Goal: Task Accomplishment & Management: Manage account settings

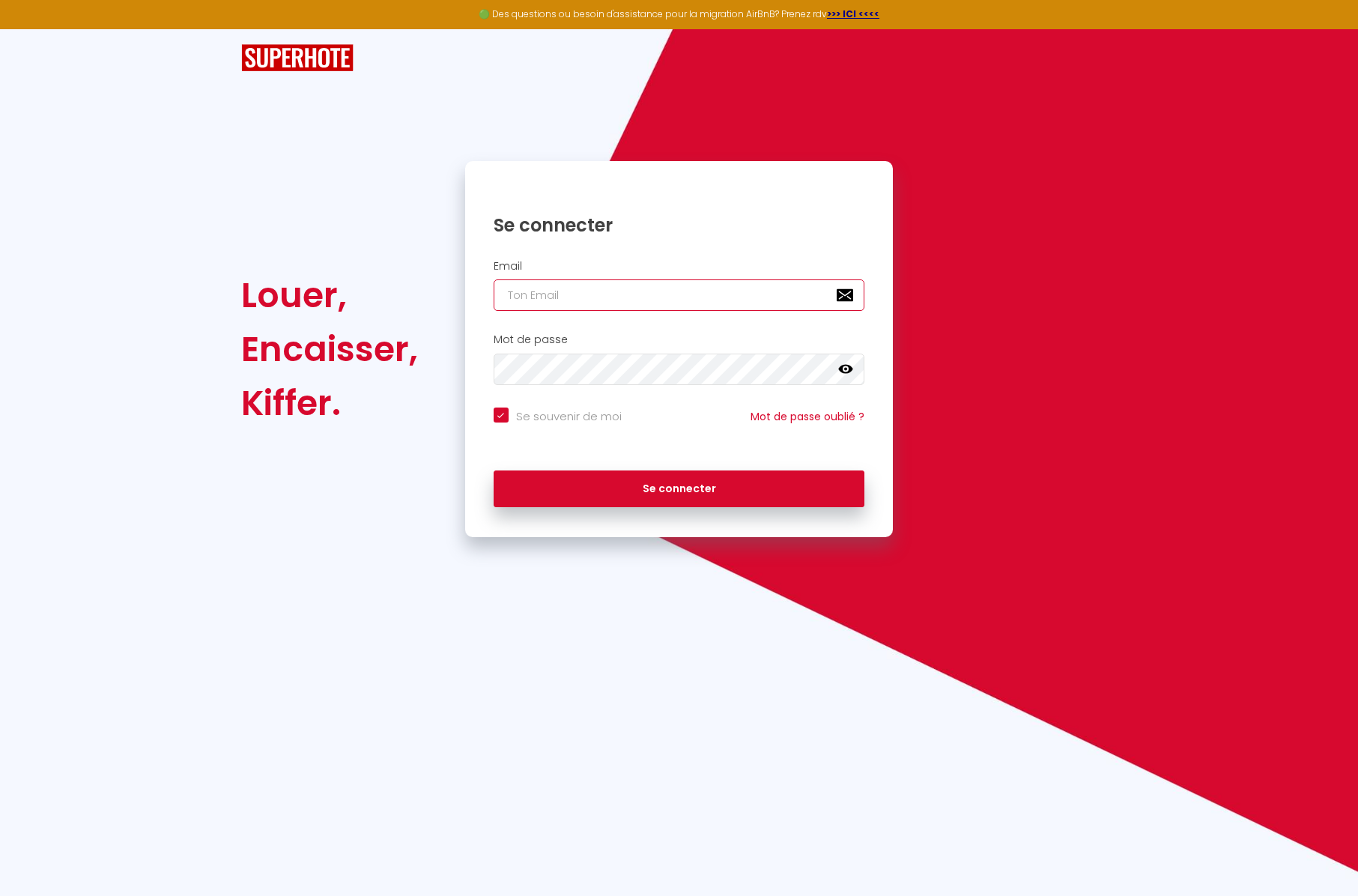
click at [589, 281] on input "email" at bounding box center [679, 294] width 371 height 31
type input "[EMAIL_ADDRESS][DOMAIN_NAME]"
click at [493, 470] on button "Se connecter" at bounding box center [679, 488] width 371 height 37
checkbox input "true"
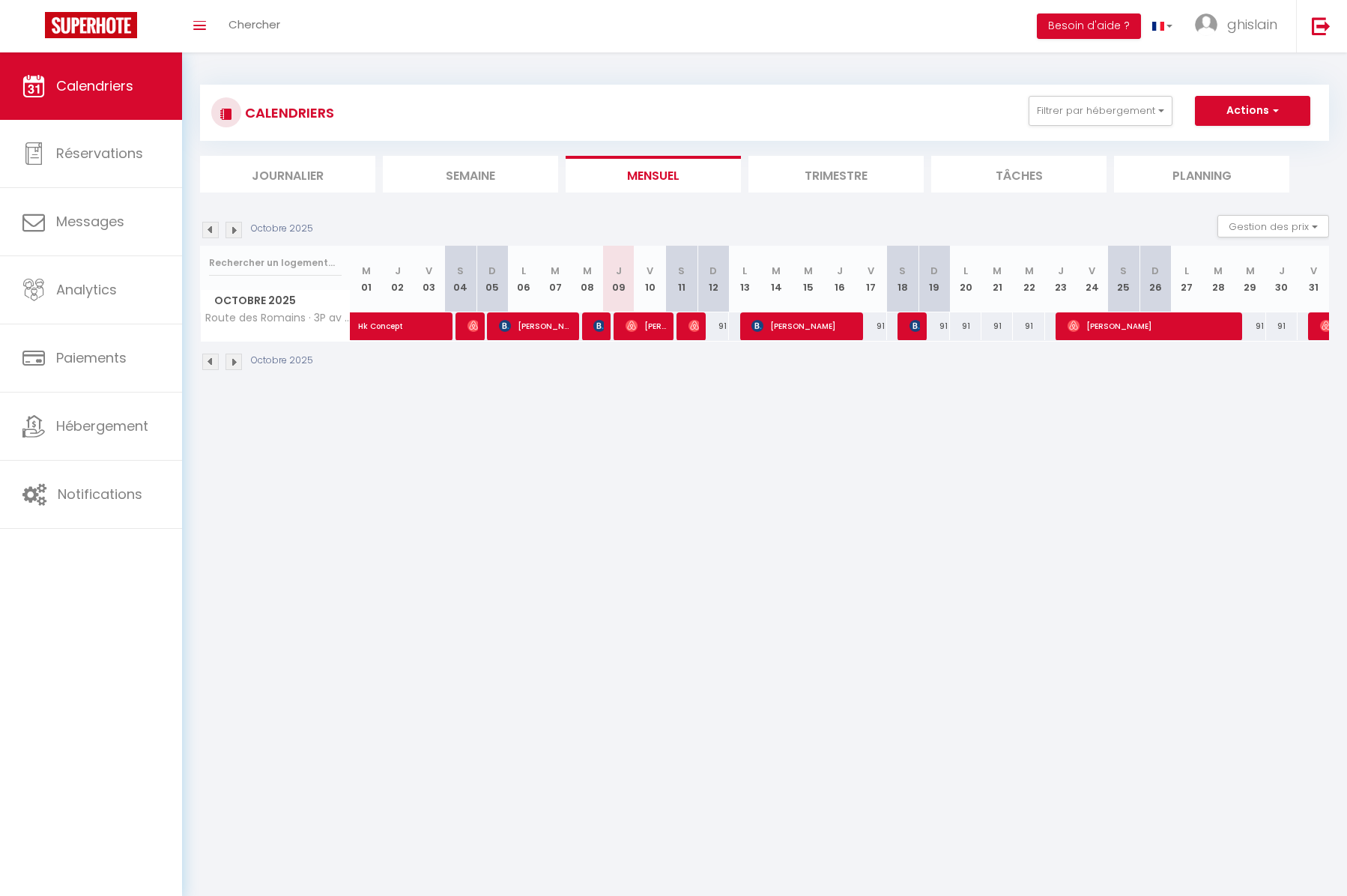
click at [847, 175] on li "Trimestre" at bounding box center [836, 174] width 175 height 37
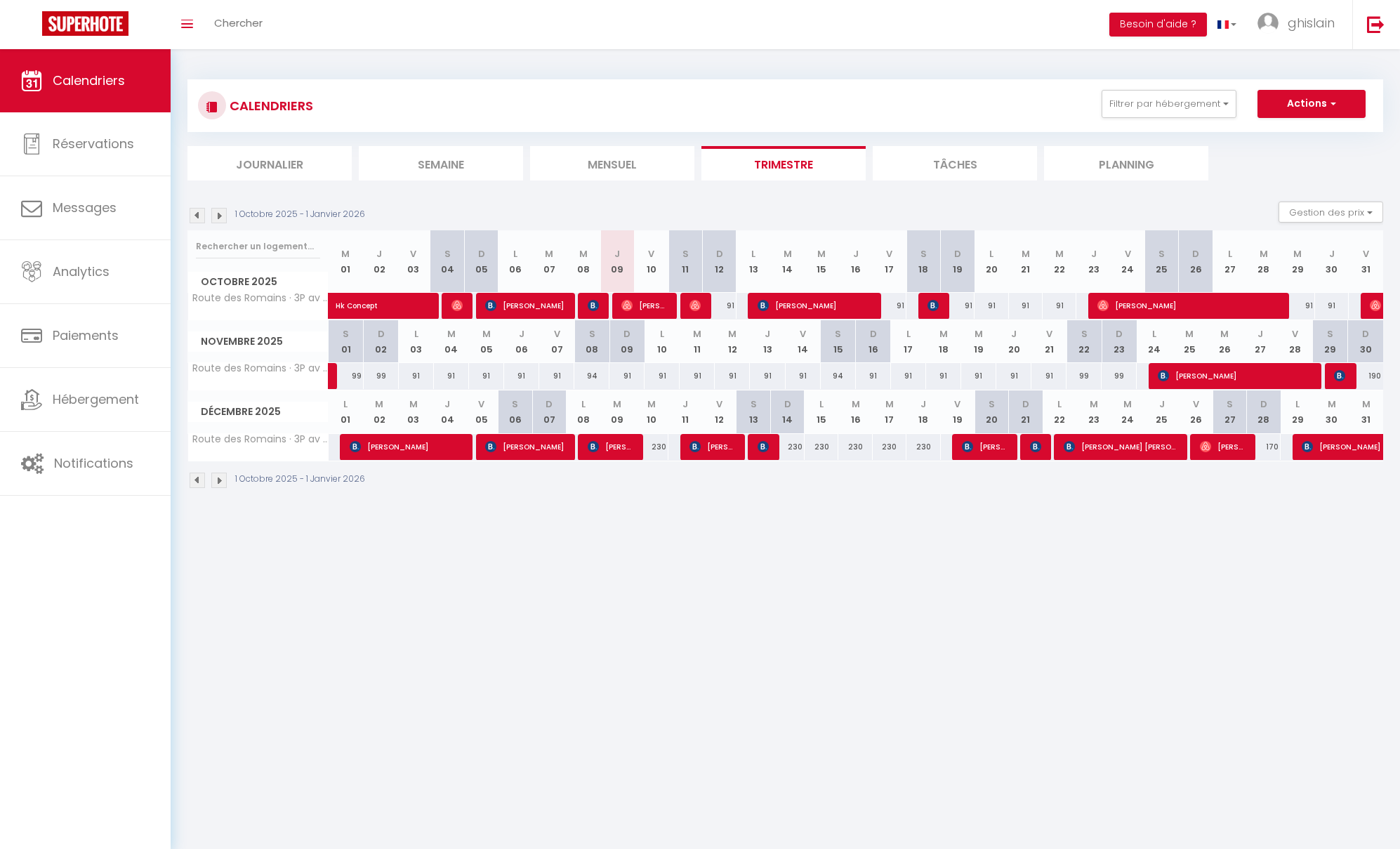
click at [220, 486] on img at bounding box center [219, 479] width 15 height 15
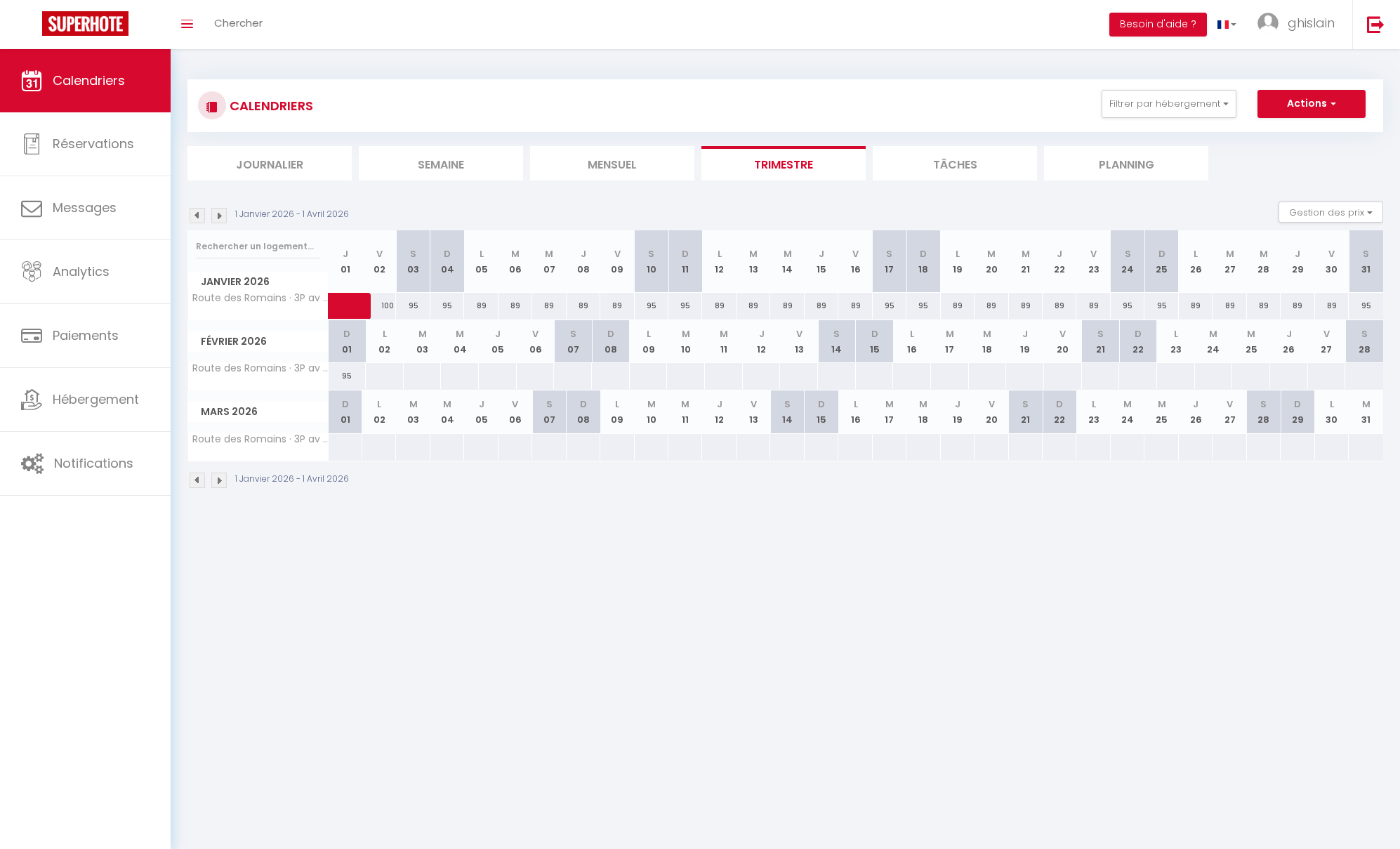
click at [199, 480] on img at bounding box center [196, 479] width 15 height 15
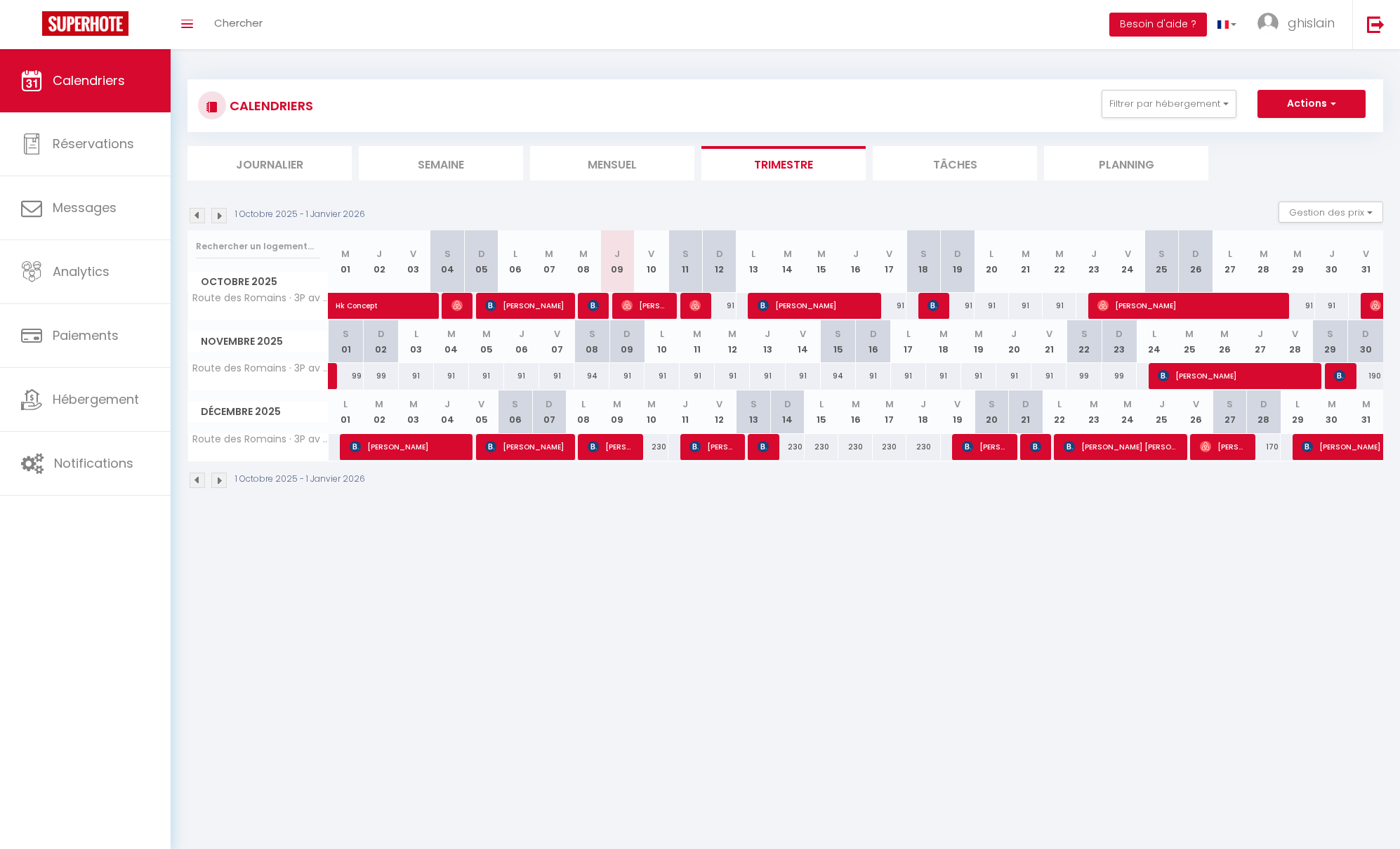
click at [216, 485] on img at bounding box center [219, 479] width 15 height 15
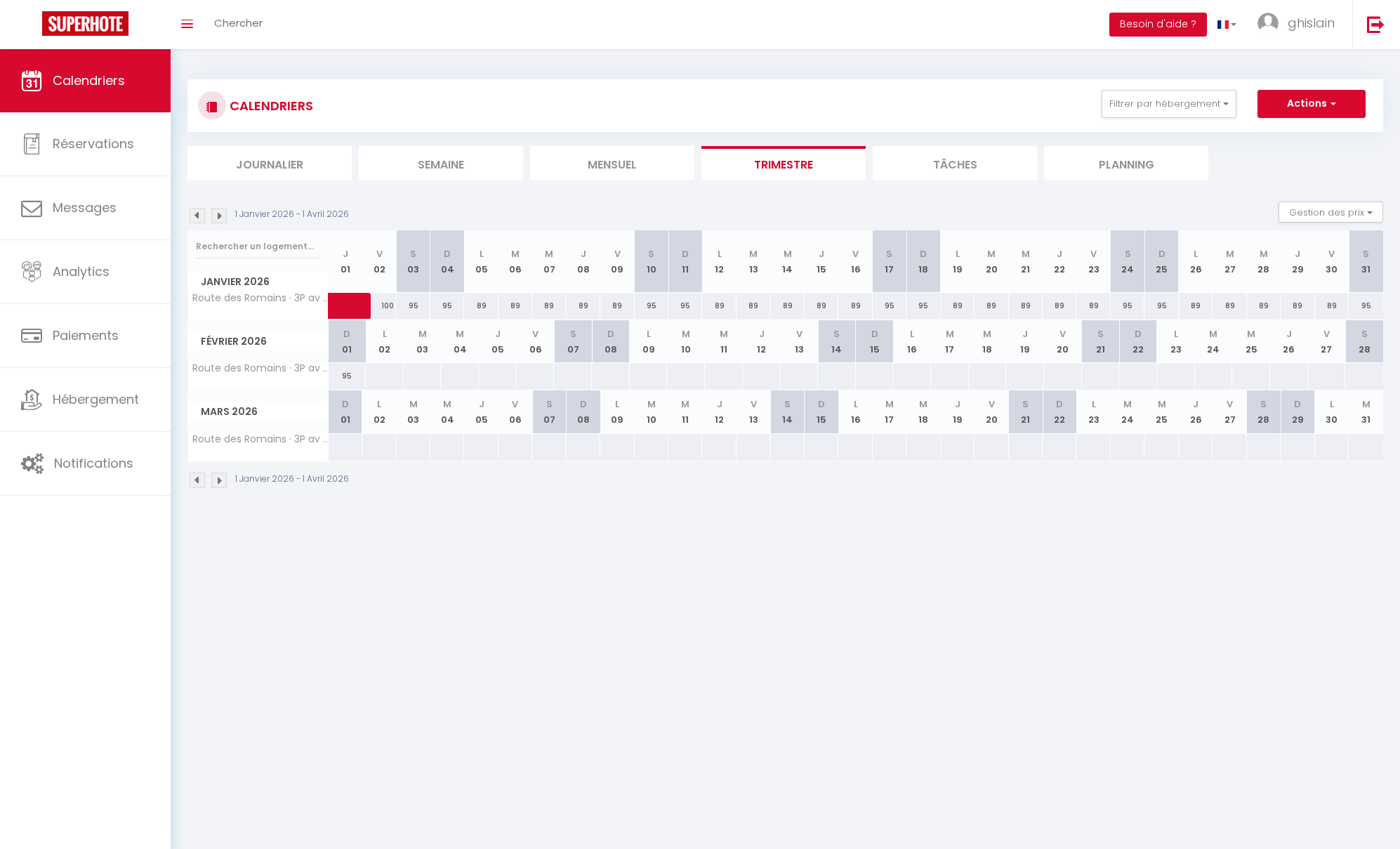
click at [220, 484] on img at bounding box center [219, 479] width 15 height 15
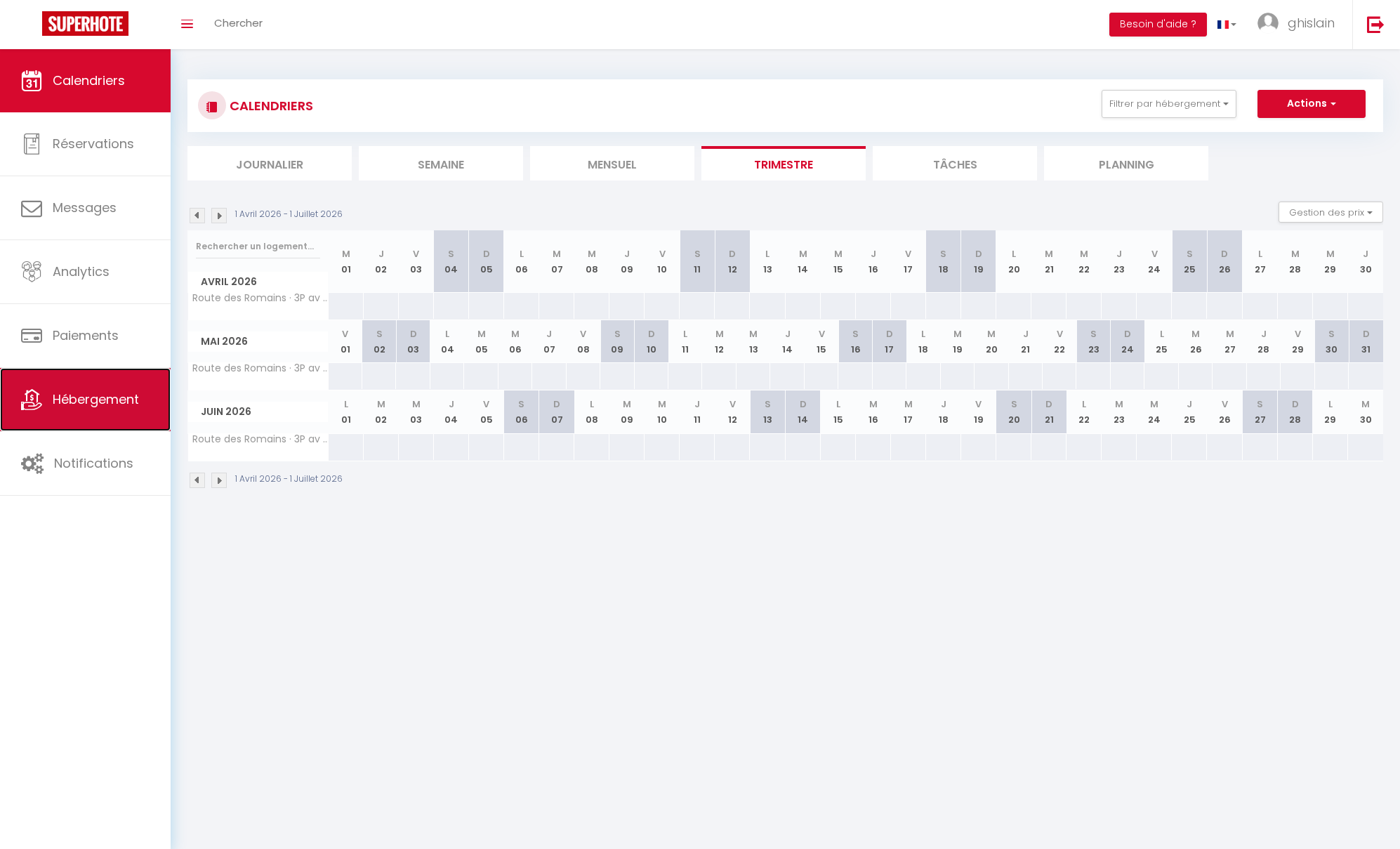
click at [82, 394] on span "Hébergement" at bounding box center [95, 399] width 87 height 18
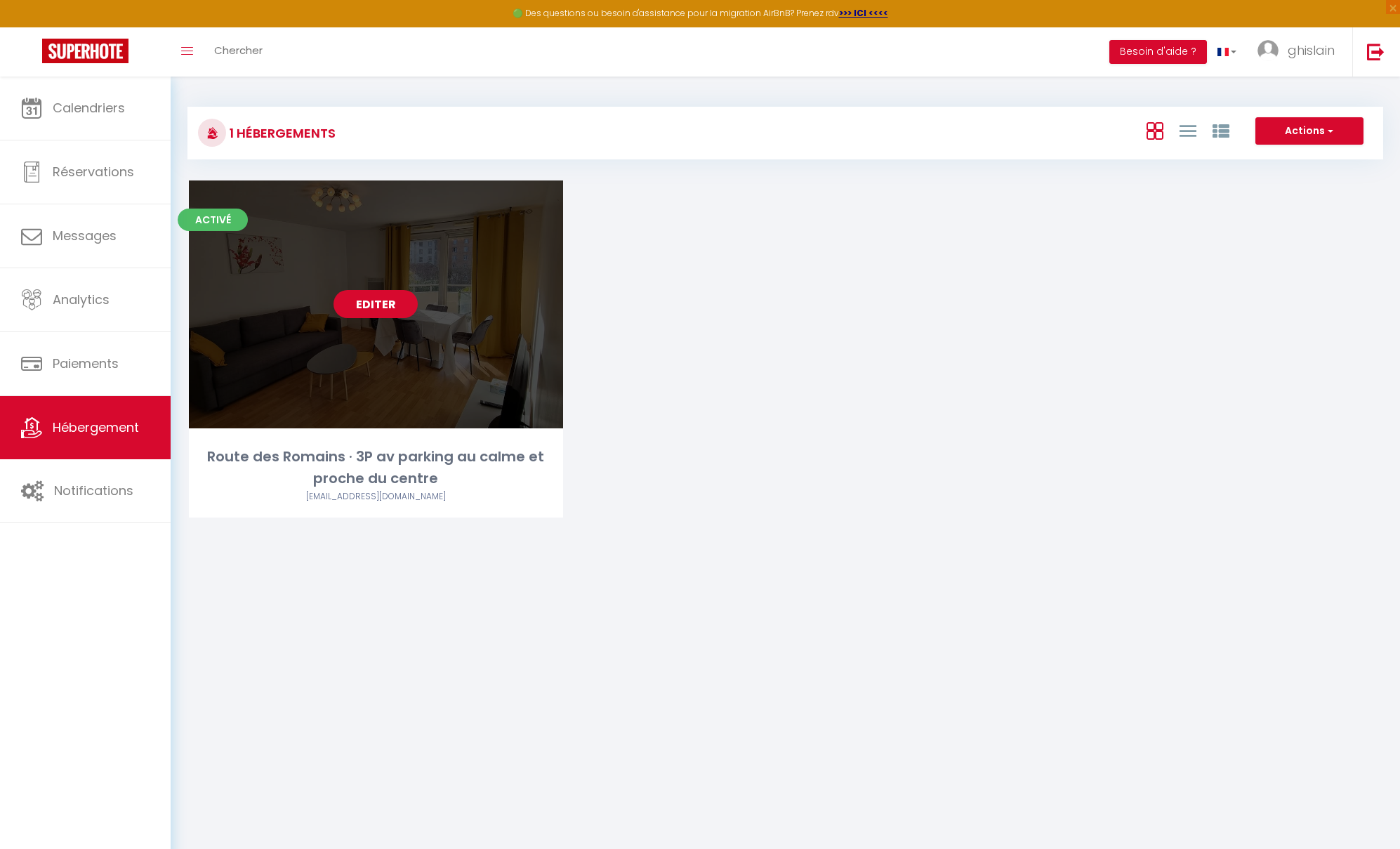
click at [372, 305] on link "Editer" at bounding box center [376, 304] width 84 height 28
select select "3"
select select "2"
select select "1"
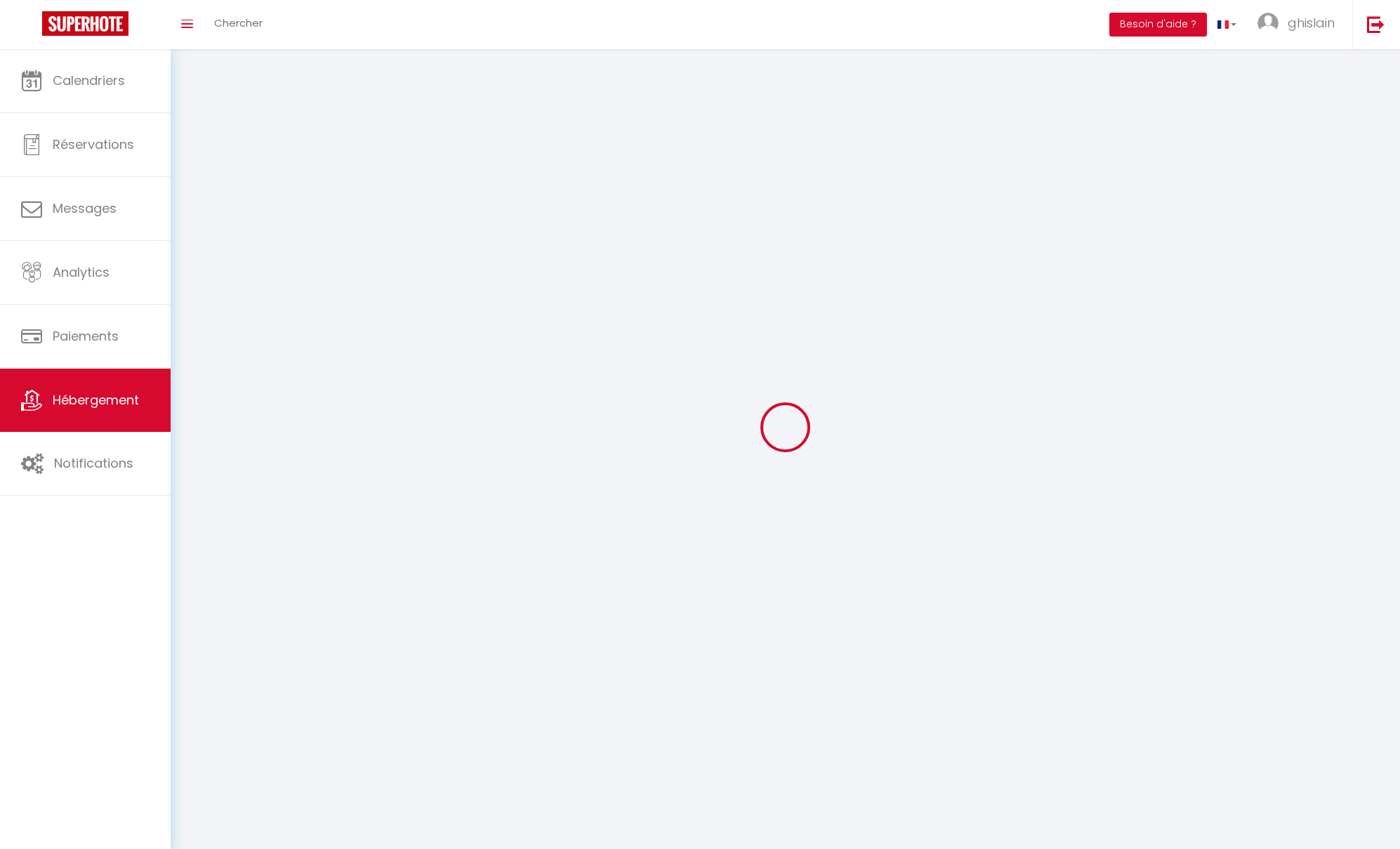
select select
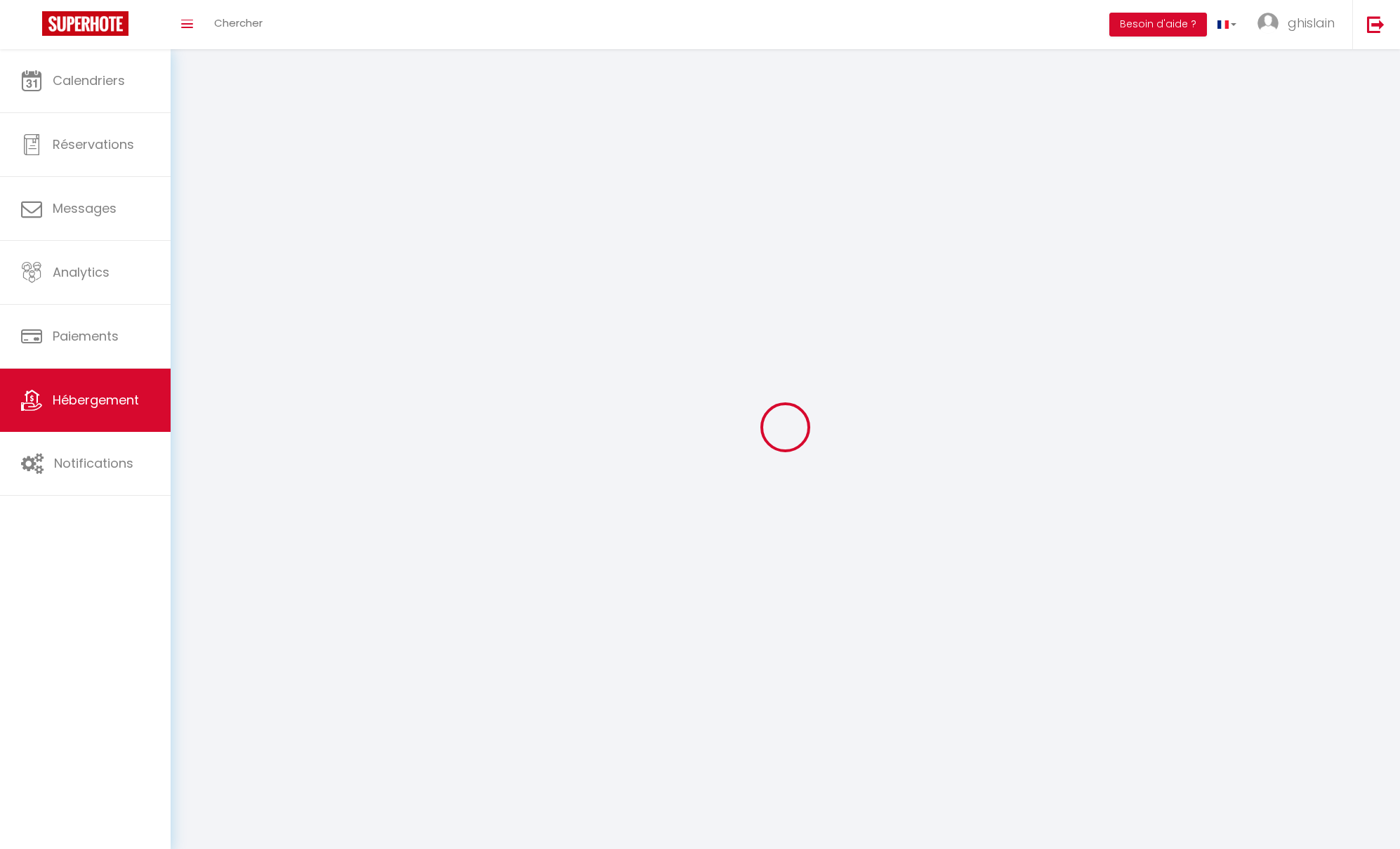
select select "1"
select select
checkbox input "false"
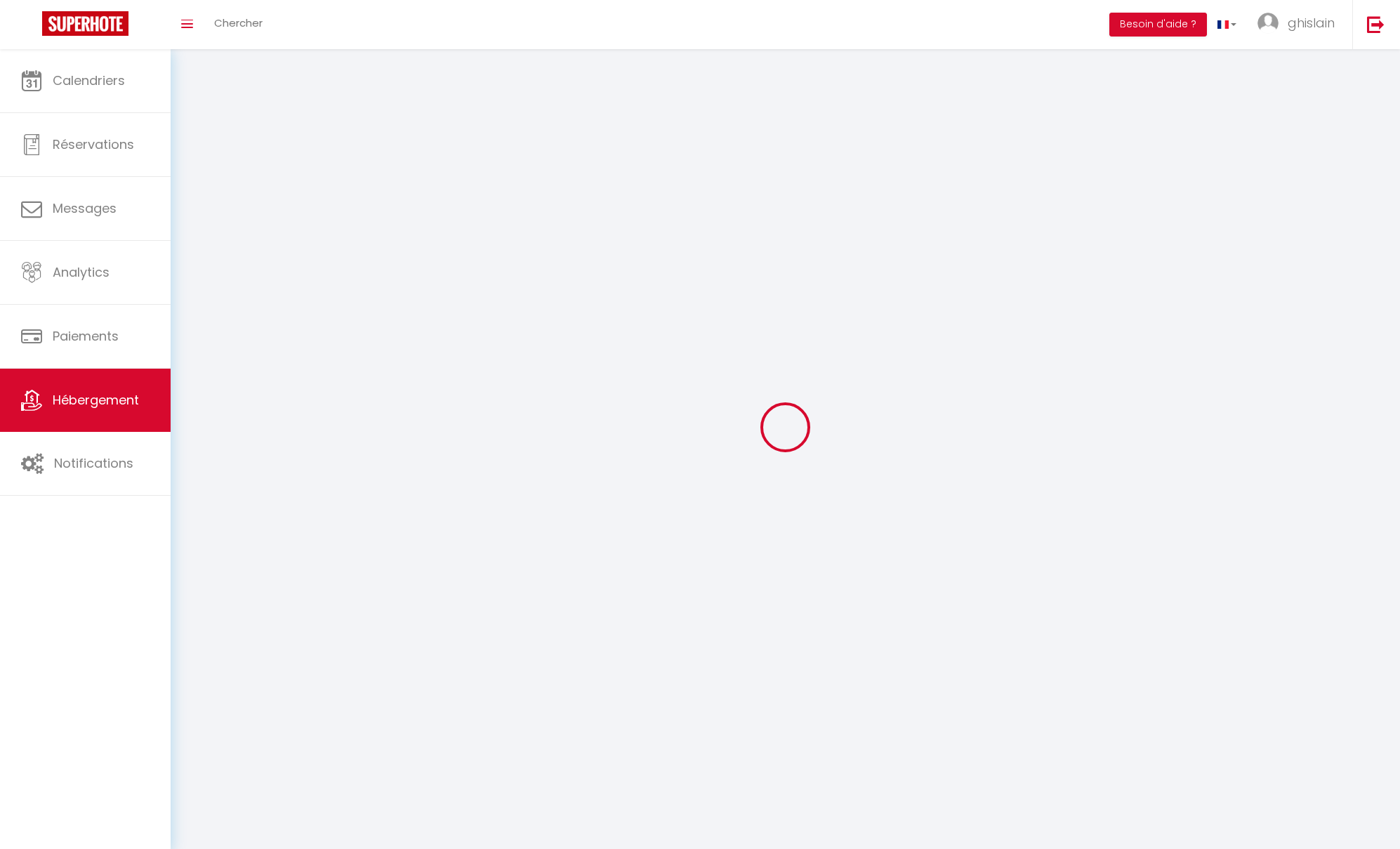
checkbox input "false"
select select "28"
select select
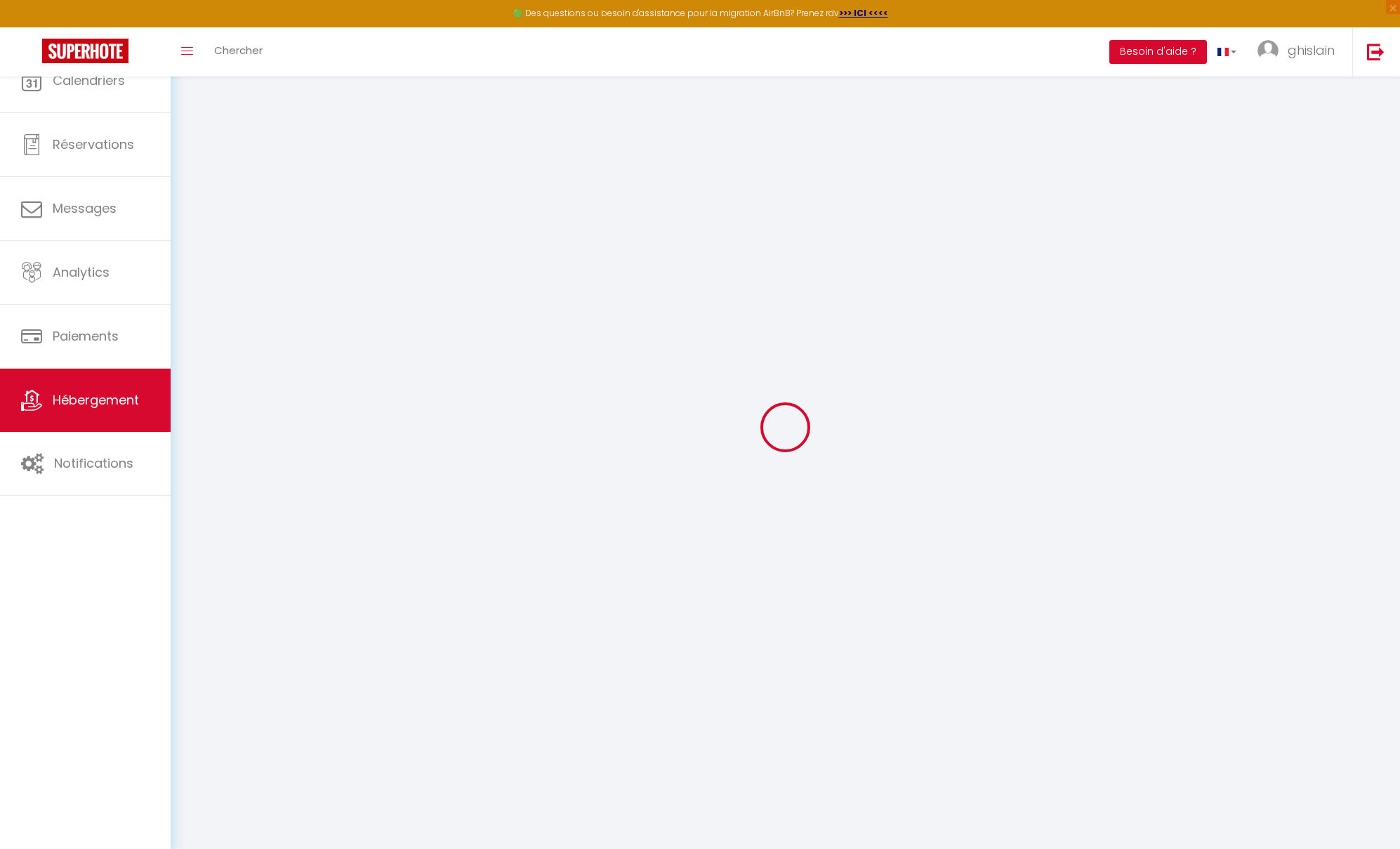
select select
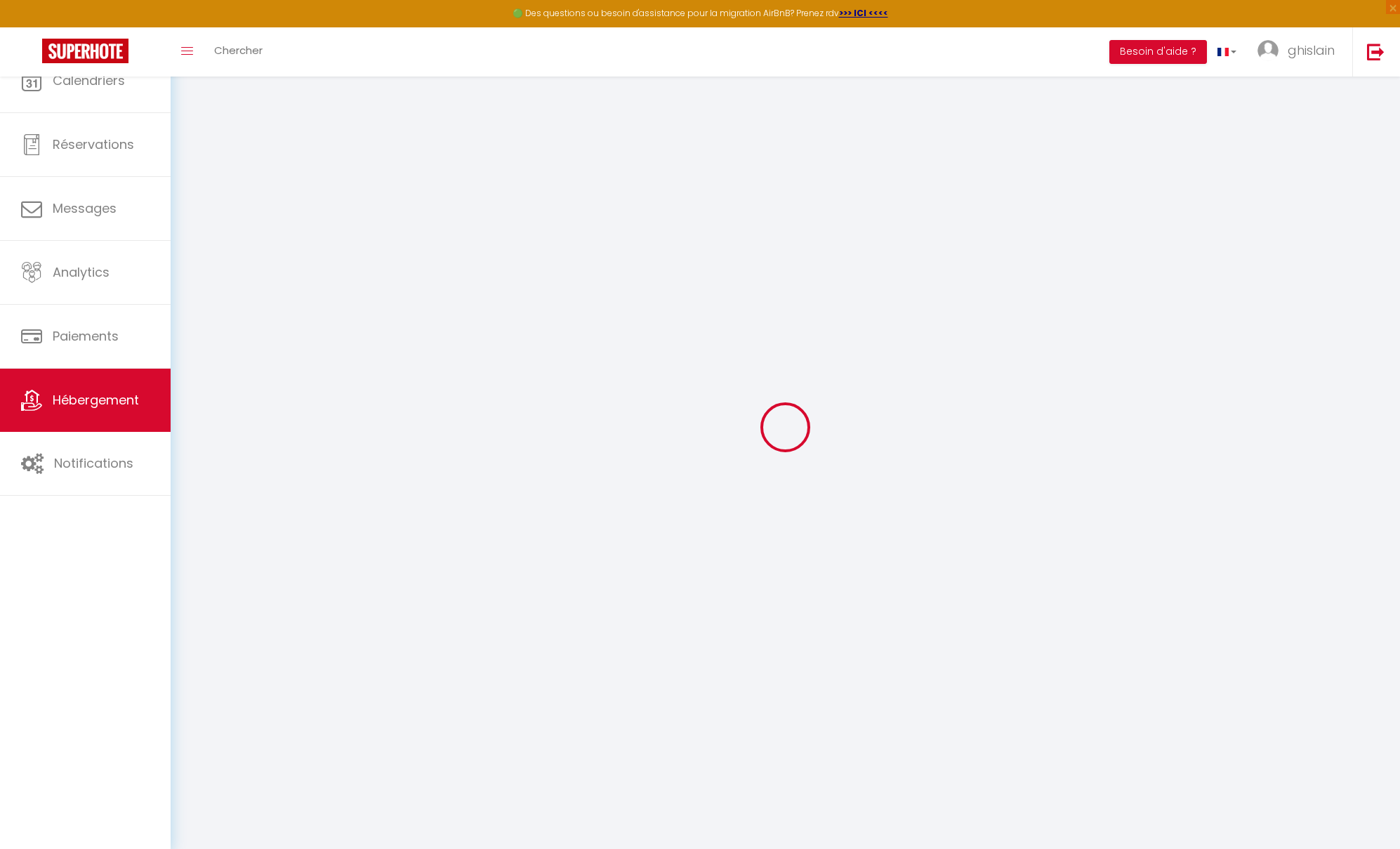
select select
checkbox input "false"
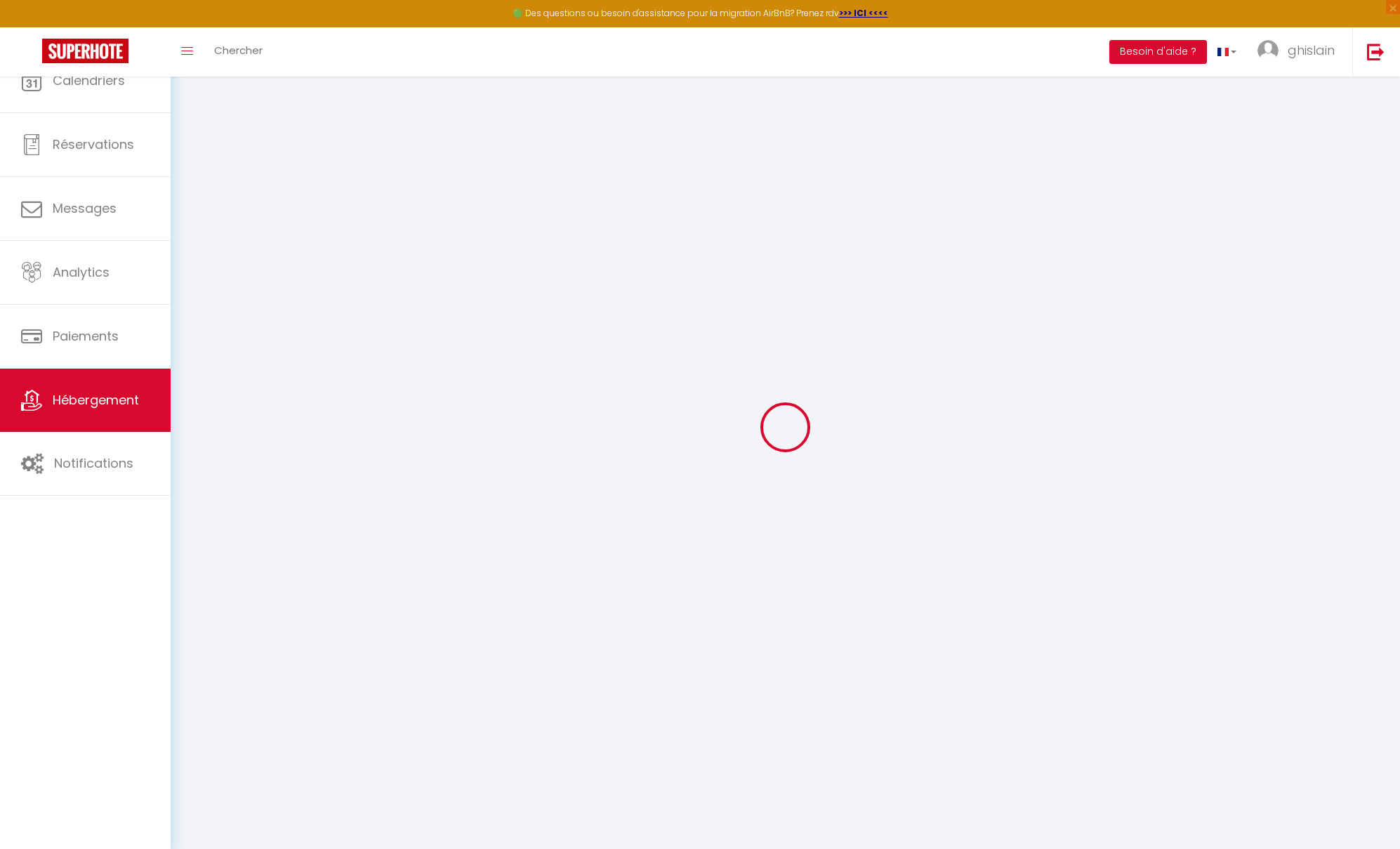
select select
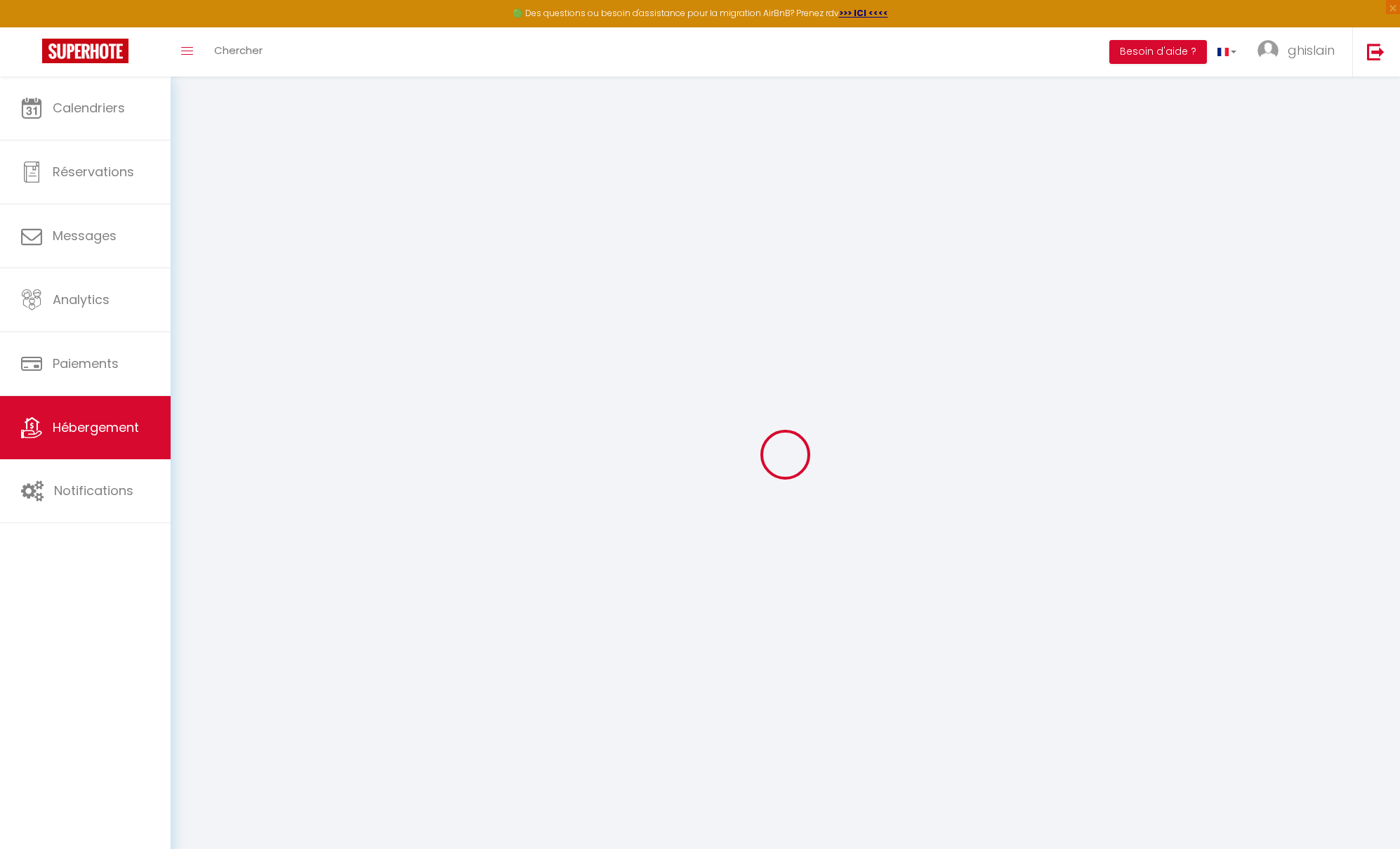
select select
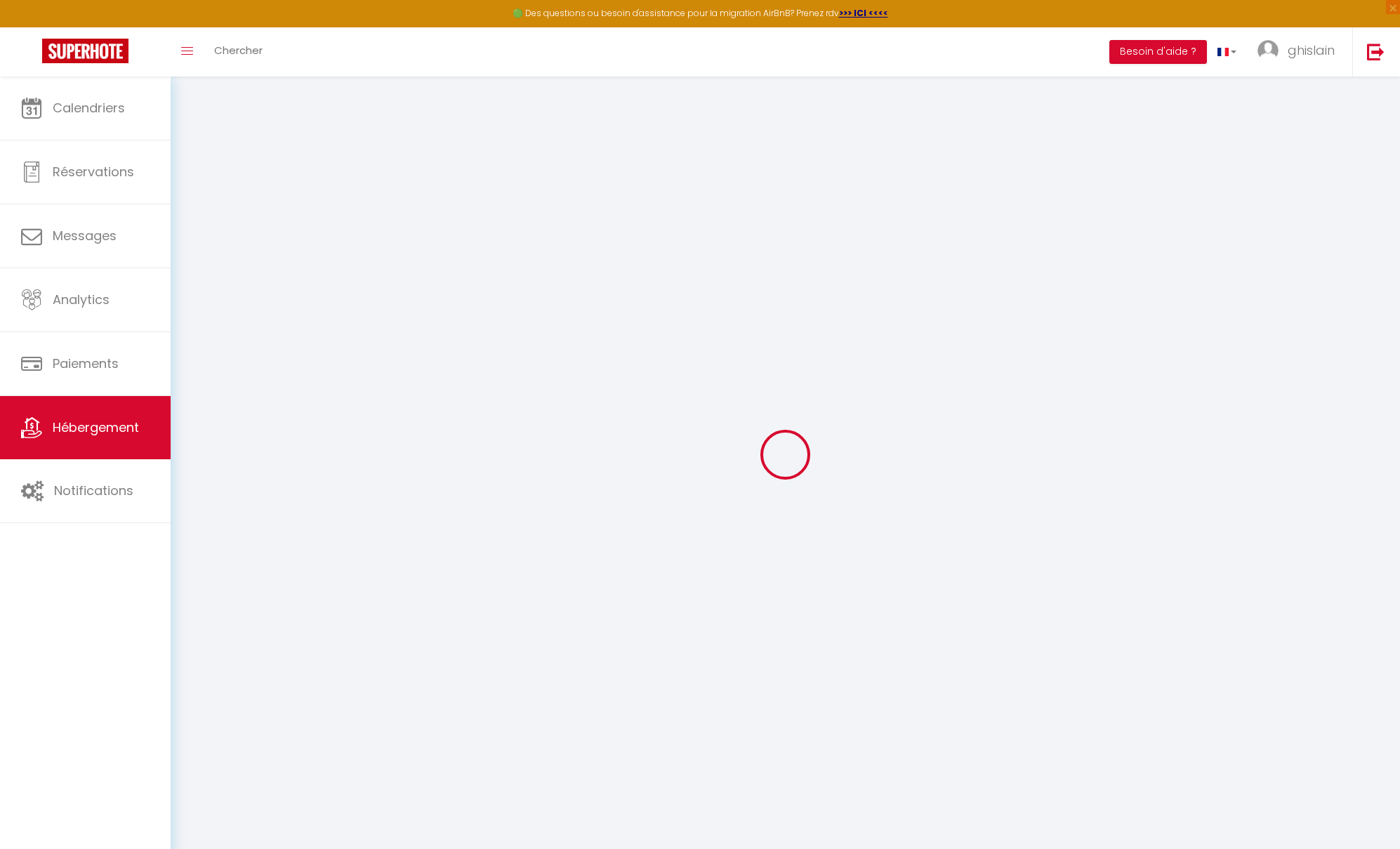
select select
checkbox input "false"
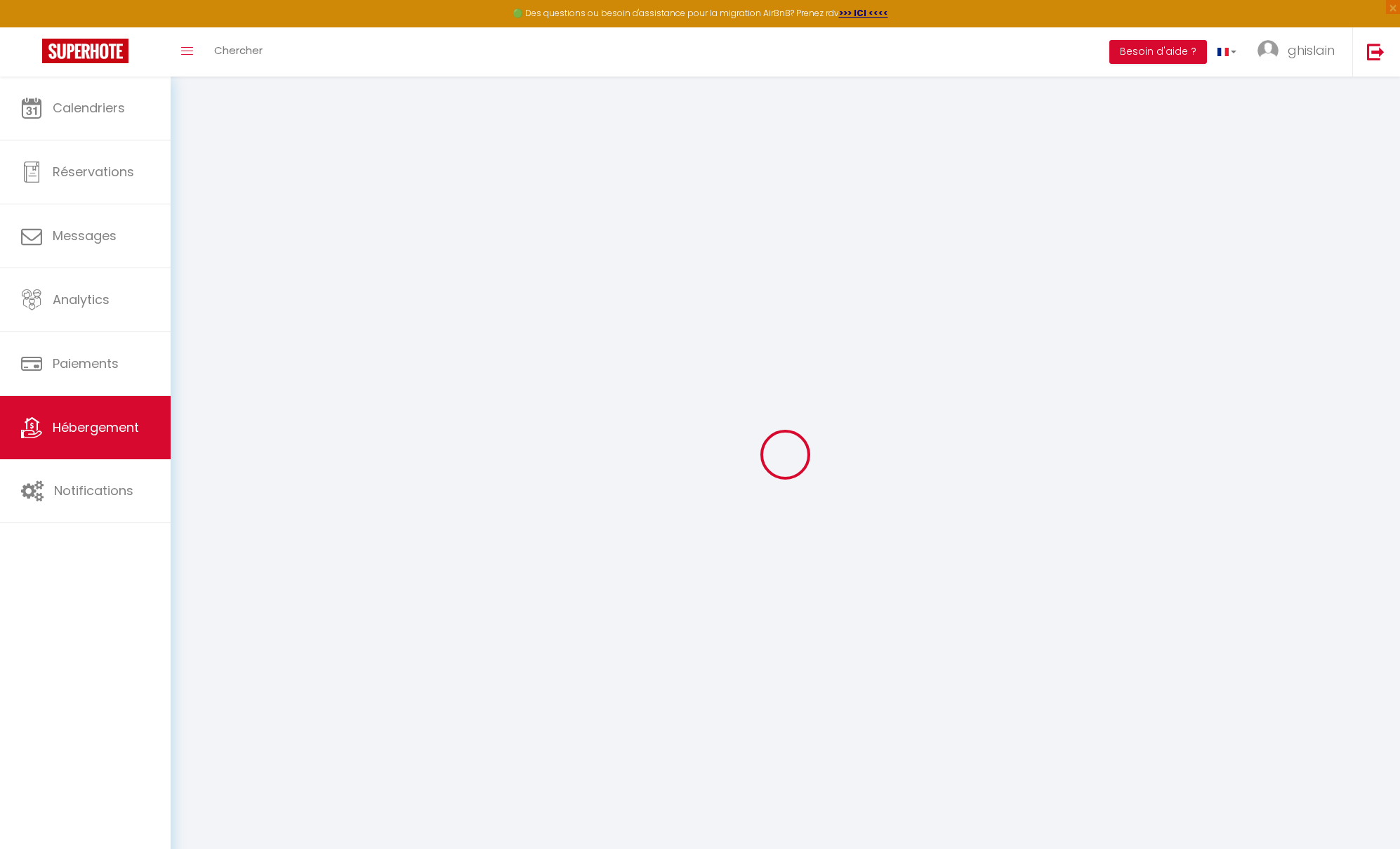
select select
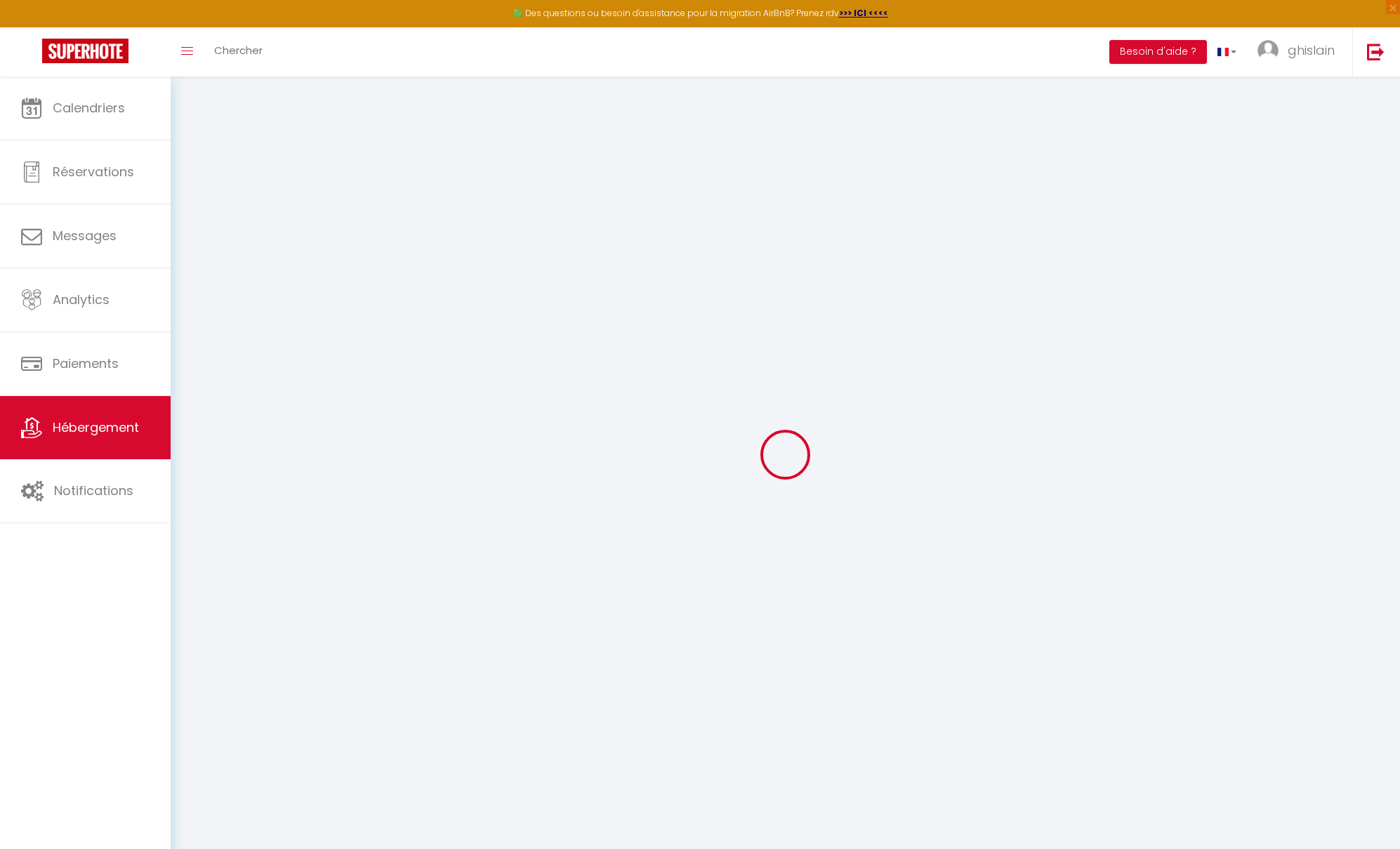
select select
checkbox input "false"
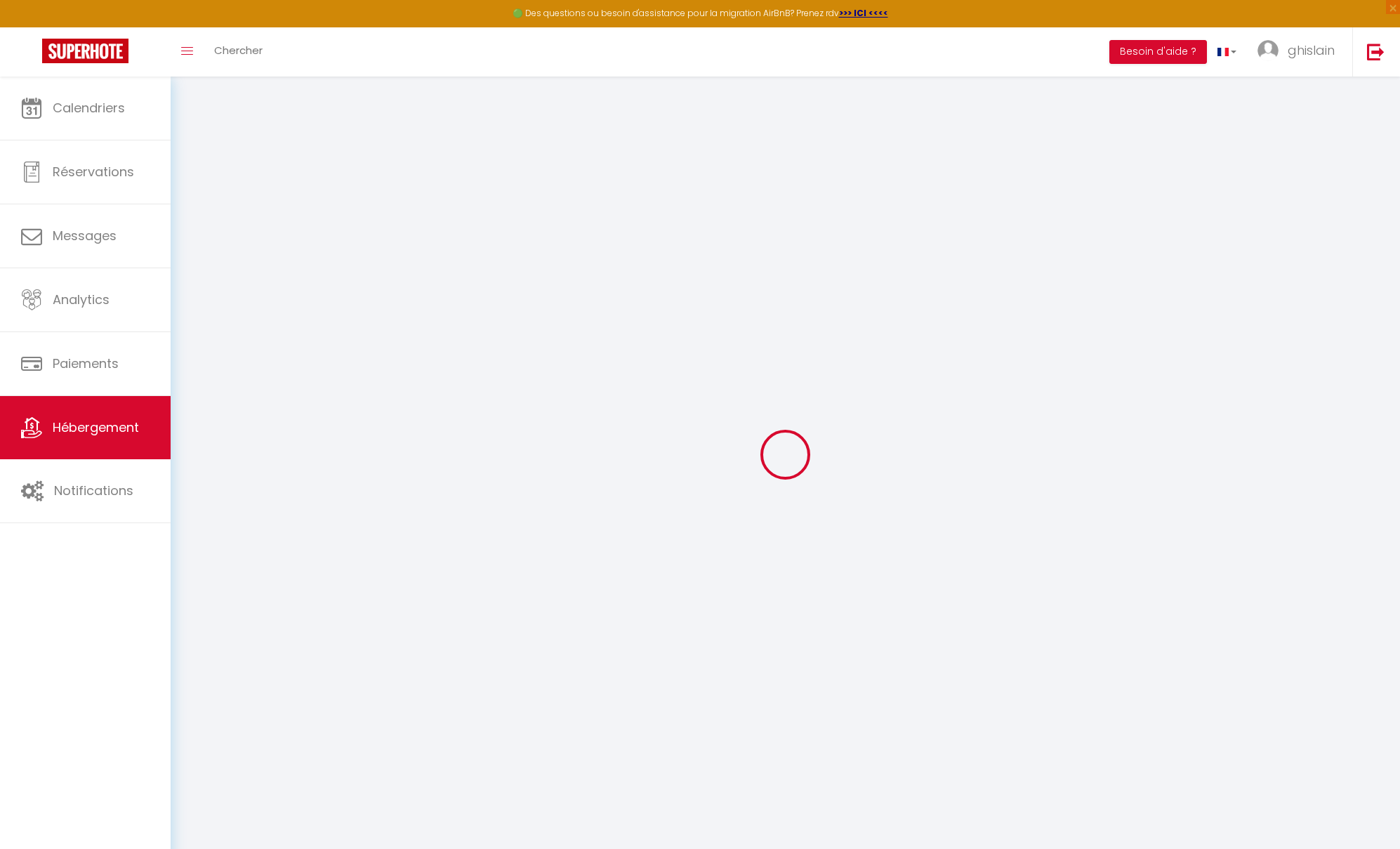
checkbox input "false"
select select
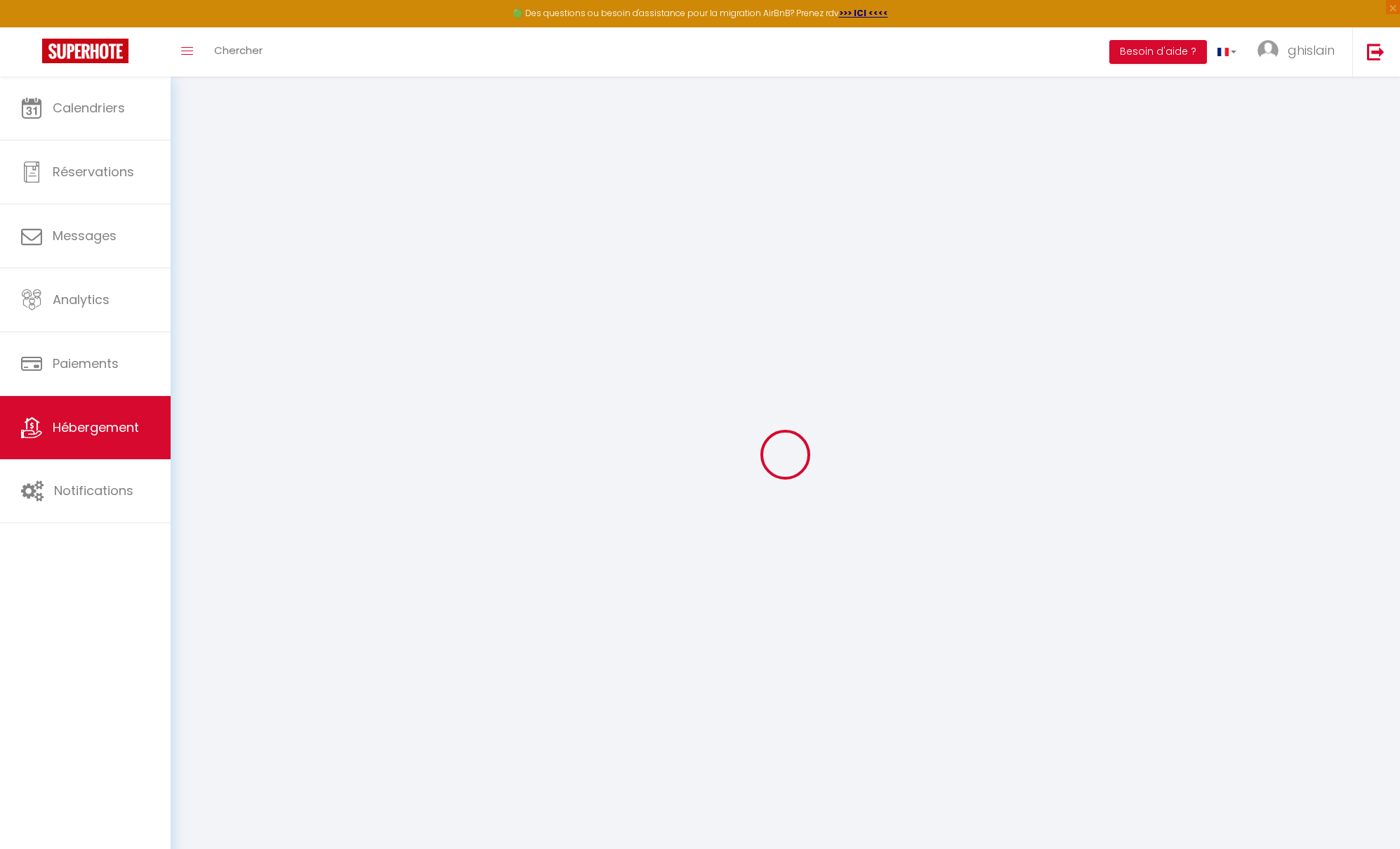
select select
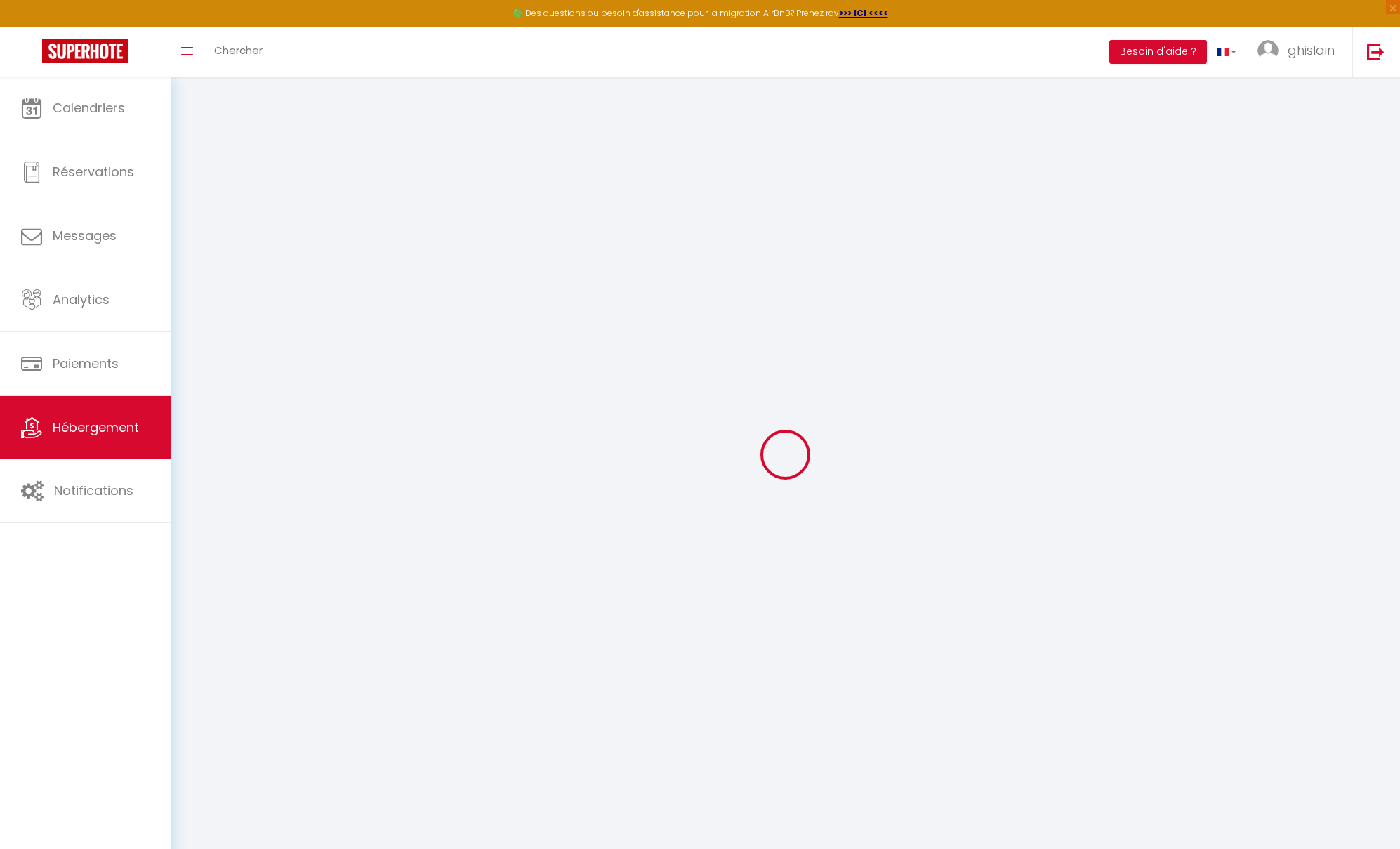
checkbox input "false"
select select
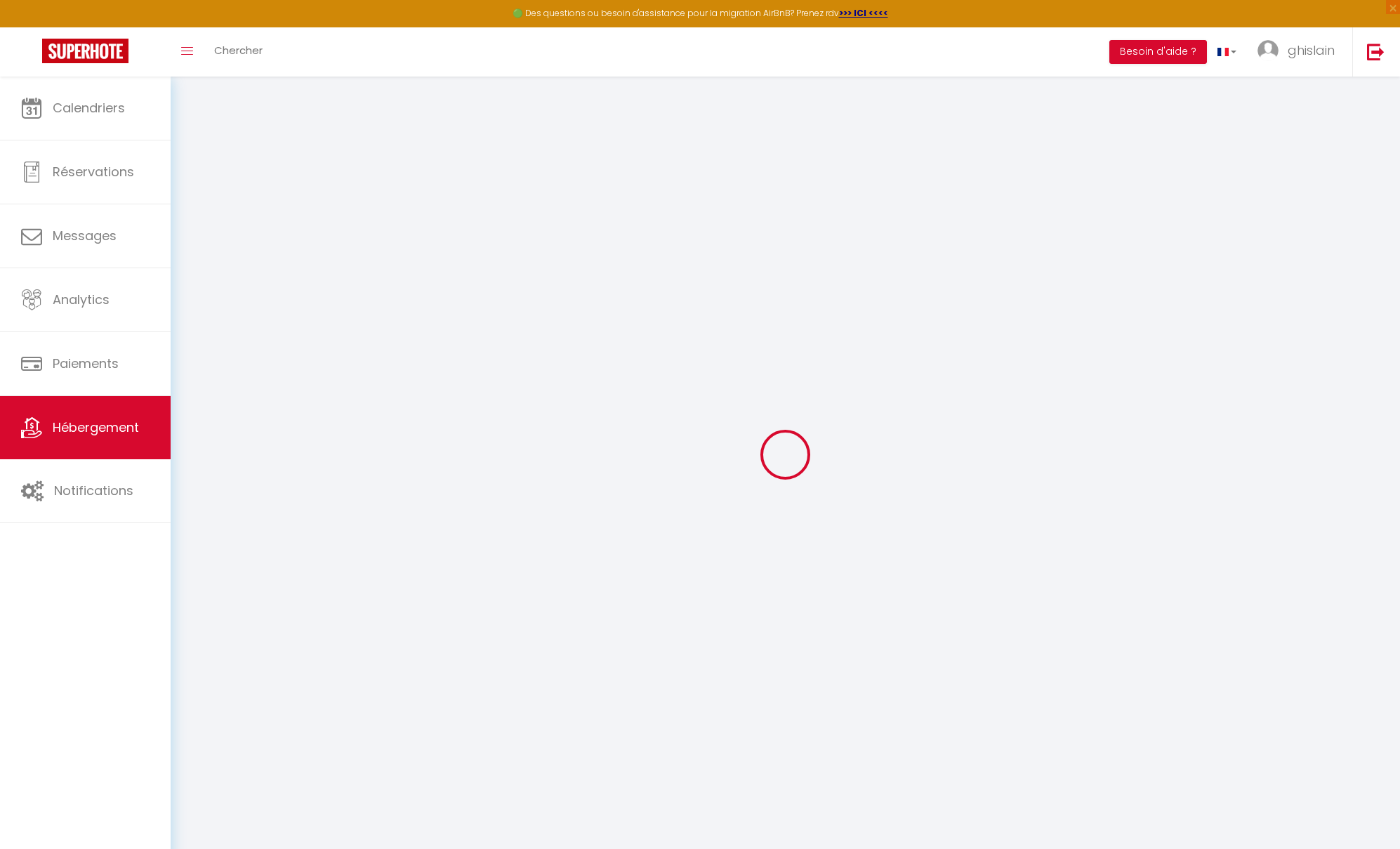
select select
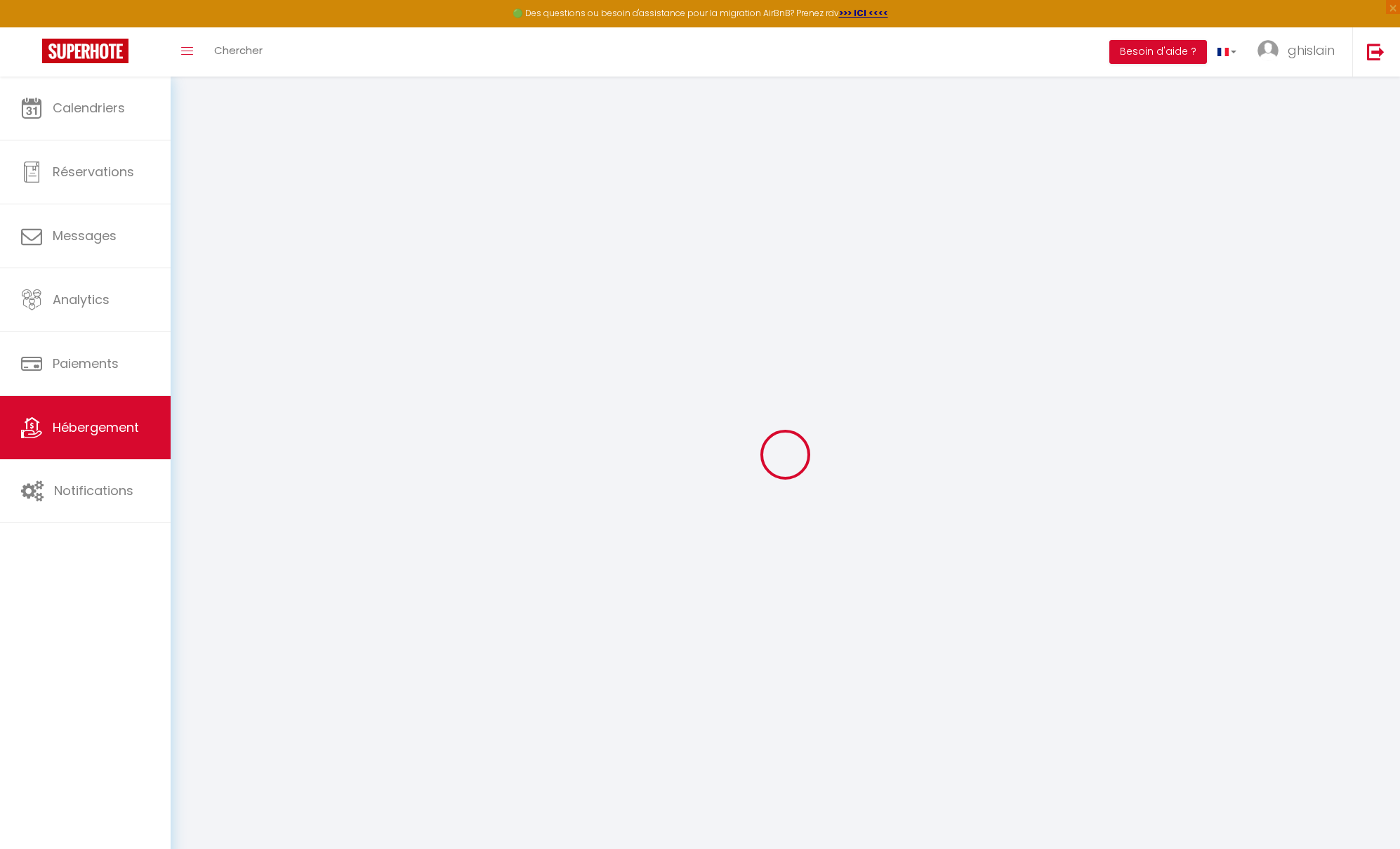
select select
checkbox input "false"
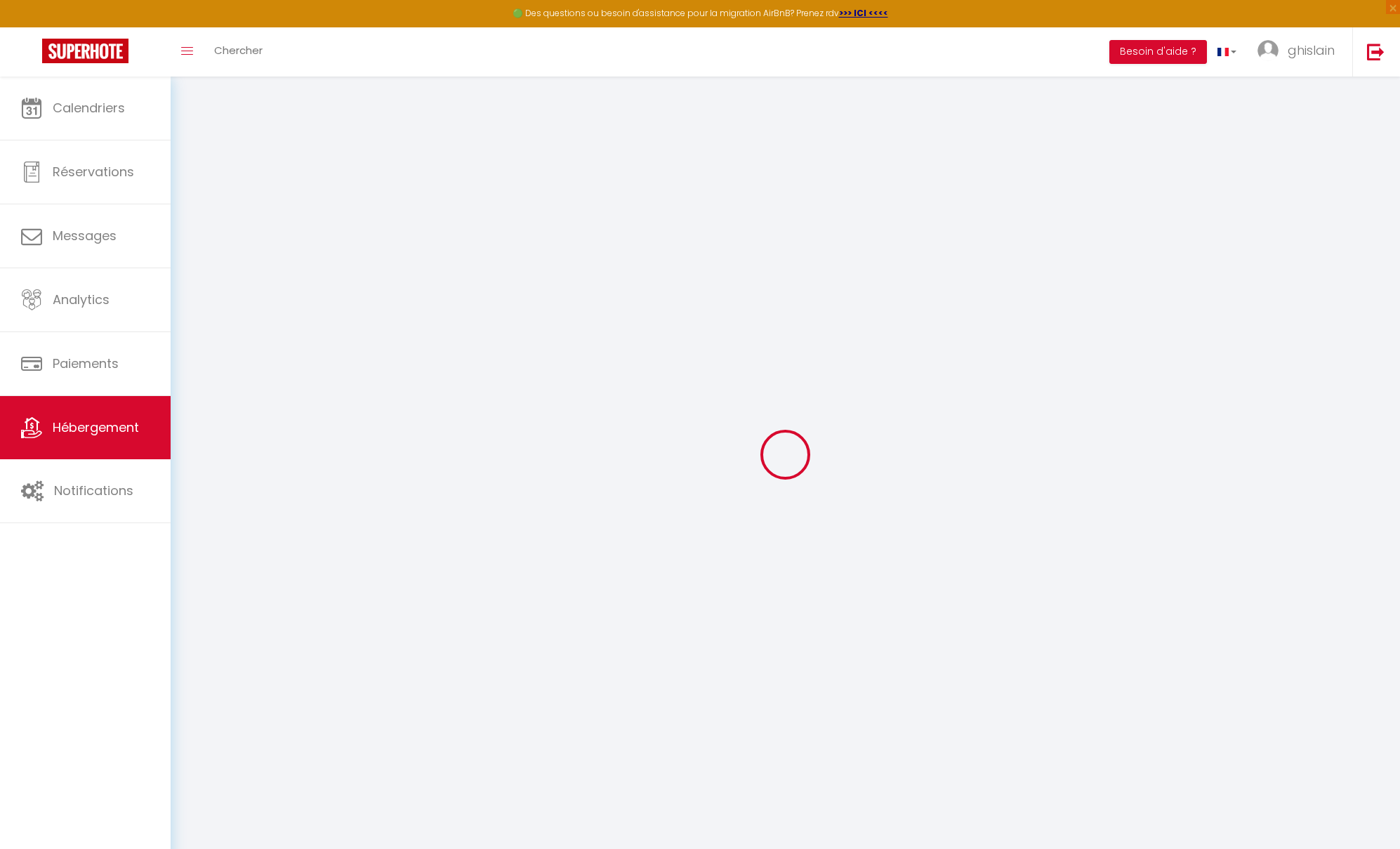
checkbox input "false"
select select
type input "Route des Romains · 3P av parking au calme et proche du centre"
type input "Ghislain"
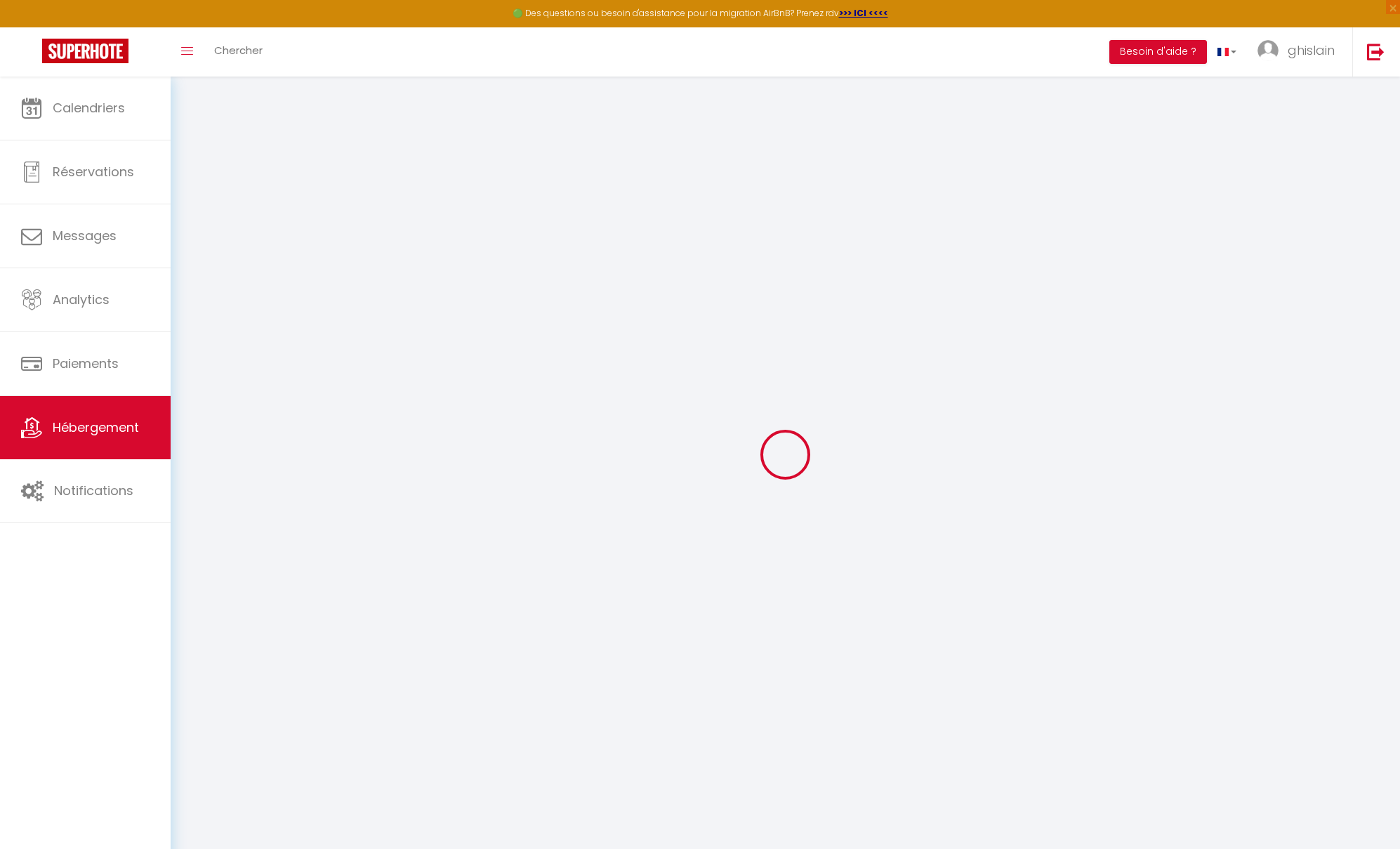
type input "MBOUOMDA"
type input "[STREET_ADDRESS]"
type input "67200"
type input "[GEOGRAPHIC_DATA]"
select select "condominium"
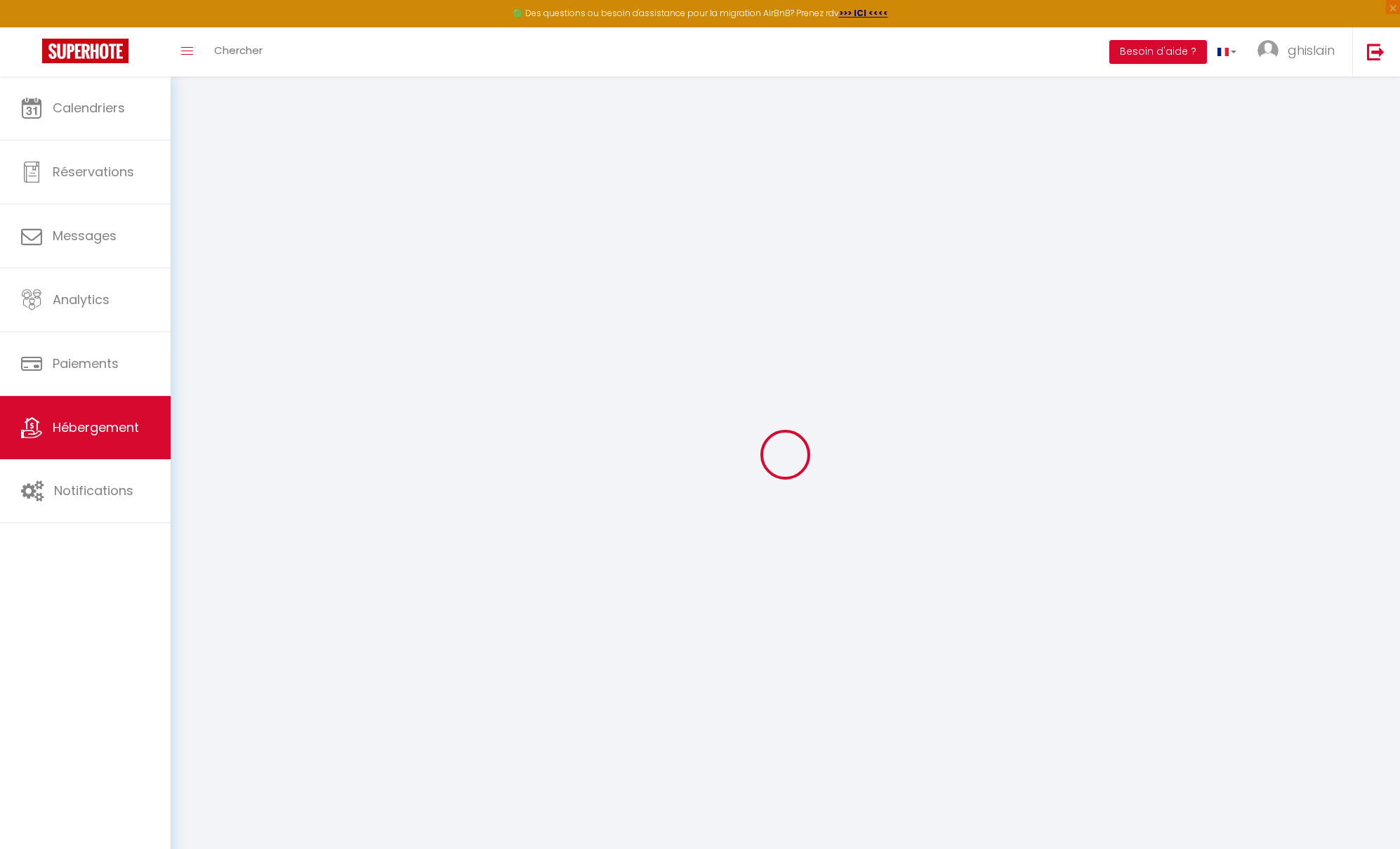
select select "6"
select select "2"
type input "91"
type input "30"
type input "40"
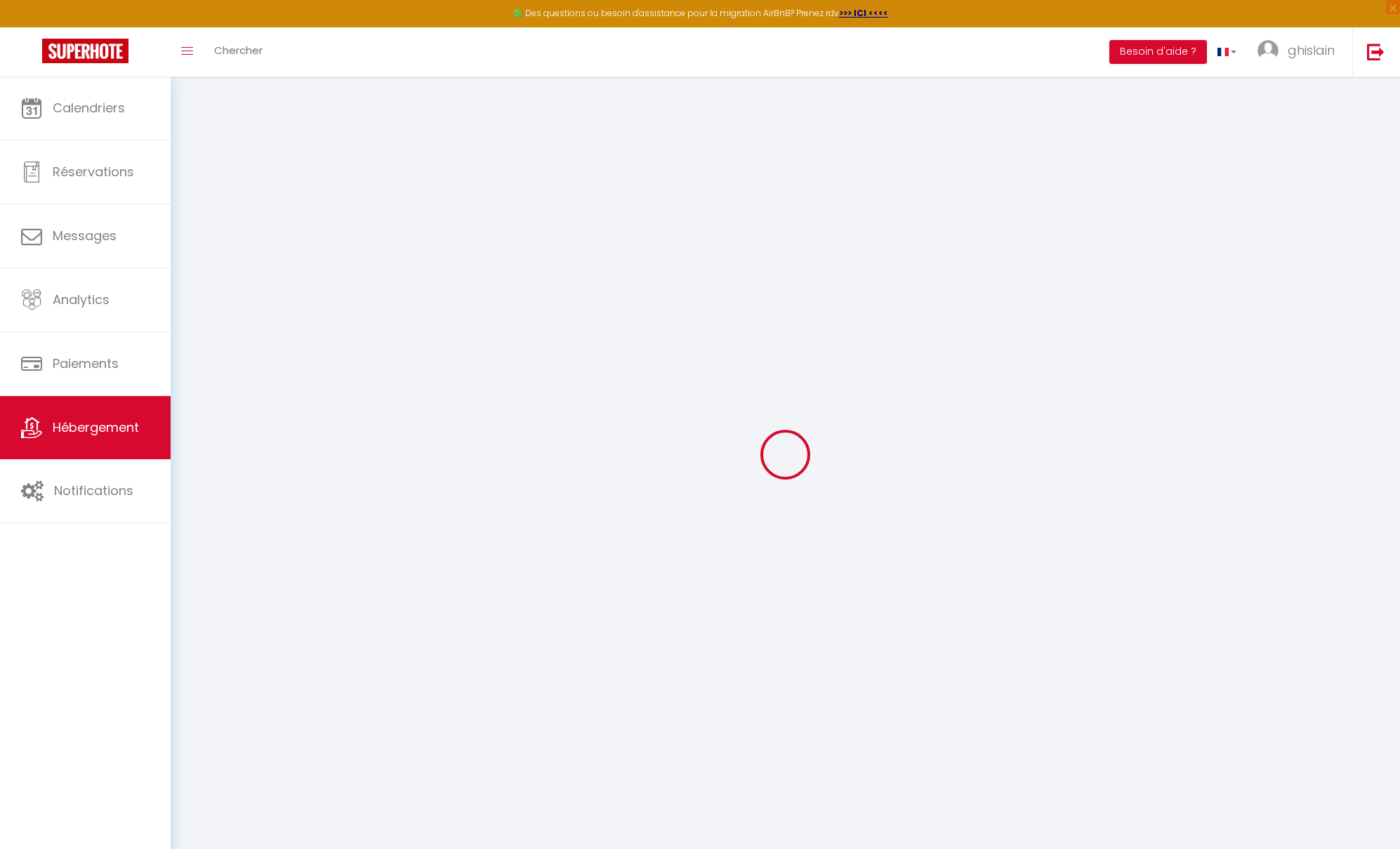
select select
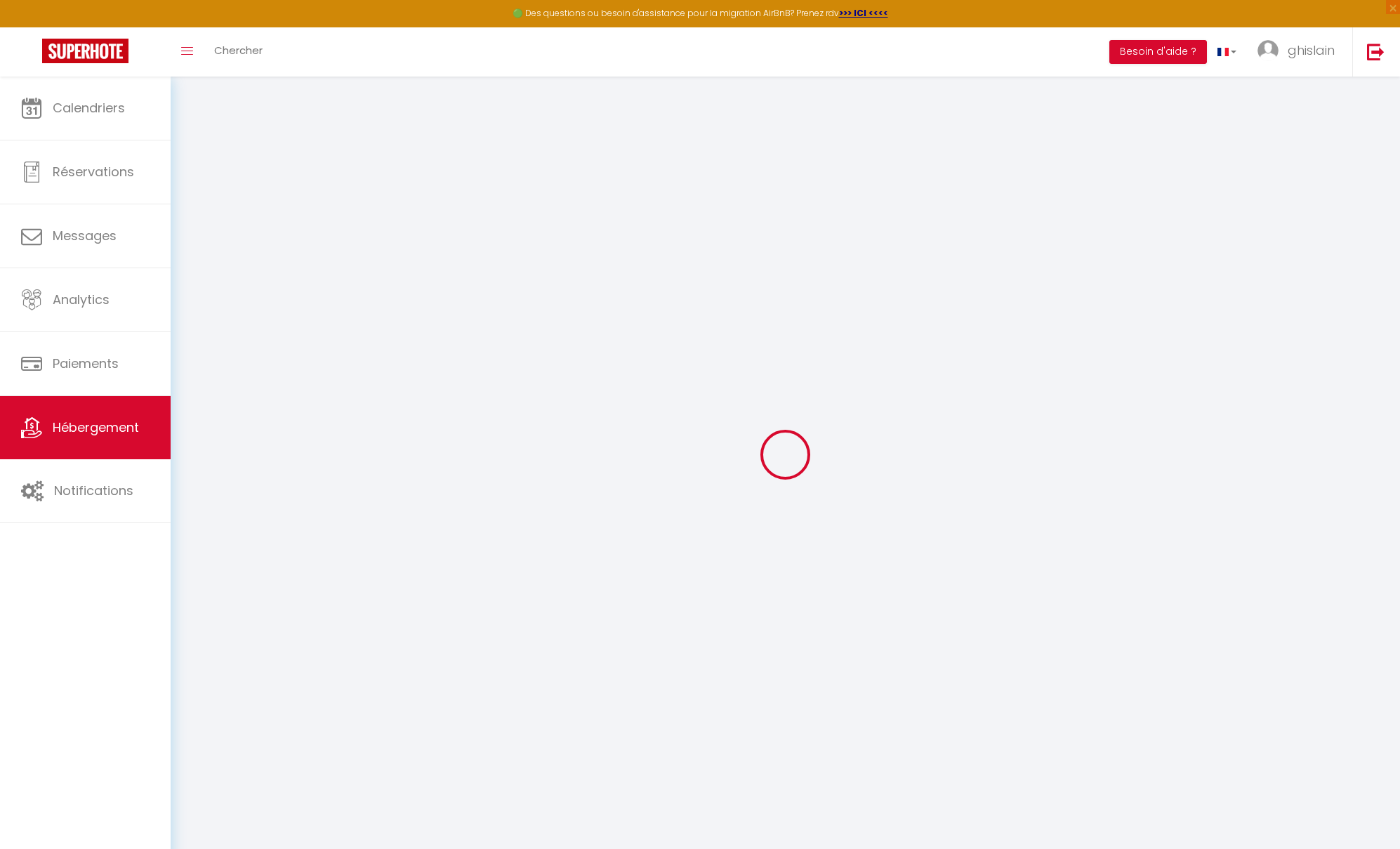
type input "[STREET_ADDRESS]"
type input "67200"
type input "[GEOGRAPHIC_DATA]"
type input "[EMAIL_ADDRESS][DOMAIN_NAME]"
select select
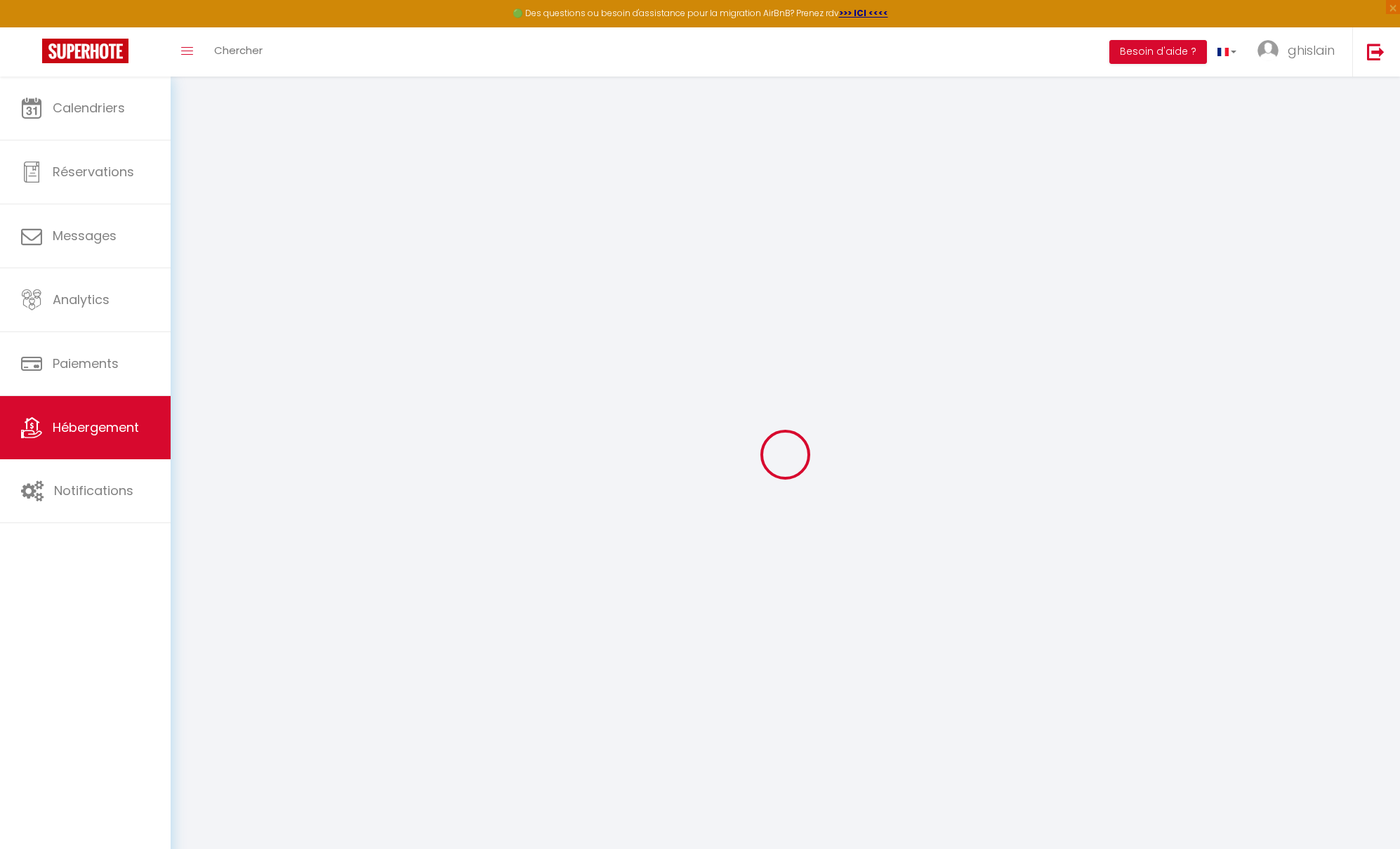
checkbox input "false"
select select
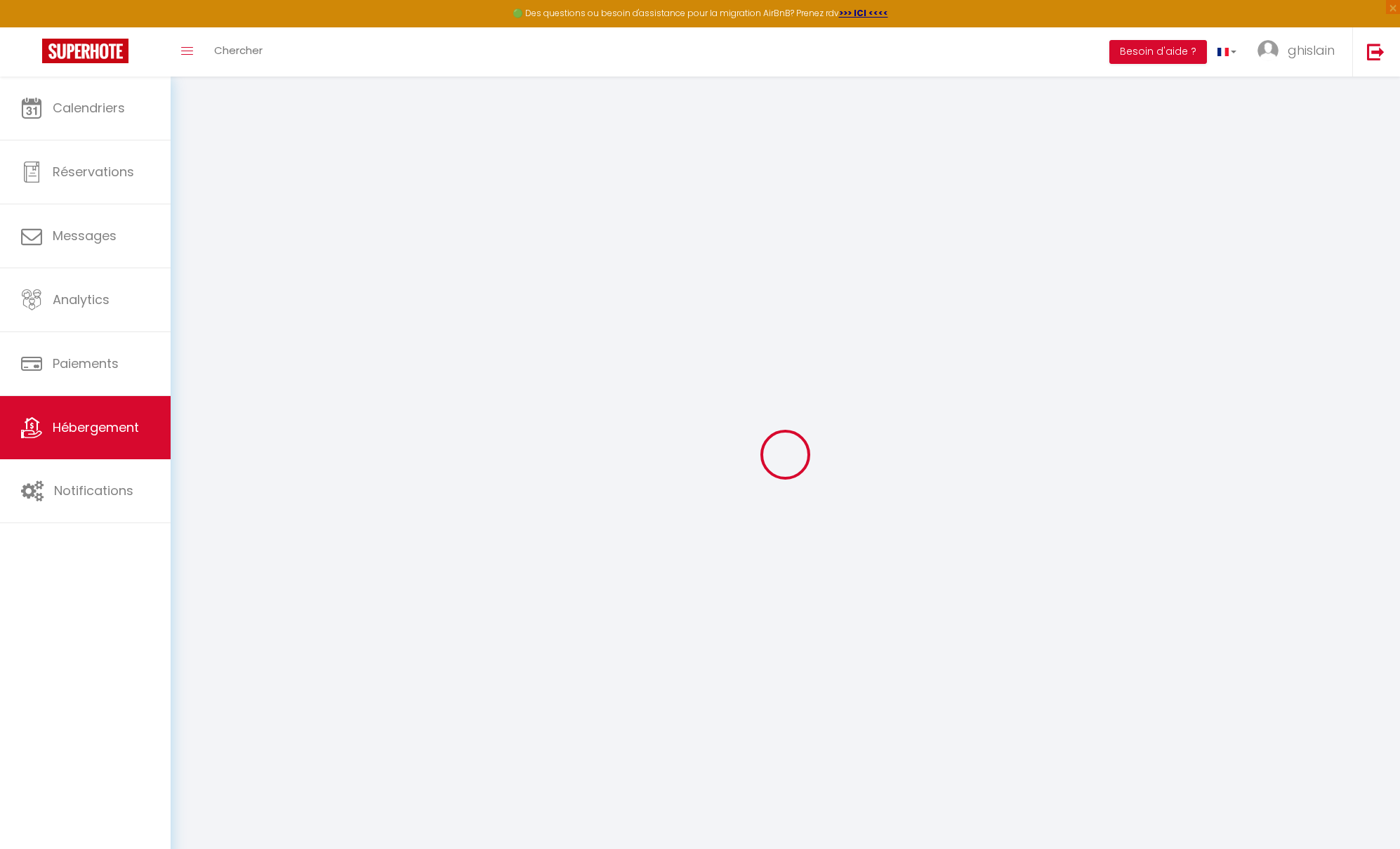
select select
type input "0"
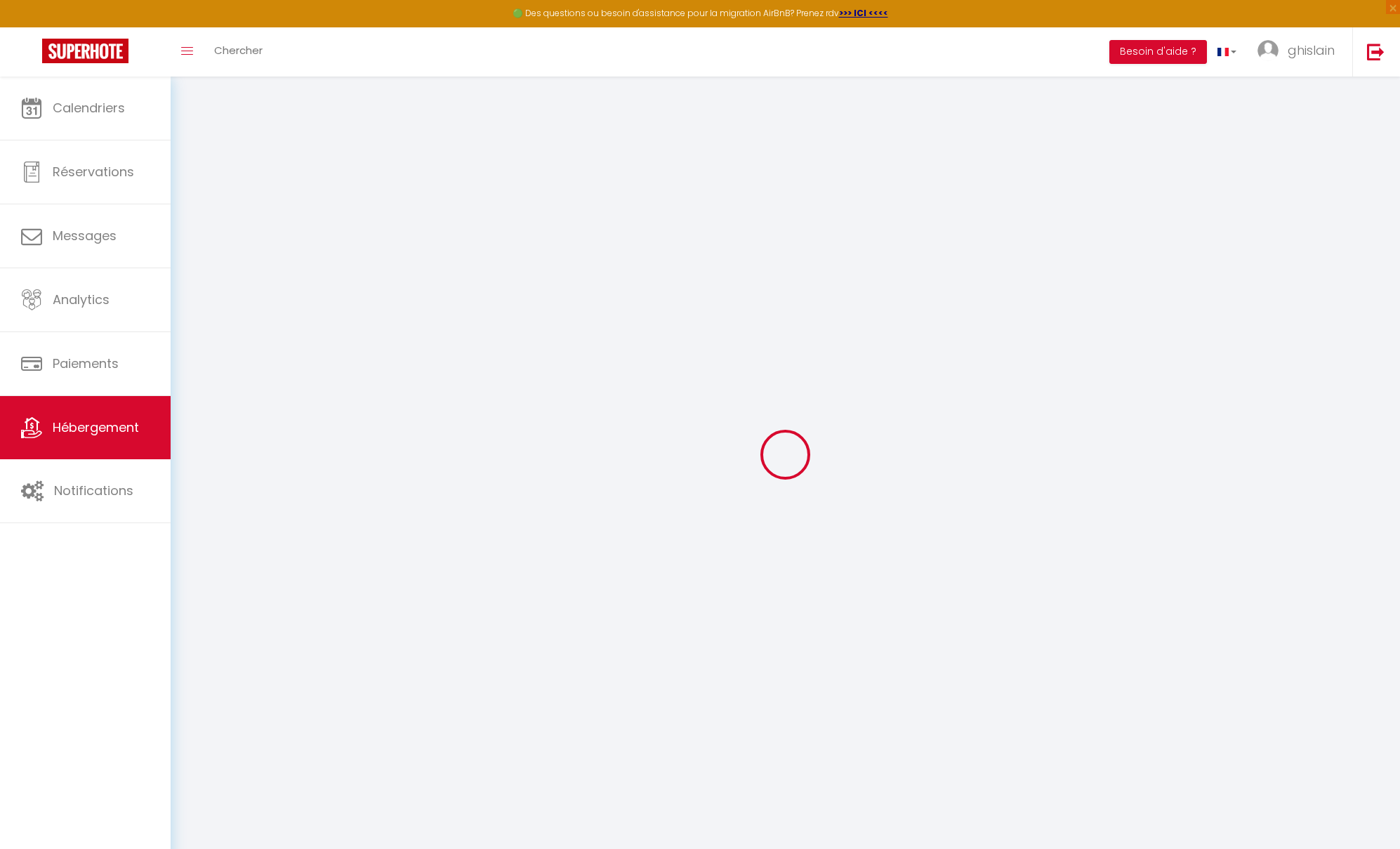
select select
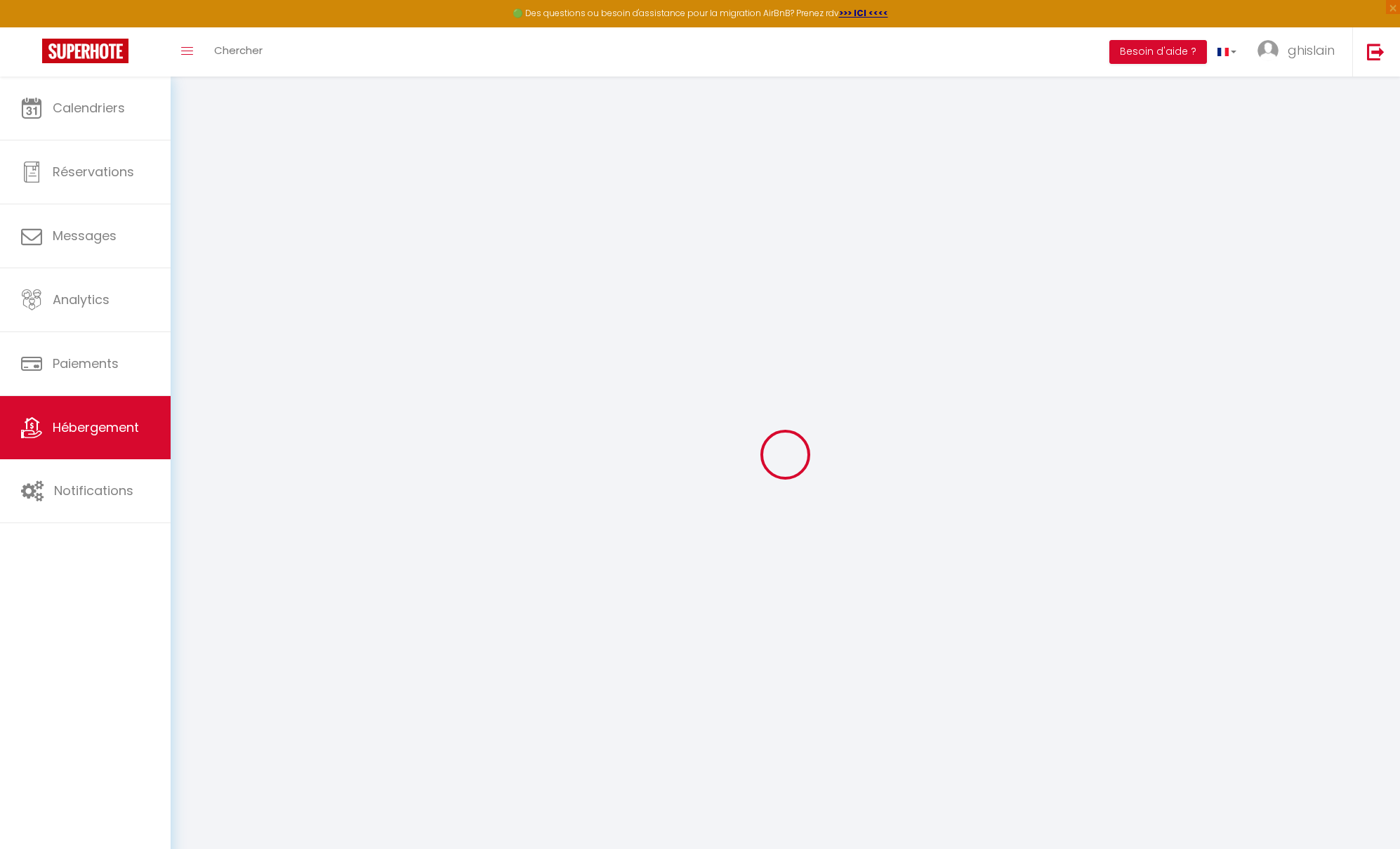
select select
checkbox input "false"
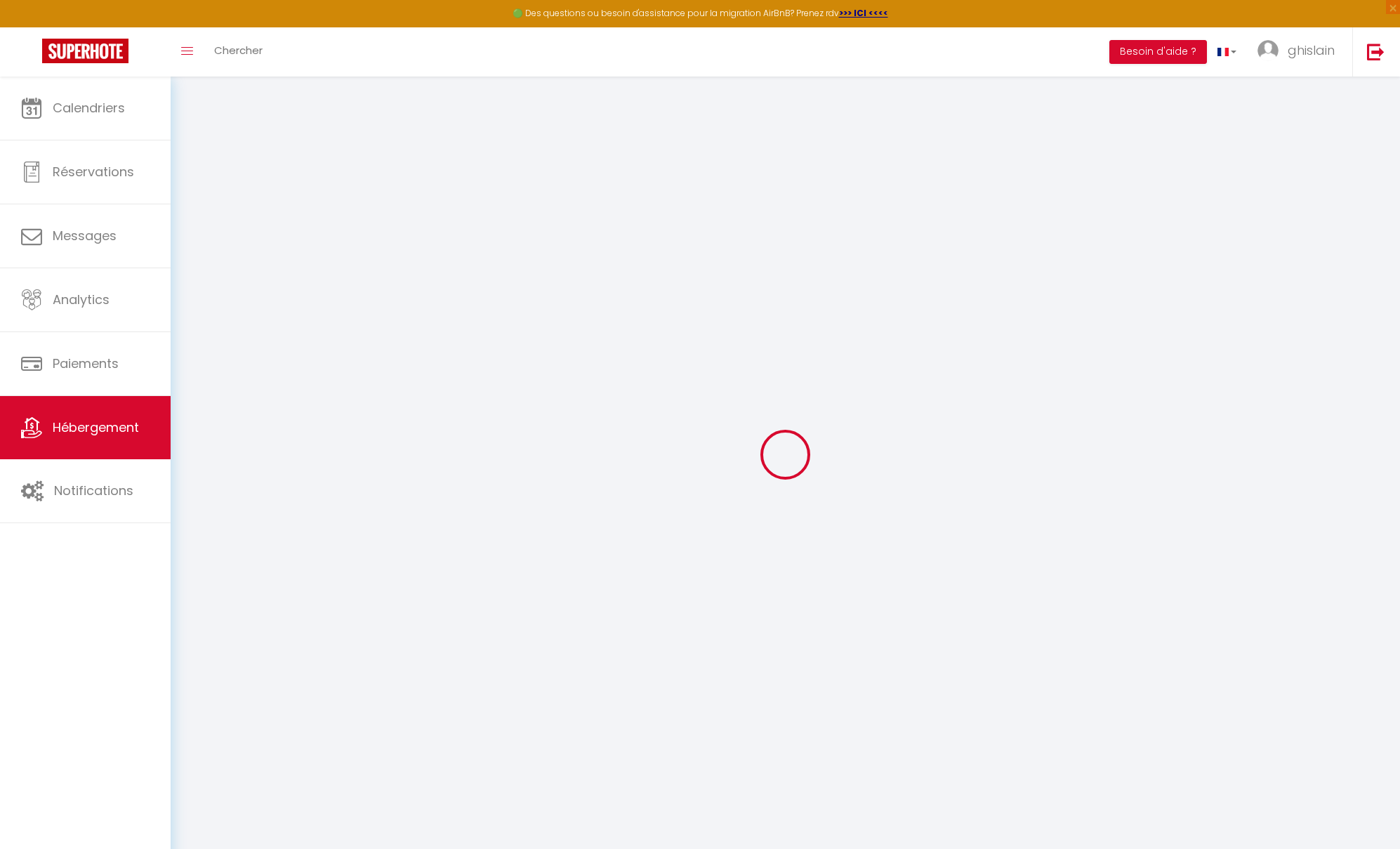
select select
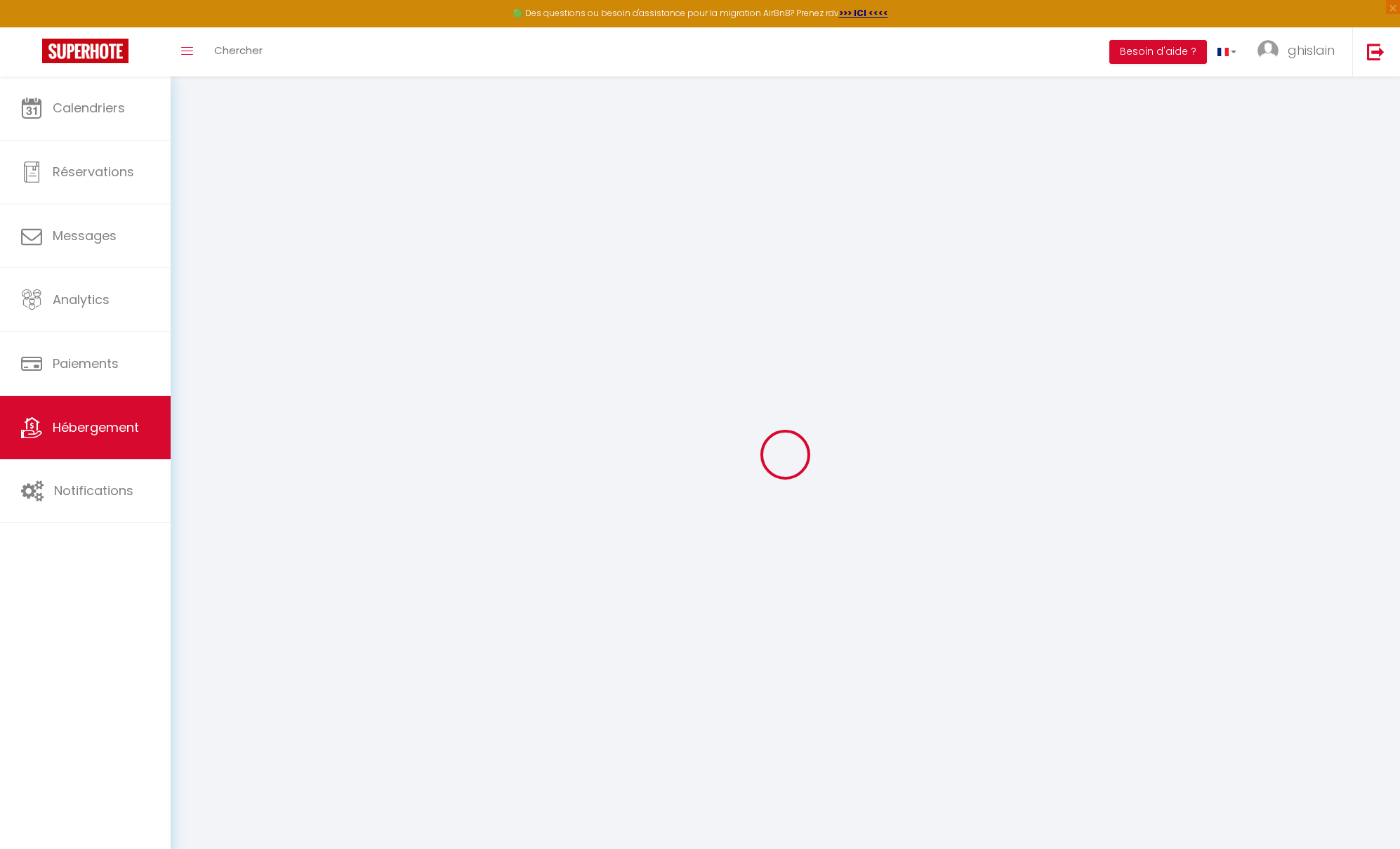
select select
checkbox input "false"
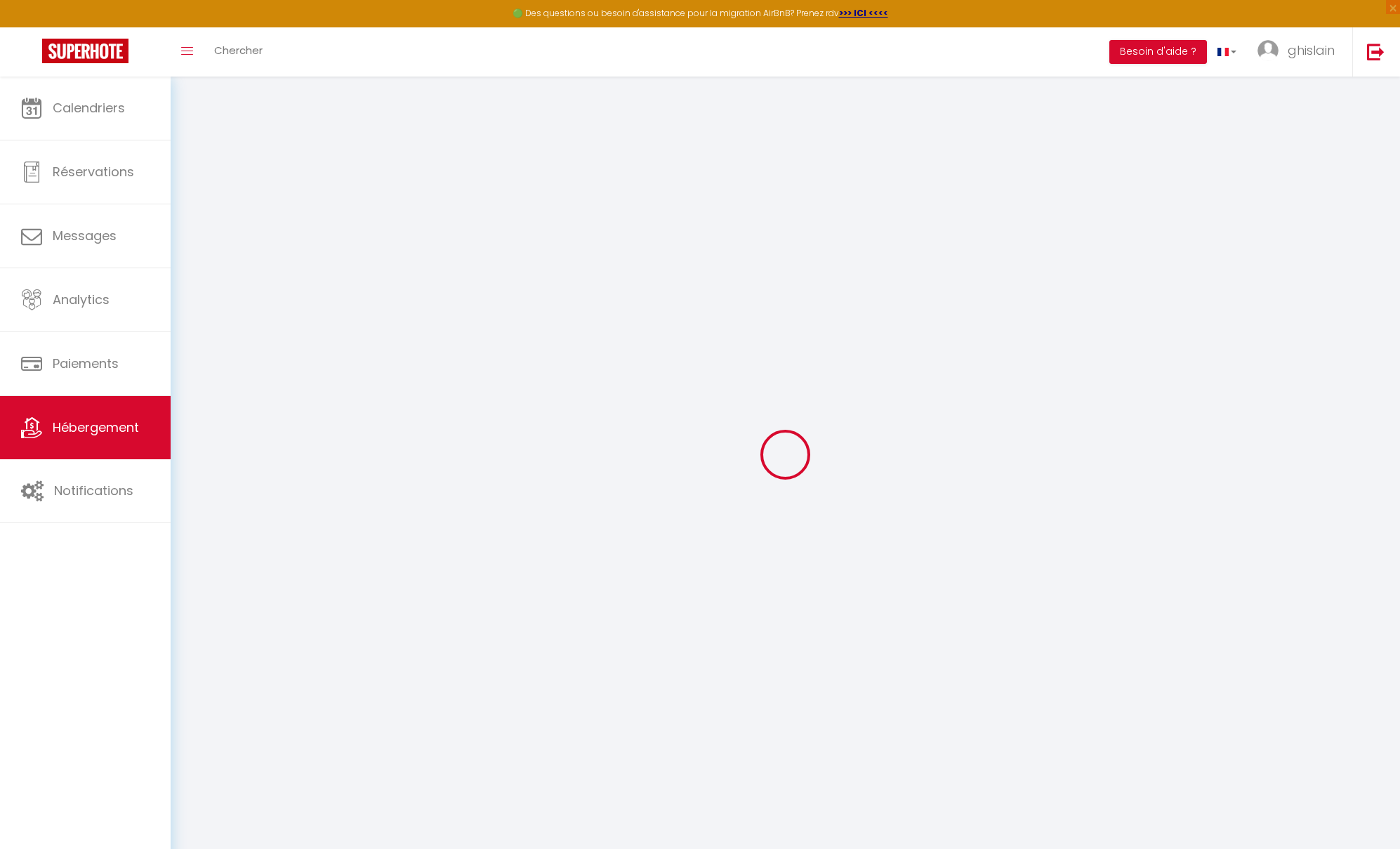
select select
checkbox input "false"
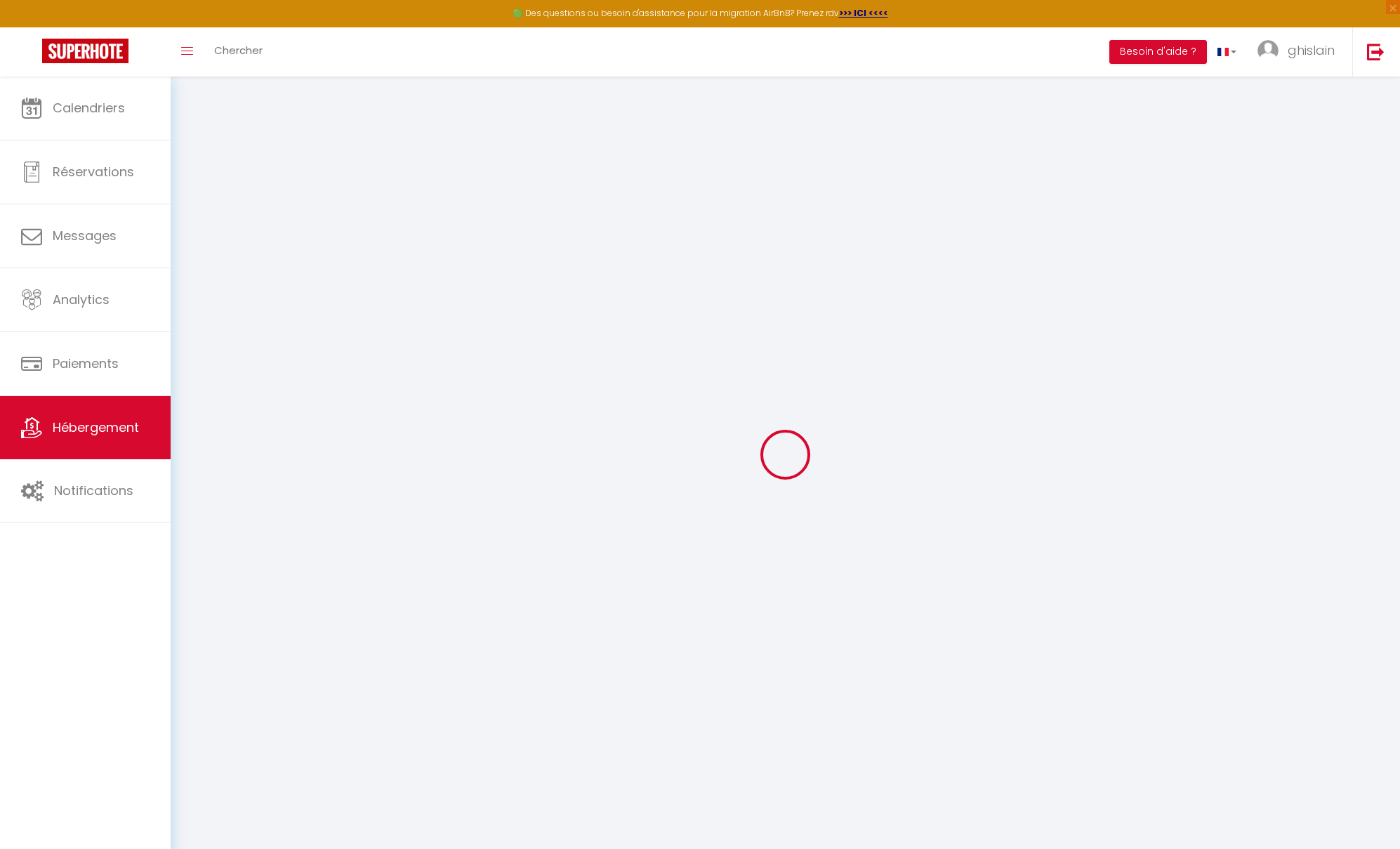
select select "15:00"
select select
select select "11:00"
select select "30"
select select "120"
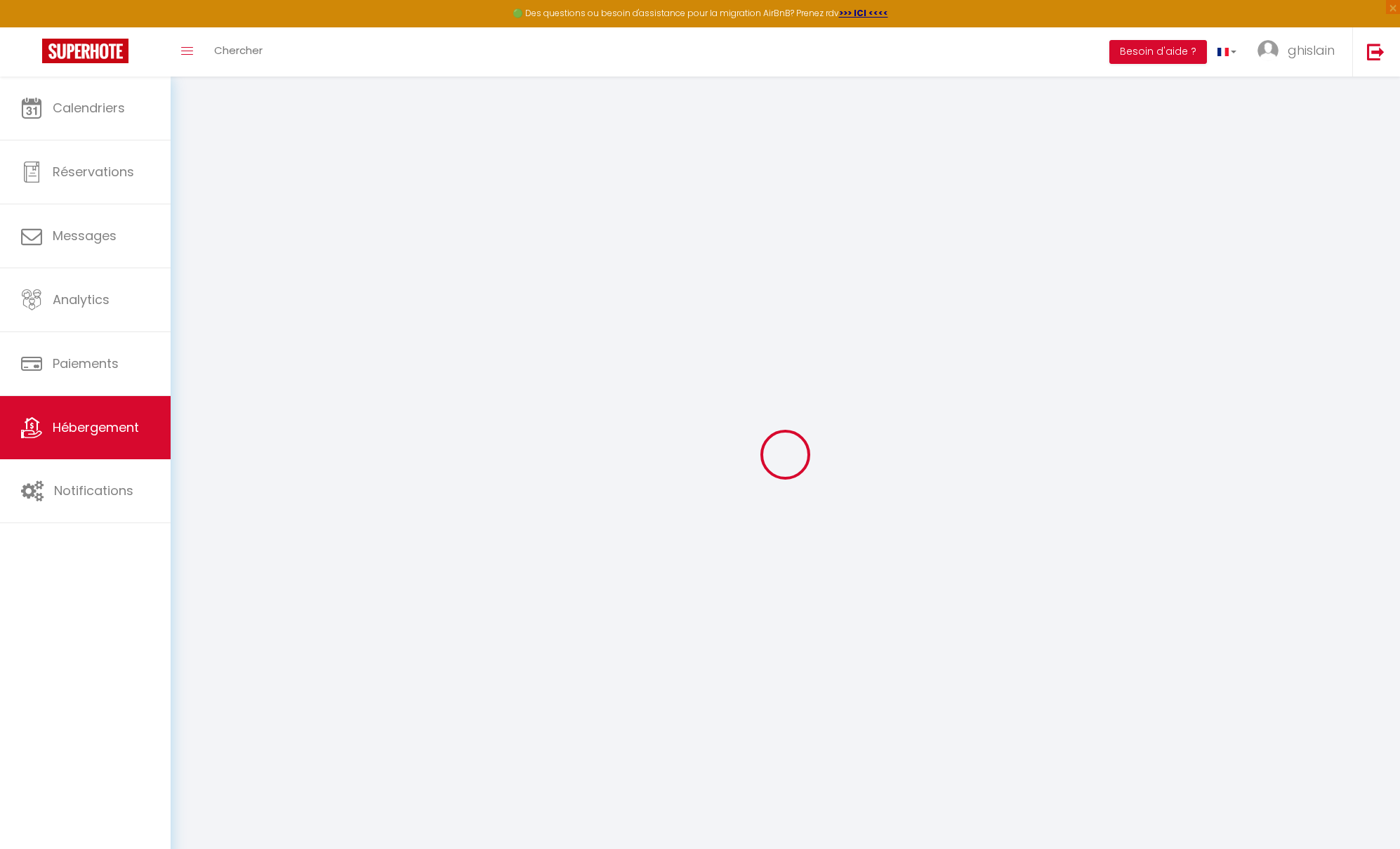
select select
checkbox input "false"
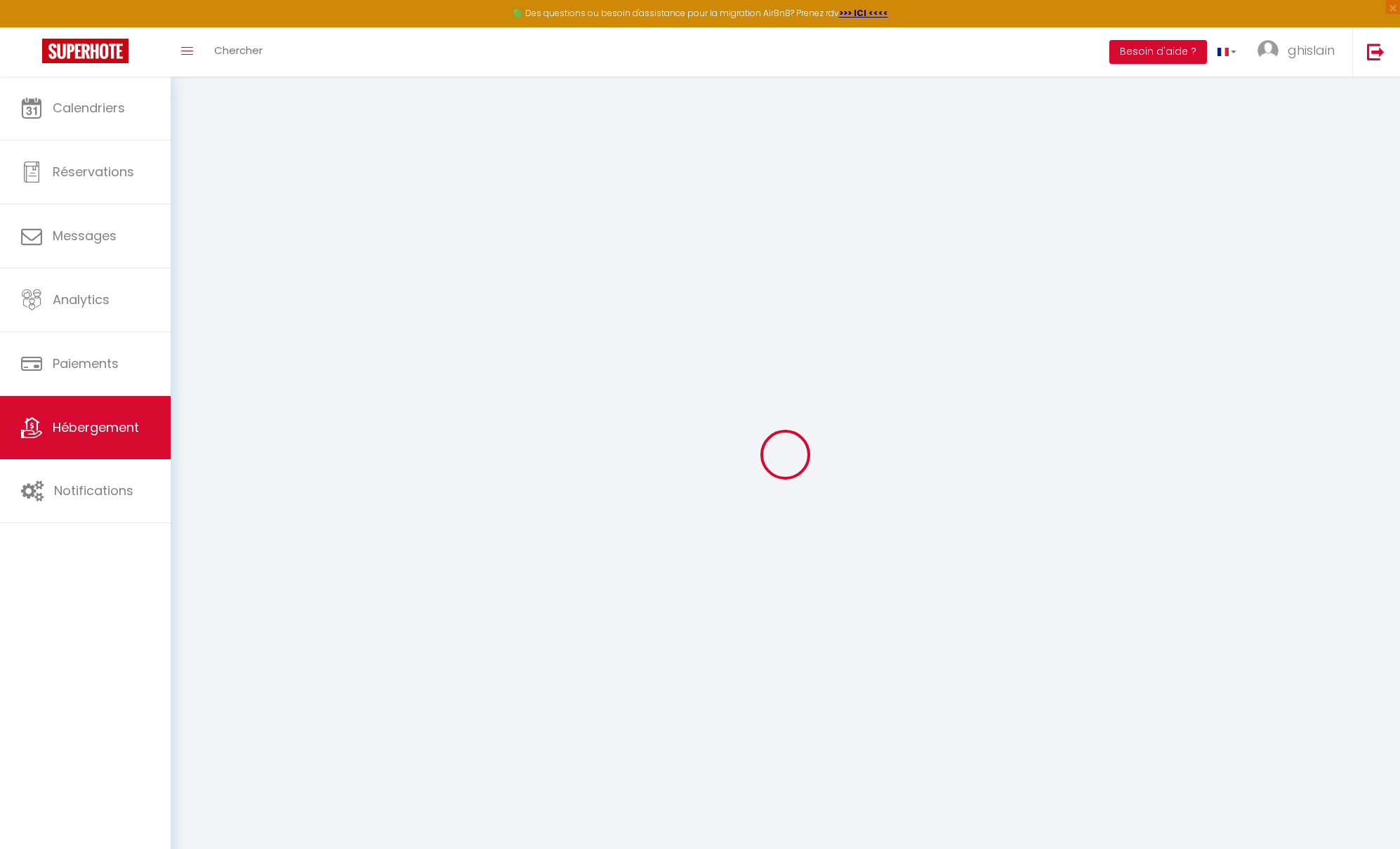
checkbox input "false"
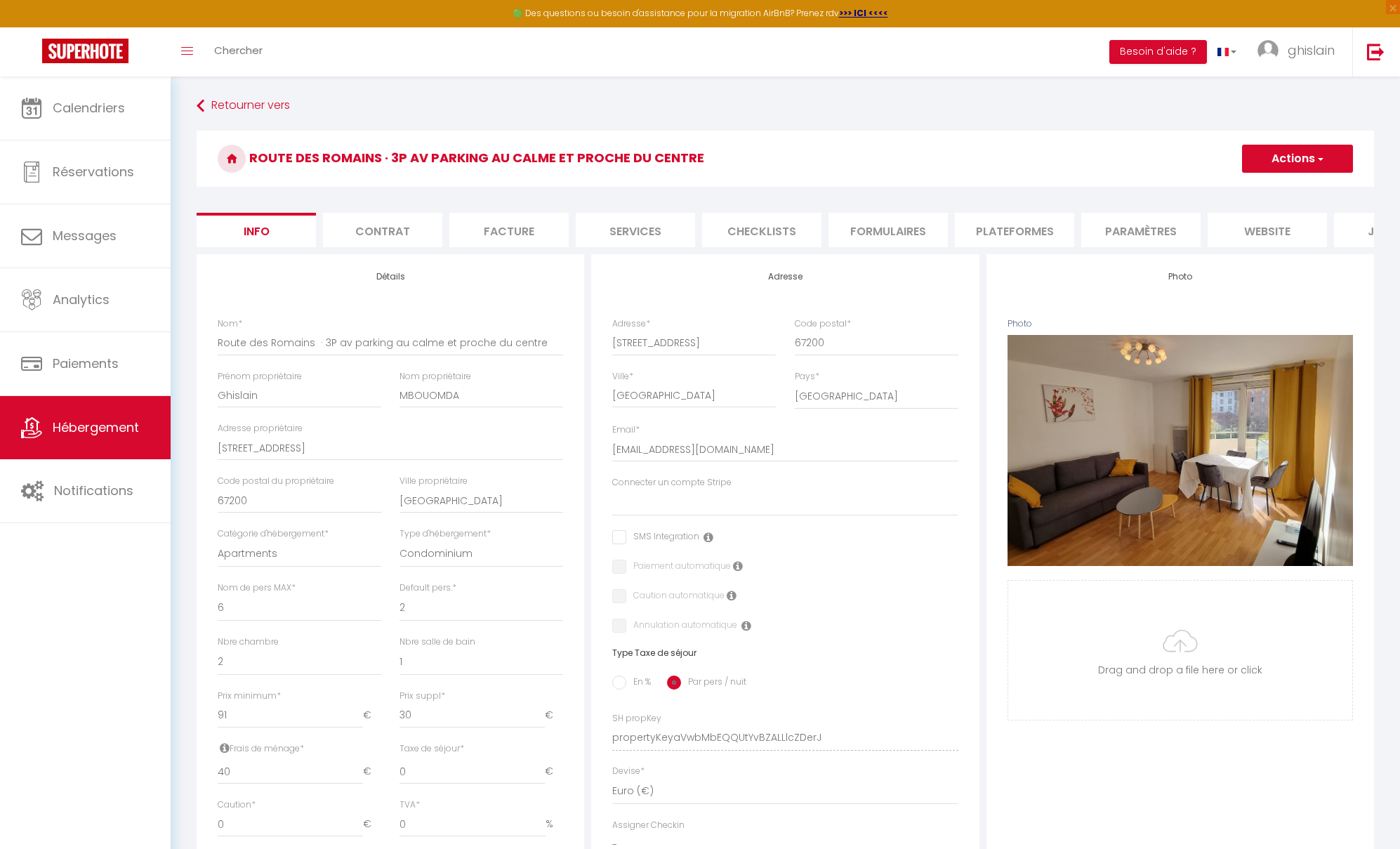
click at [1034, 229] on li "Plateformes" at bounding box center [1015, 229] width 120 height 35
select select
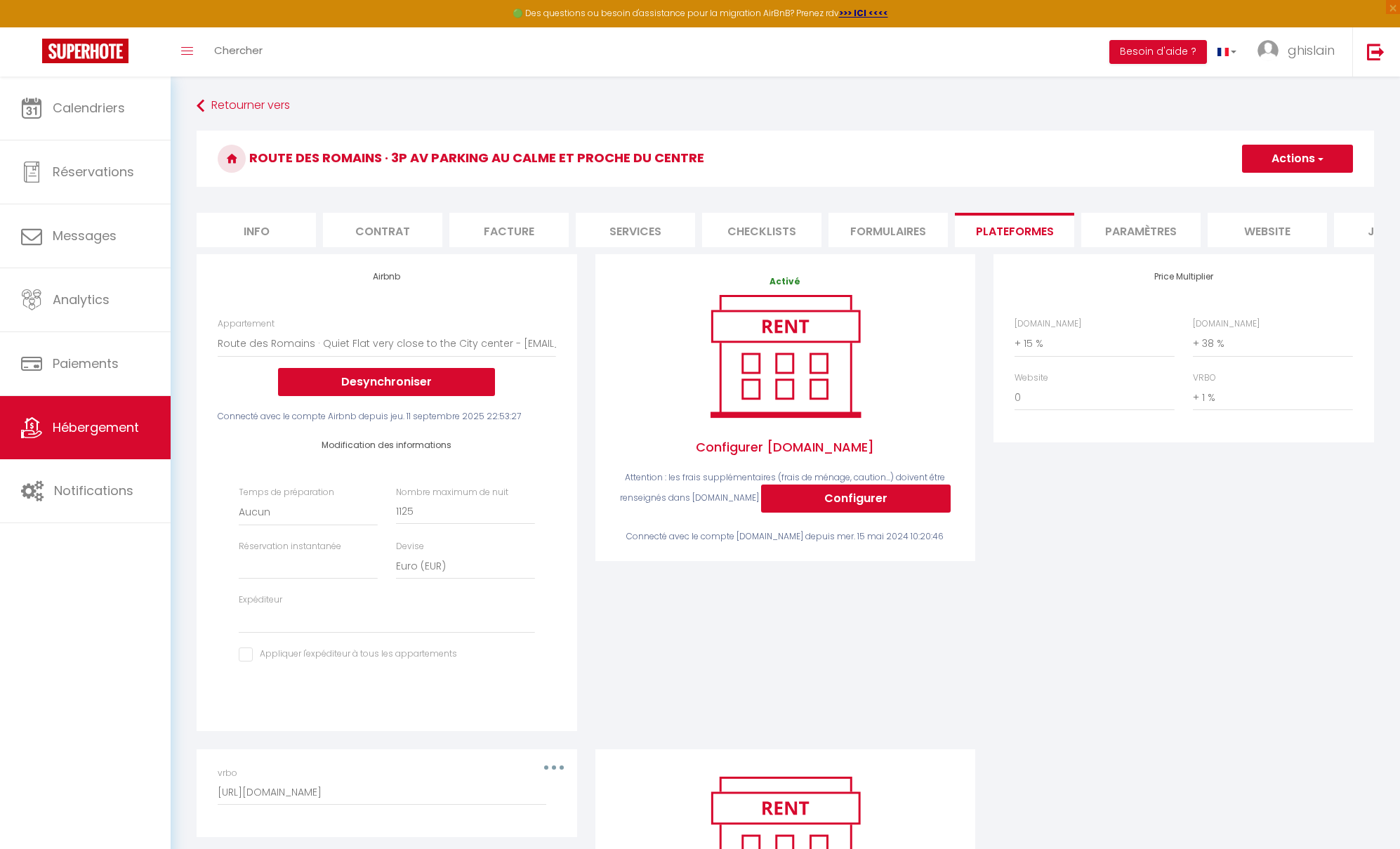
click at [1151, 233] on li "Paramètres" at bounding box center [1140, 229] width 120 height 35
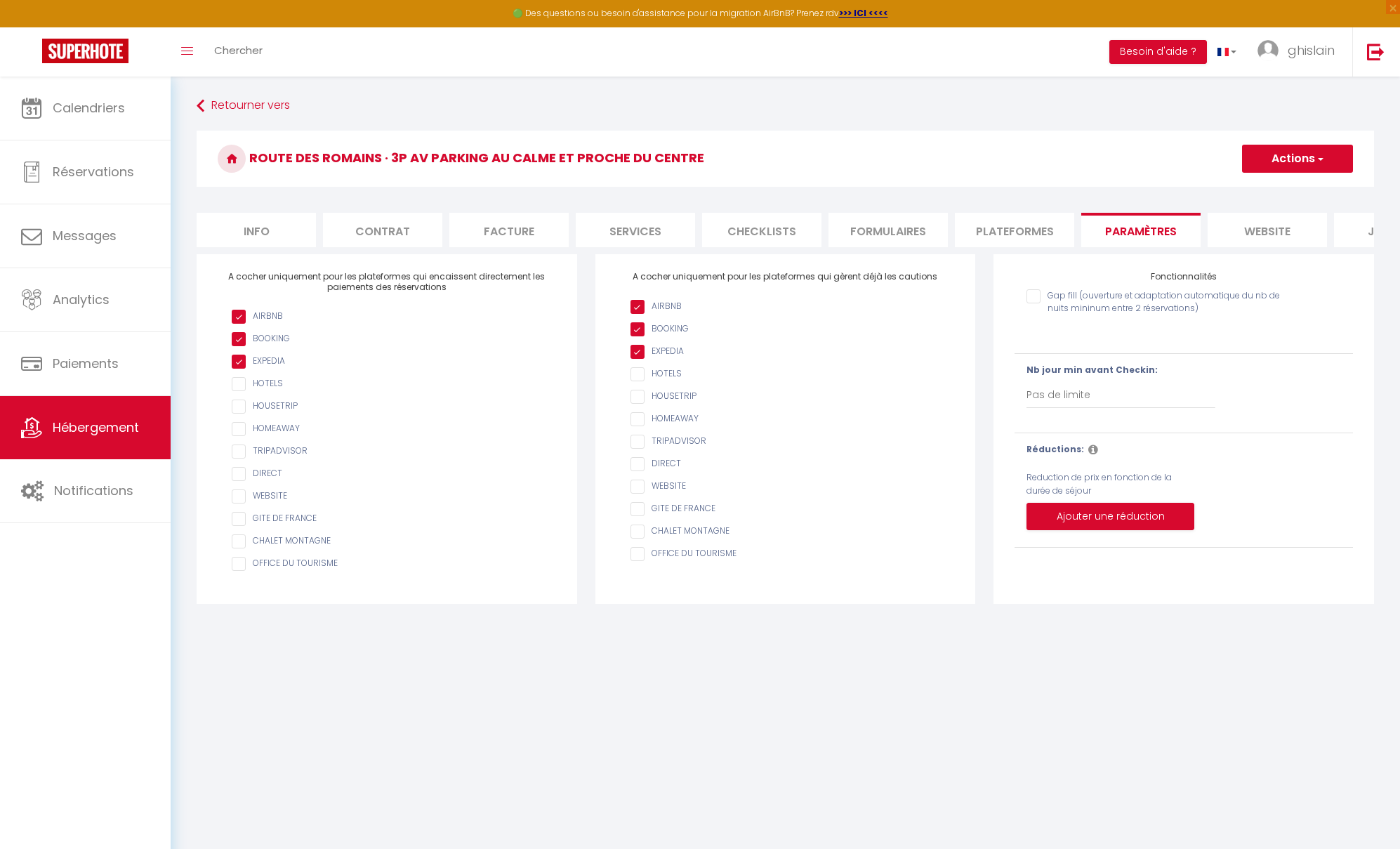
scroll to position [0, 87]
click at [1182, 229] on li "website" at bounding box center [1180, 229] width 120 height 35
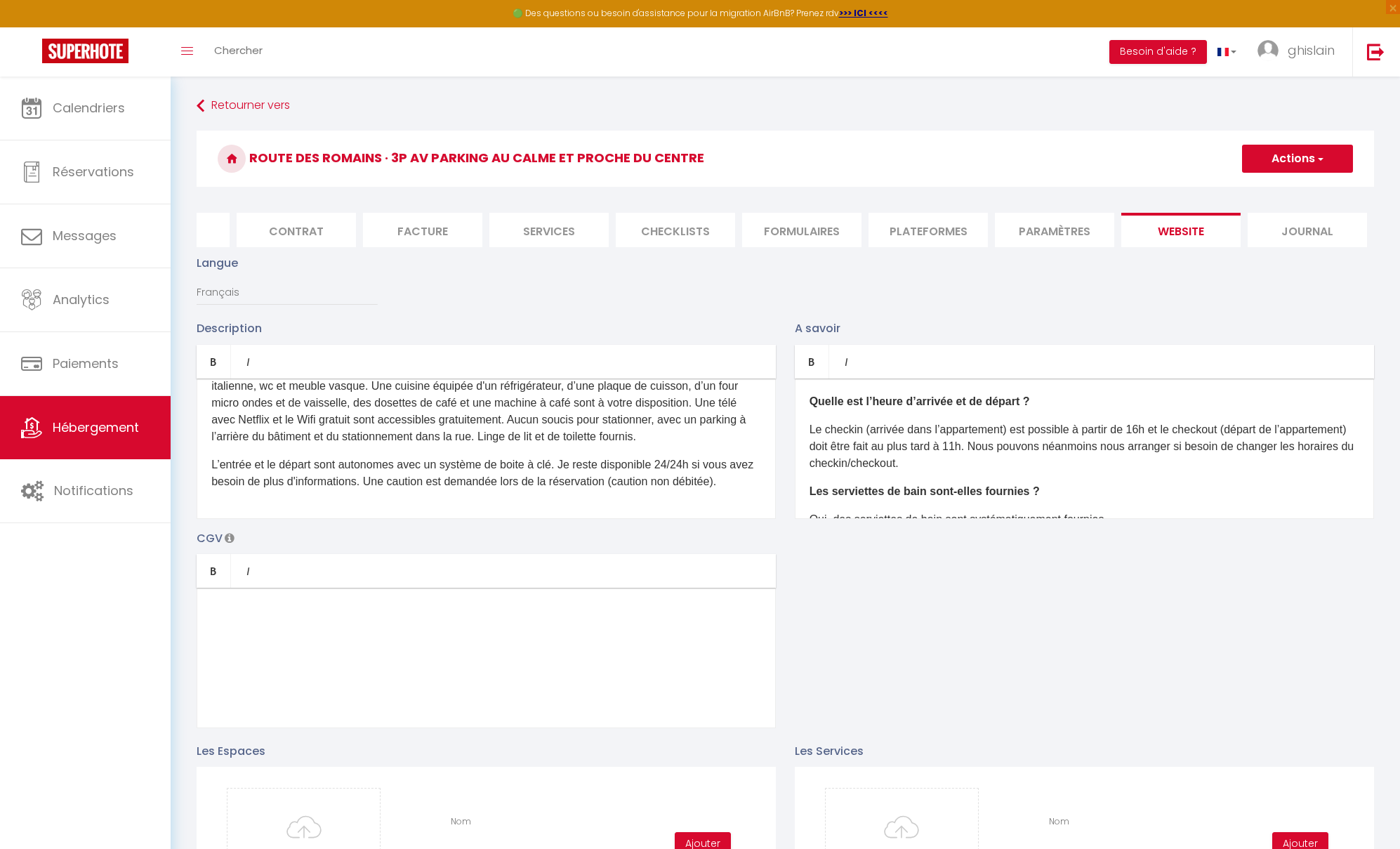
click at [791, 230] on li "Formulaires" at bounding box center [801, 229] width 120 height 35
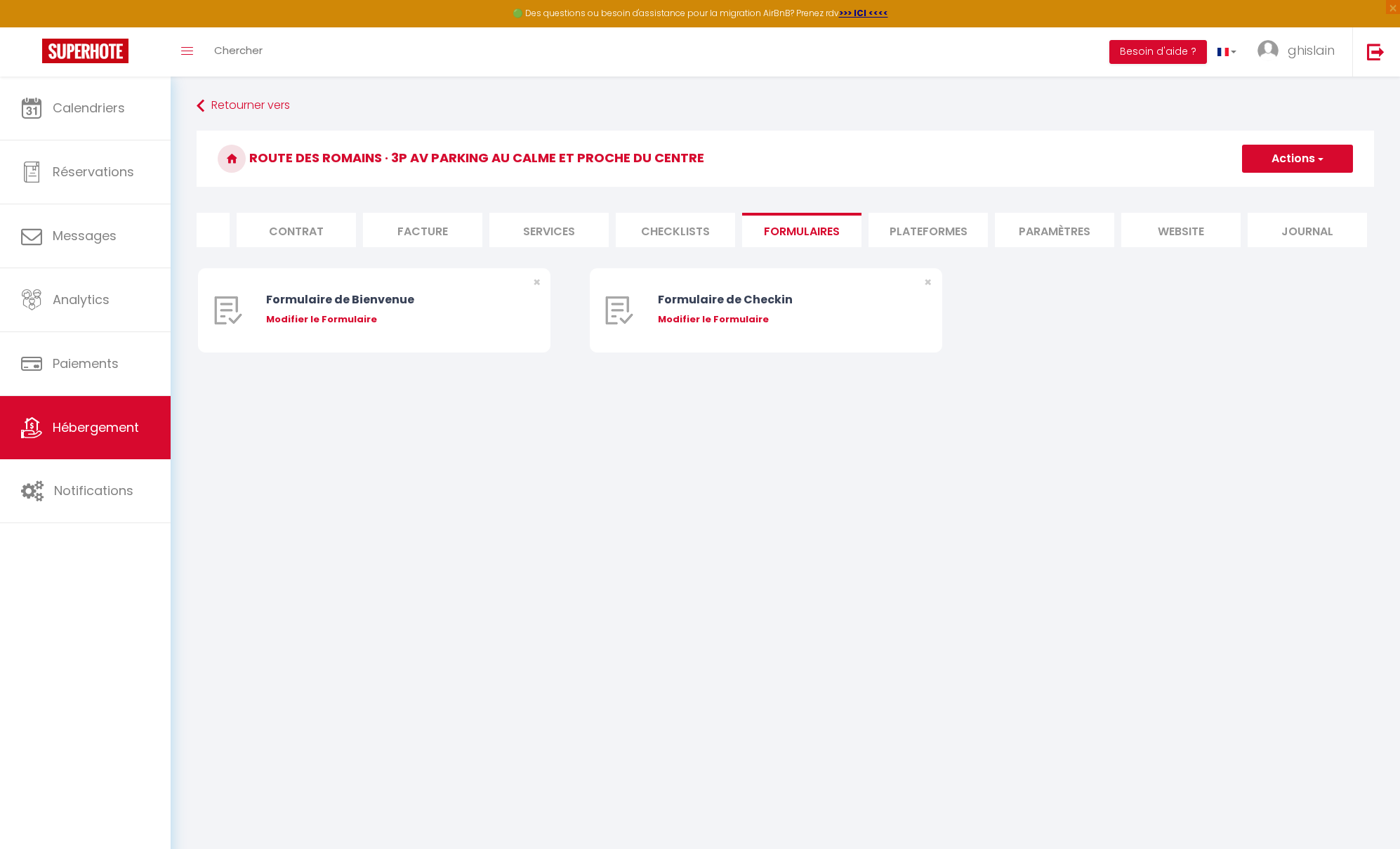
click at [681, 232] on li "Checklists" at bounding box center [675, 229] width 120 height 35
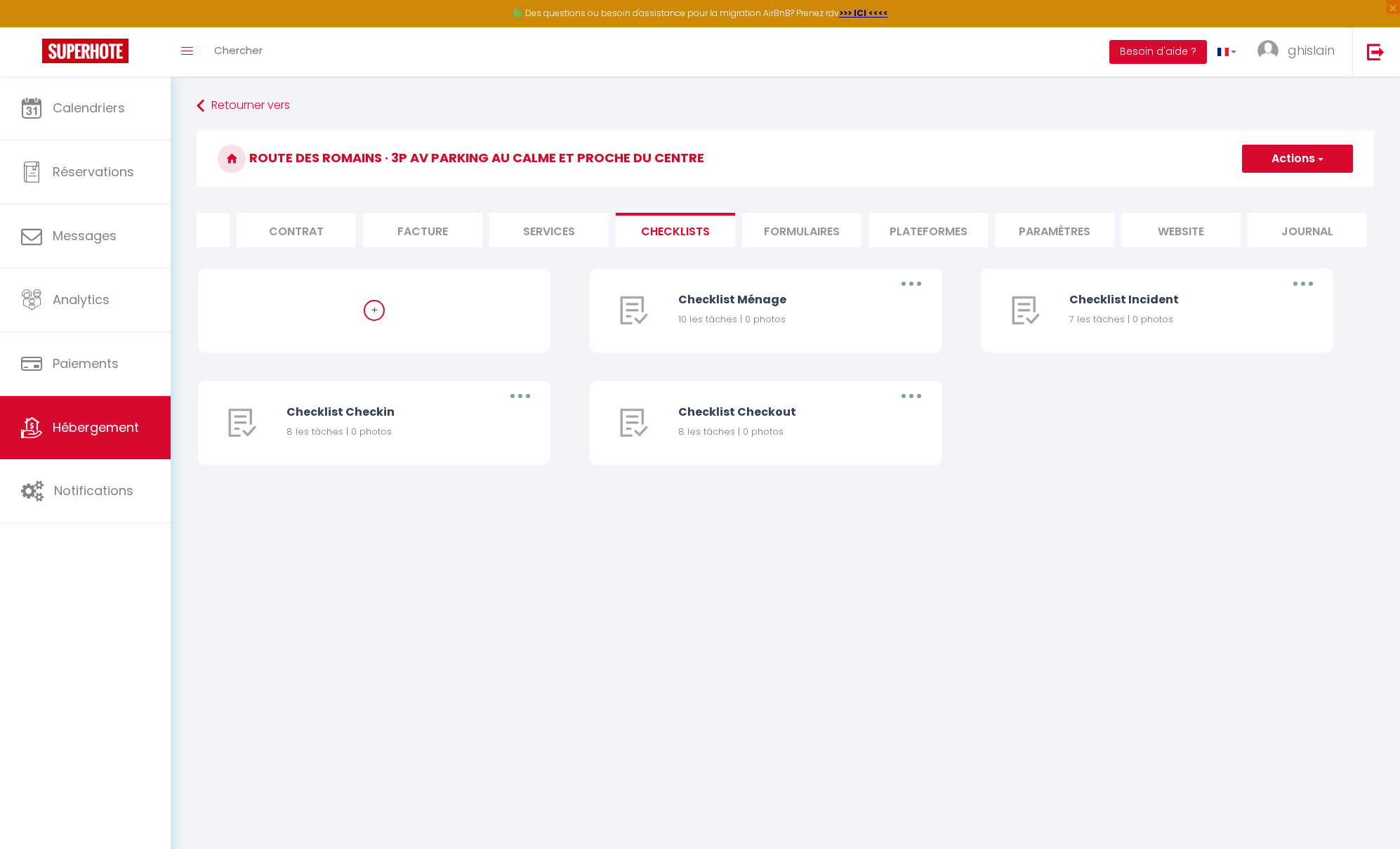
click at [559, 229] on li "Services" at bounding box center [549, 229] width 120 height 35
select select
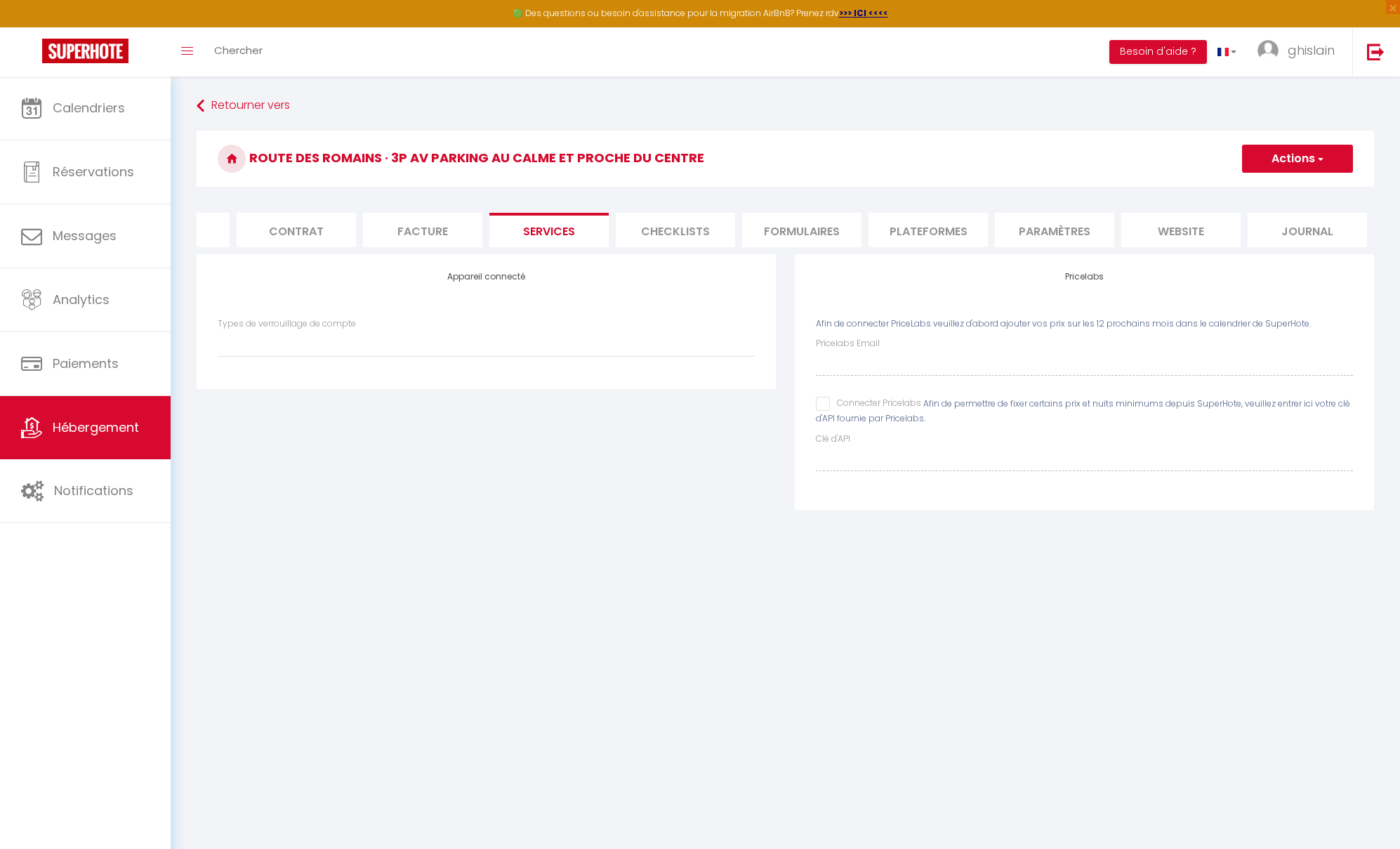
click at [431, 231] on li "Facture" at bounding box center [423, 229] width 120 height 35
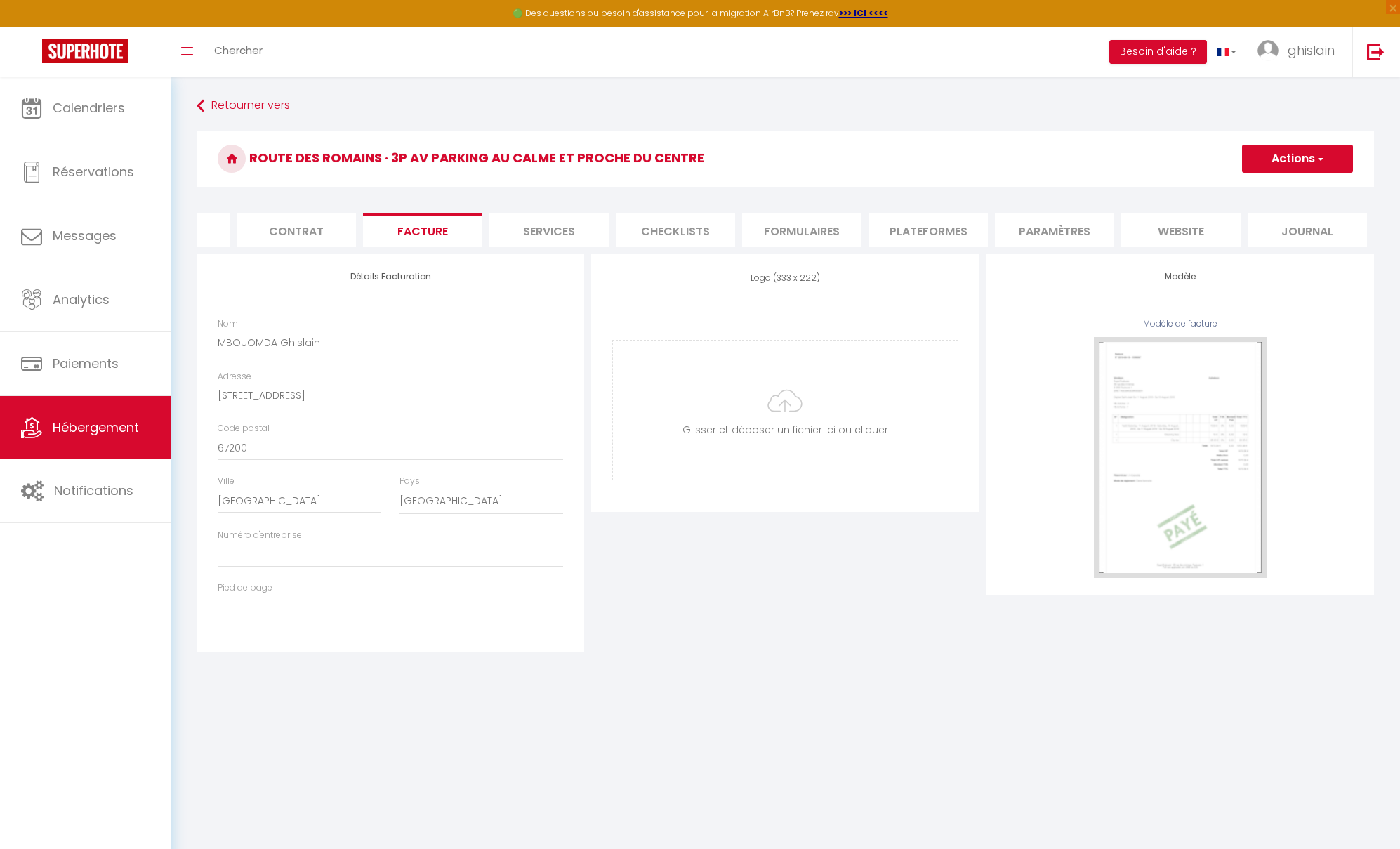
click at [312, 237] on li "Contrat" at bounding box center [296, 229] width 120 height 35
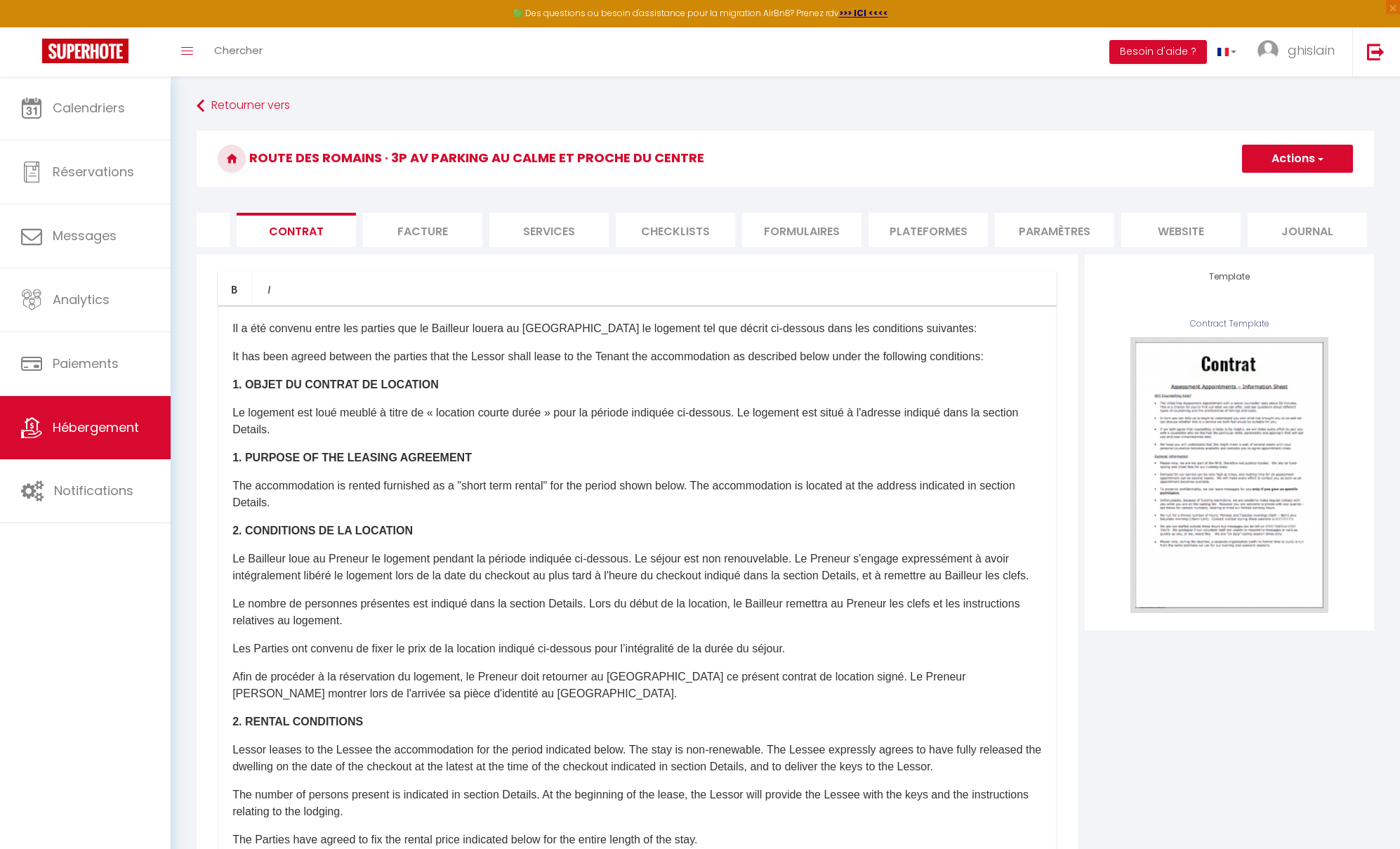
drag, startPoint x: 1352, startPoint y: 173, endPoint x: 1335, endPoint y: 170, distance: 17.3
click at [1272, 170] on div "Route des Romains · 3P av parking au calme et proche du centre Actions Enregist…" at bounding box center [784, 162] width 1177 height 64
click at [1272, 170] on button "Actions" at bounding box center [1297, 158] width 111 height 28
click at [1150, 146] on h3 "Route des Romains · 3P av parking au calme et proche du centre" at bounding box center [784, 158] width 1177 height 56
click at [1272, 63] on link "ghislain" at bounding box center [1299, 52] width 105 height 49
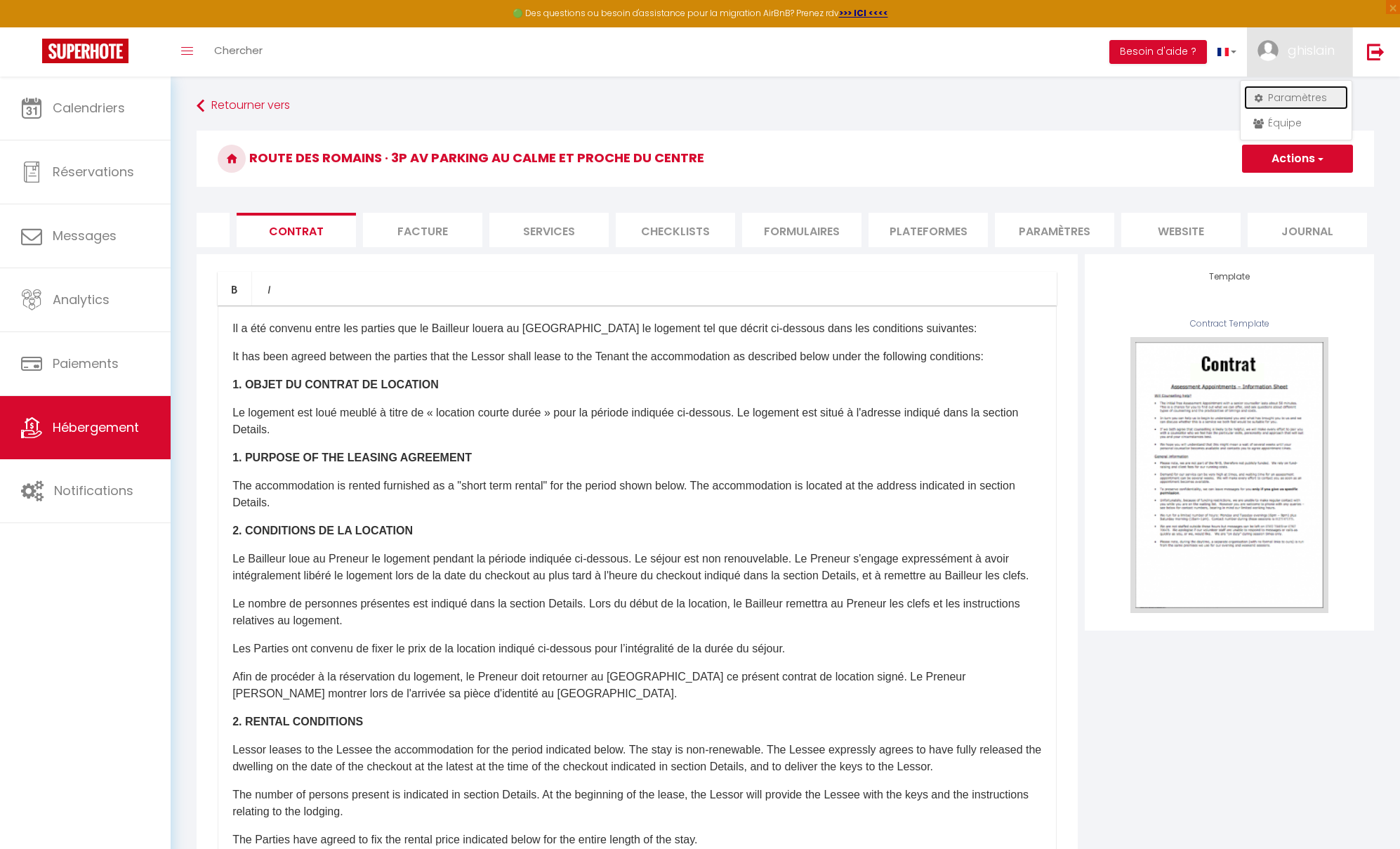
click at [1272, 97] on link "Paramètres" at bounding box center [1296, 97] width 104 height 24
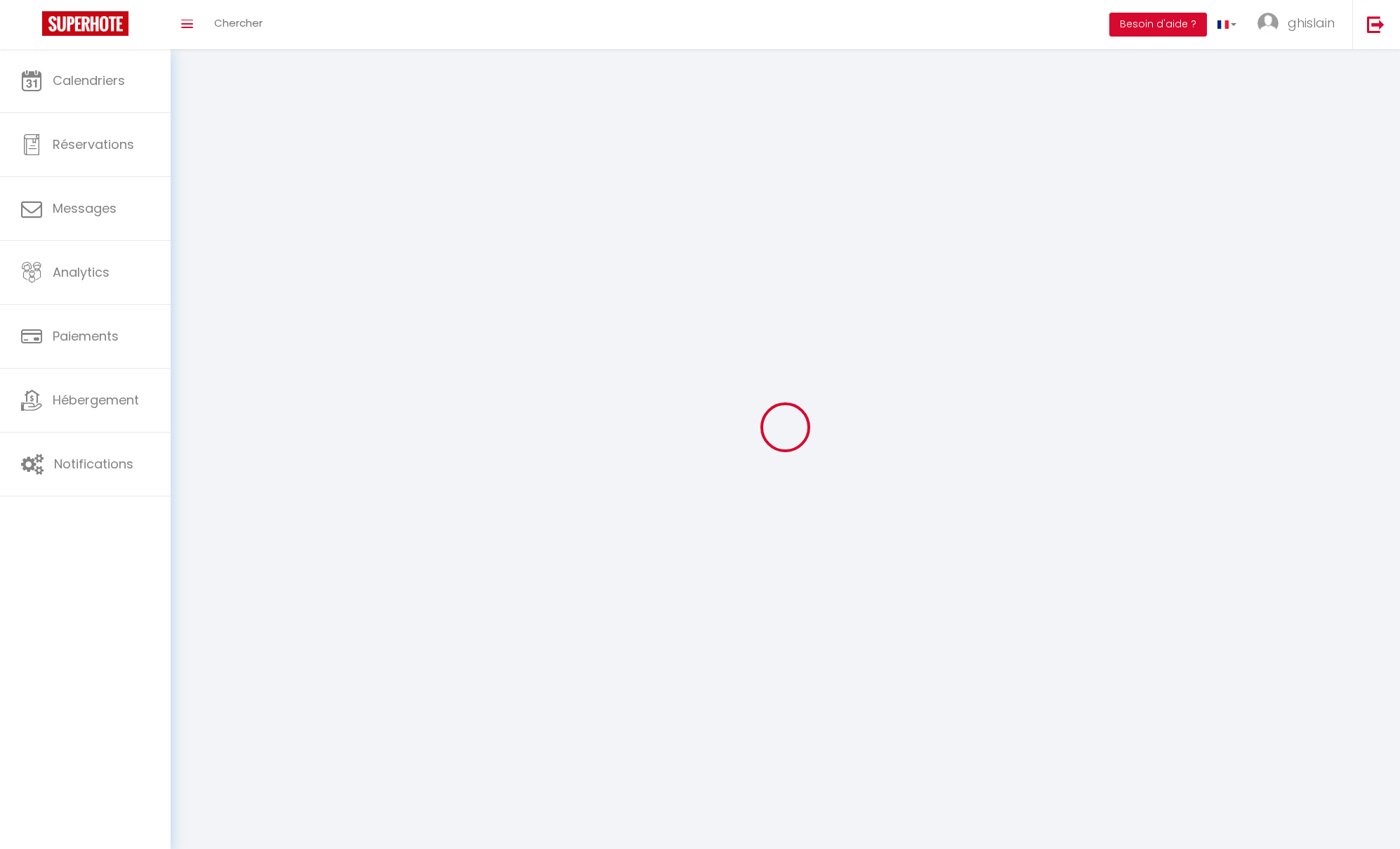
type input "ghislain"
type input "Mbouomda"
type input "0610243201"
type input "77 routes des romains"
type input "67200"
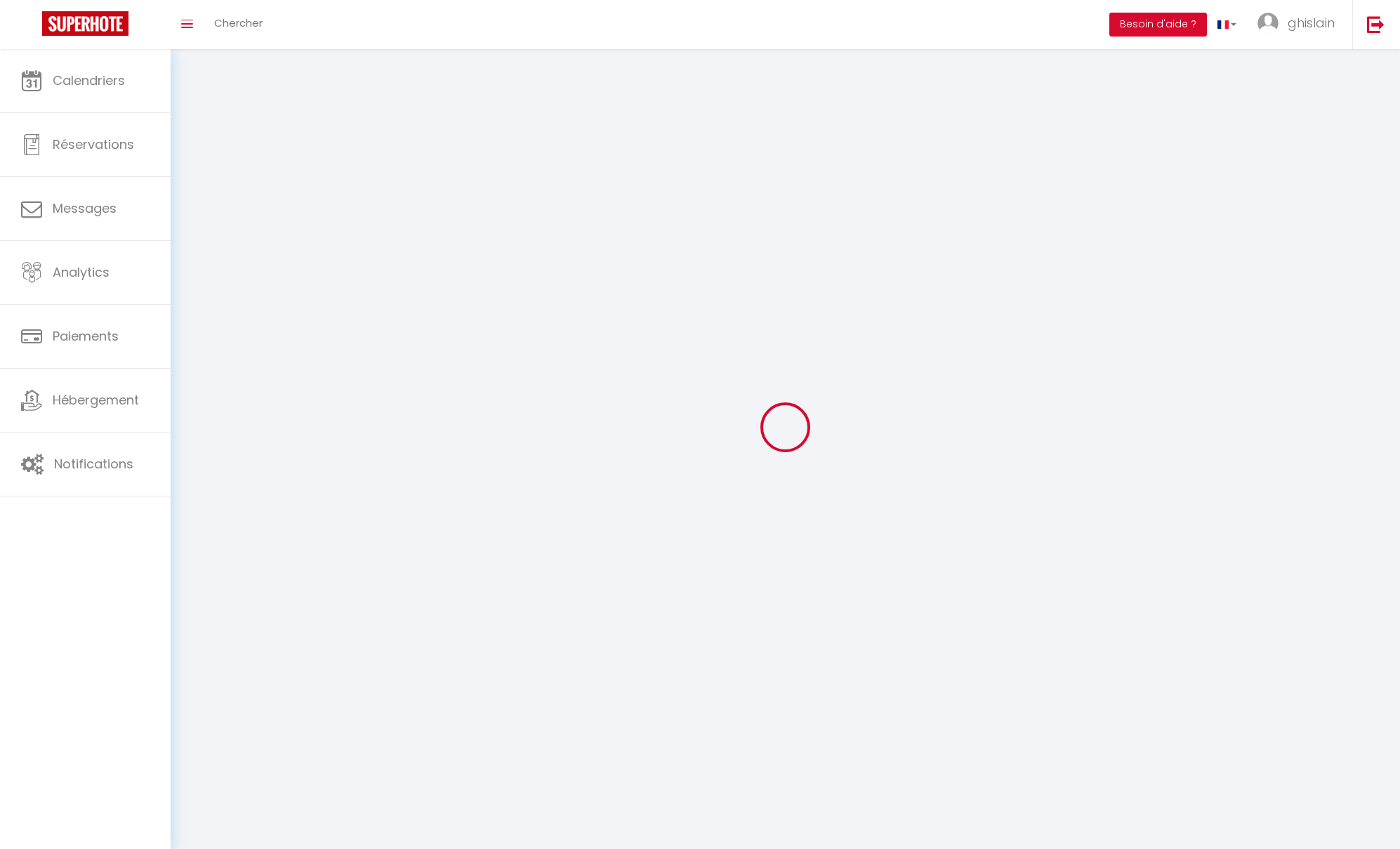
type input "[GEOGRAPHIC_DATA]"
type input "iWp8xEtLgaKaTzTCFB5NzEhvc"
type input "UDUQUfunTa0C0NqrycZvbTAEF"
type input "iWp8xEtLgaKaTzTCFB5NzEhvc"
type input "UDUQUfunTa0C0NqrycZvbTAEF"
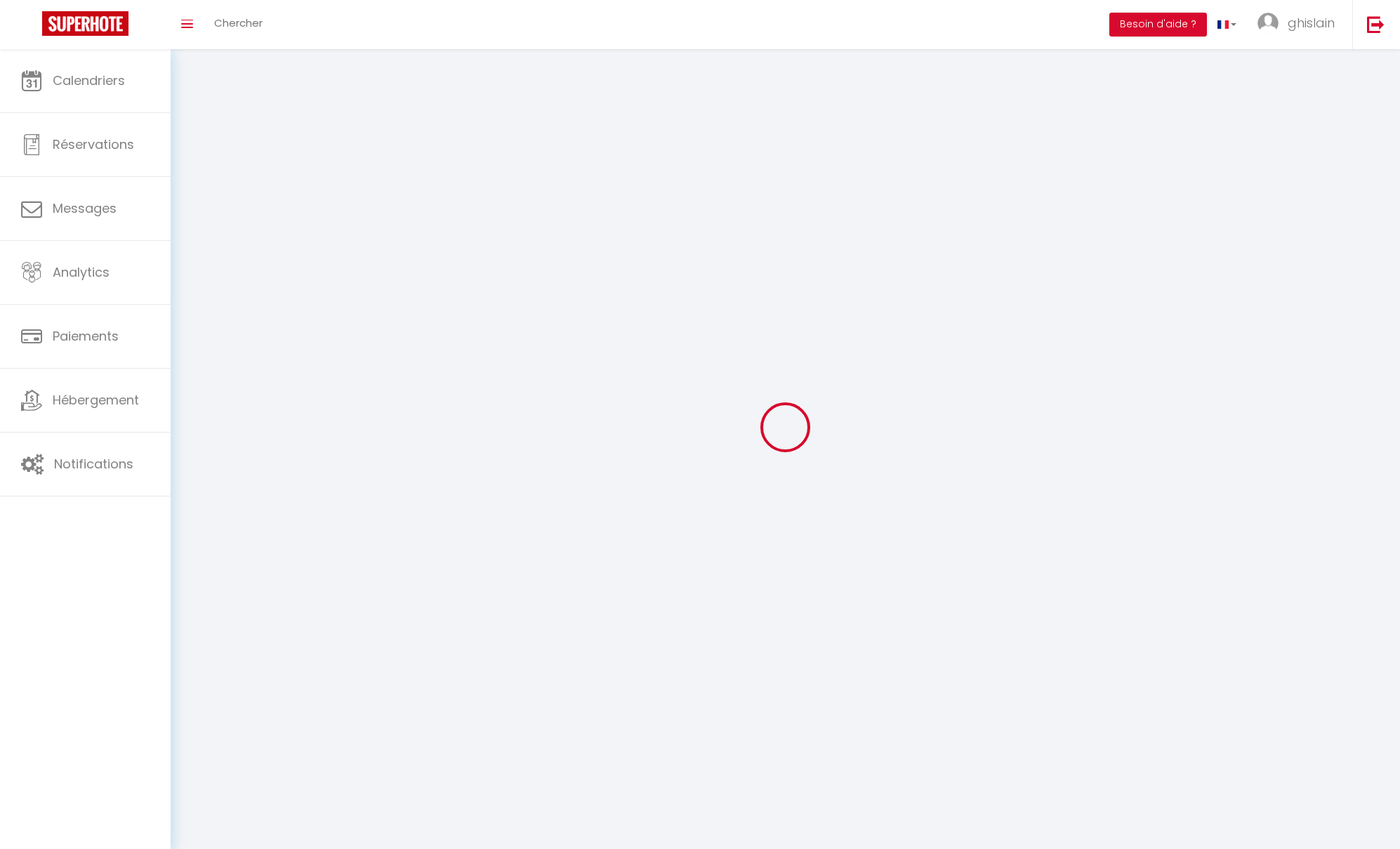
type input "[URL][DOMAIN_NAME]"
select select "28"
select select "fr"
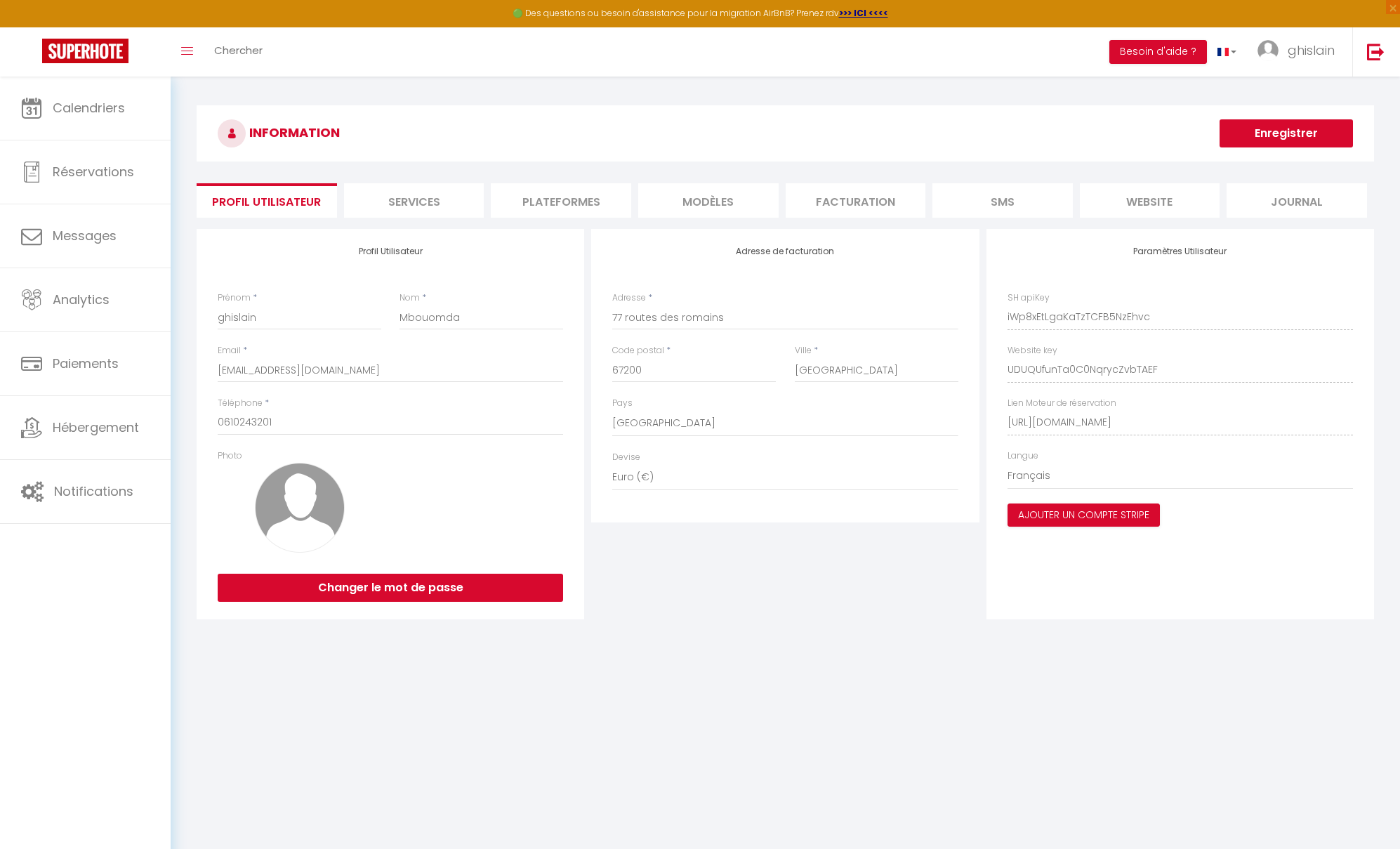
click at [578, 204] on li "Plateformes" at bounding box center [560, 200] width 140 height 35
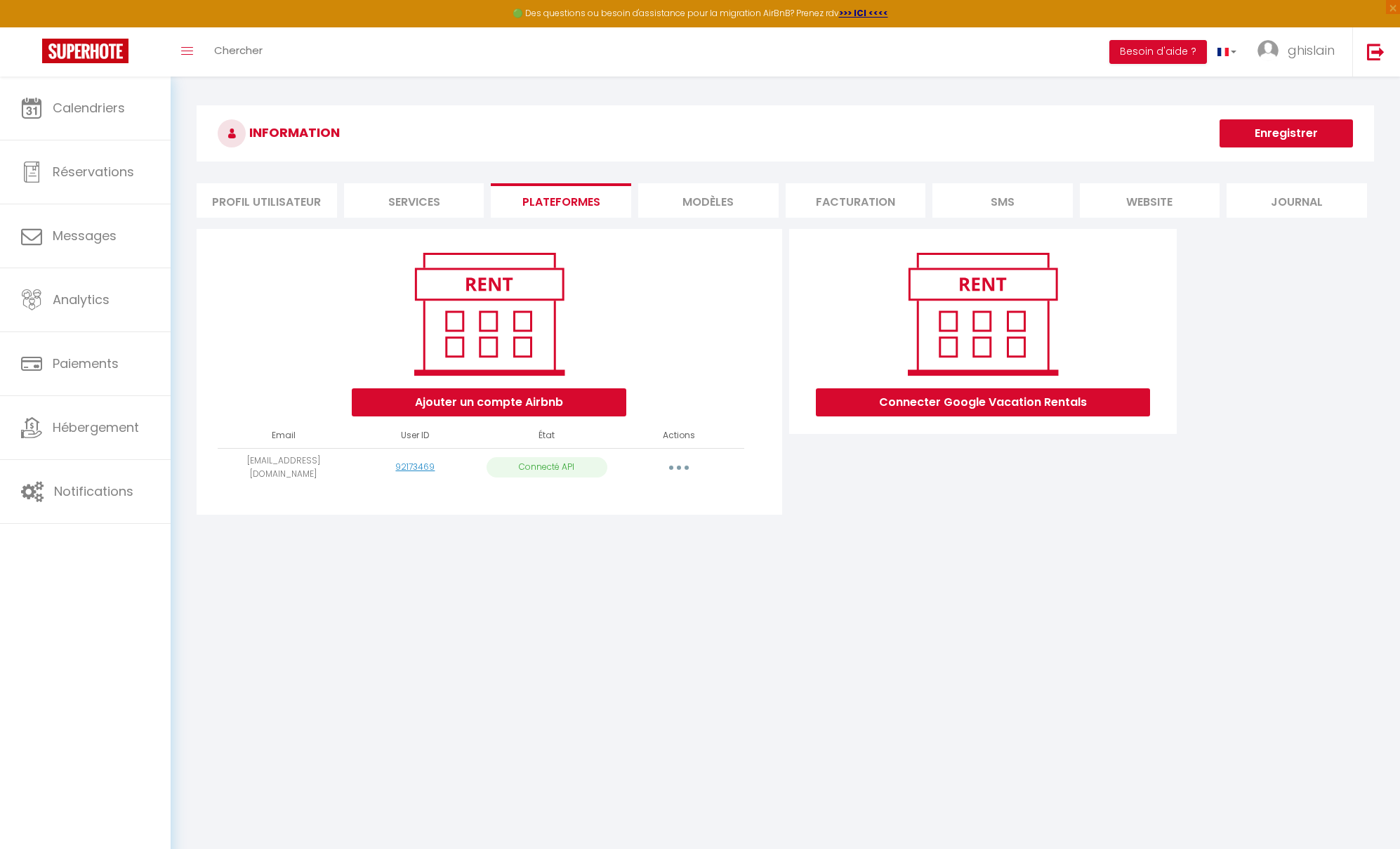
click at [674, 468] on button "button" at bounding box center [679, 467] width 39 height 22
click at [890, 486] on div "Connecter Google Vacation Rentals" at bounding box center [982, 376] width 394 height 295
click at [712, 202] on li "MODÈLES" at bounding box center [708, 200] width 140 height 35
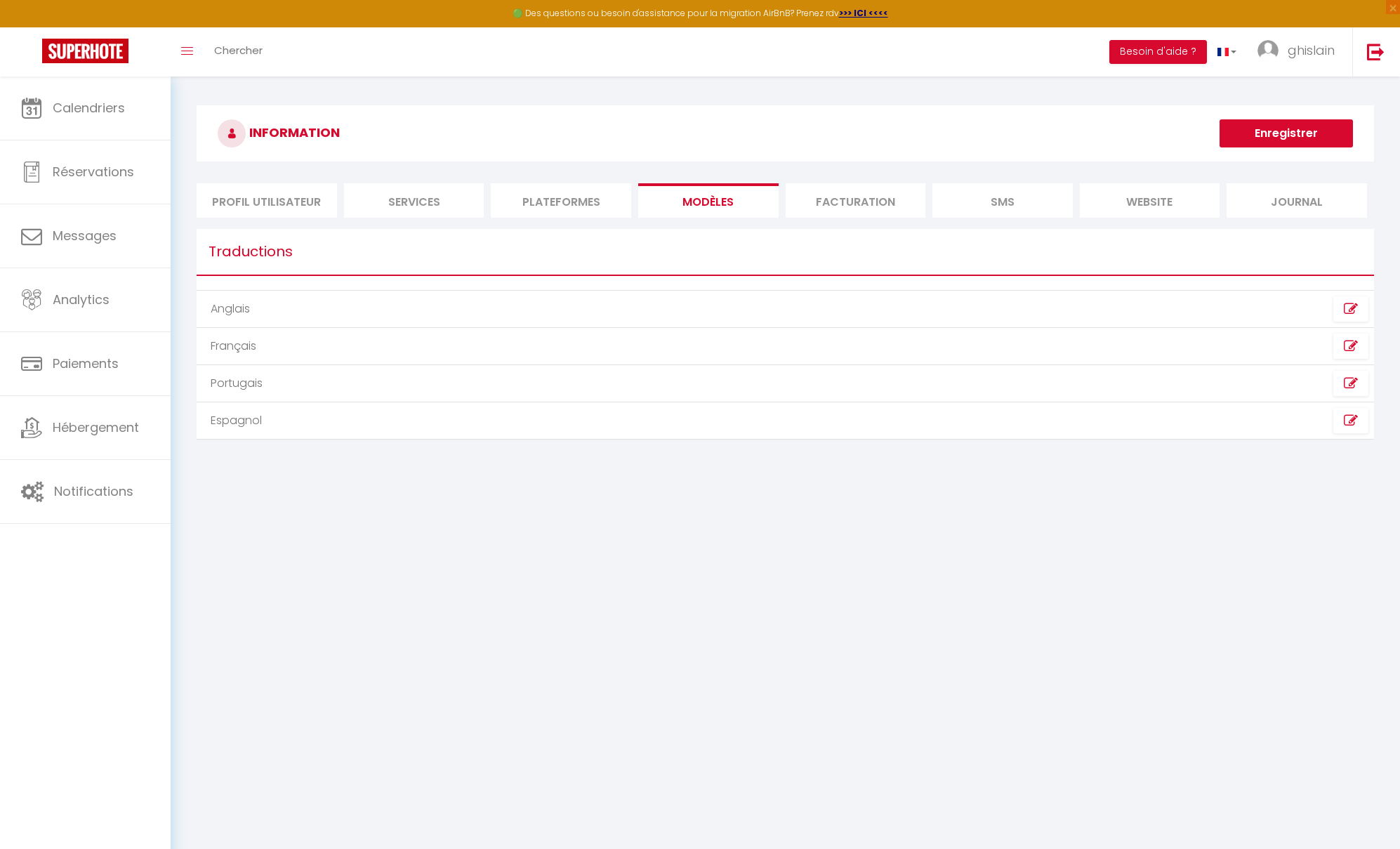
click at [861, 203] on li "Facturation" at bounding box center [855, 200] width 140 height 35
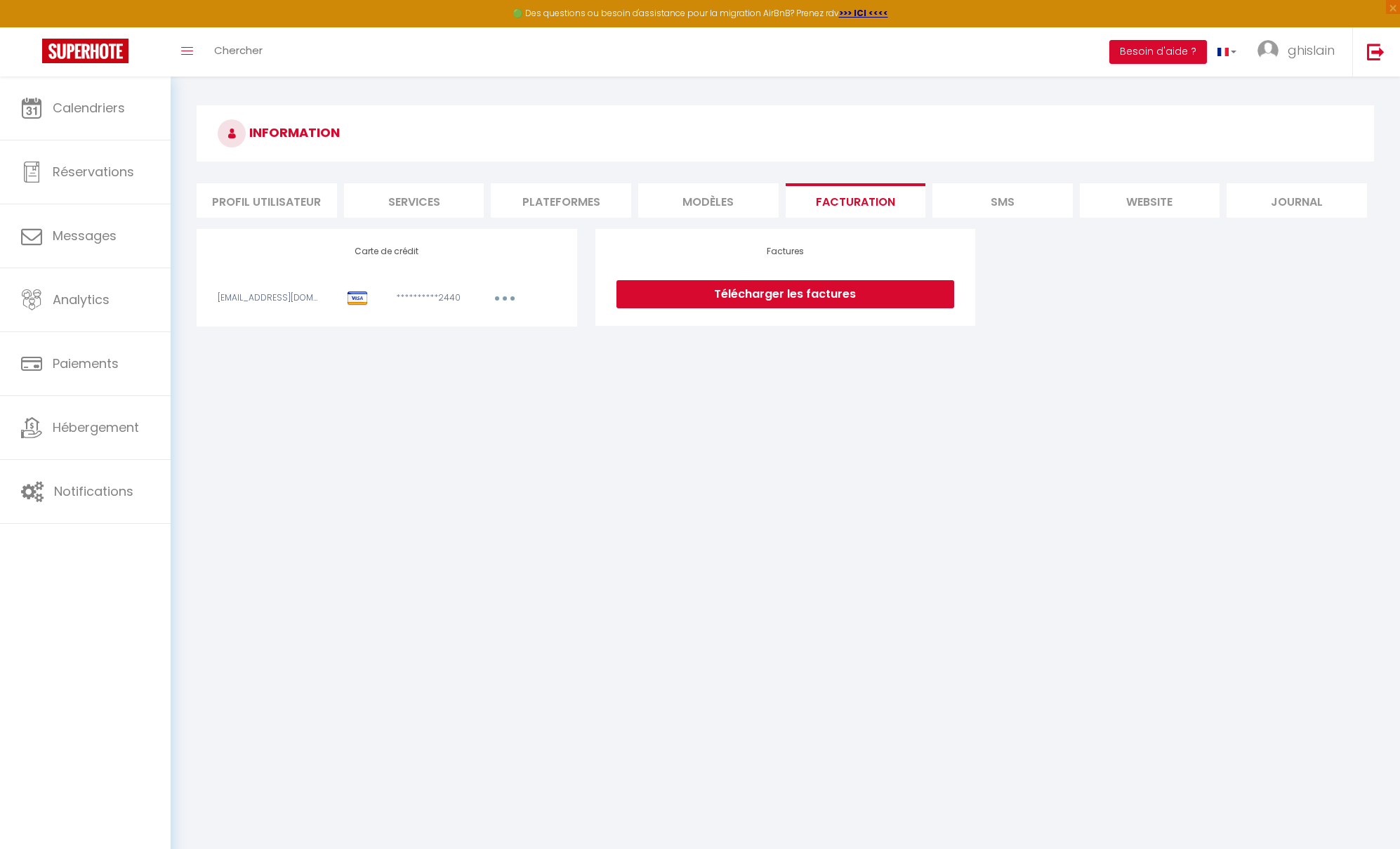
click at [983, 203] on li "SMS" at bounding box center [1002, 200] width 140 height 35
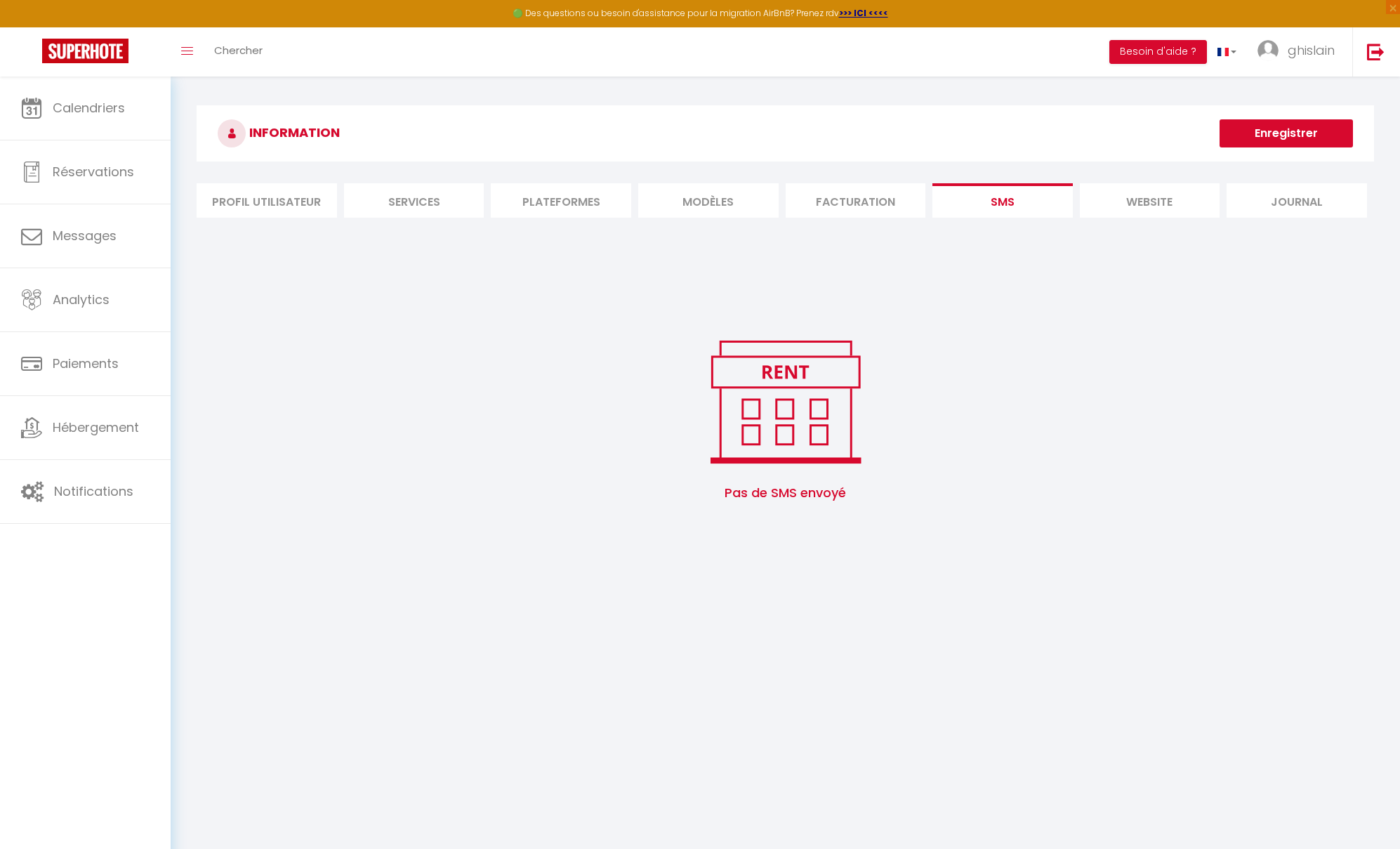
click at [1172, 204] on li "website" at bounding box center [1149, 200] width 140 height 35
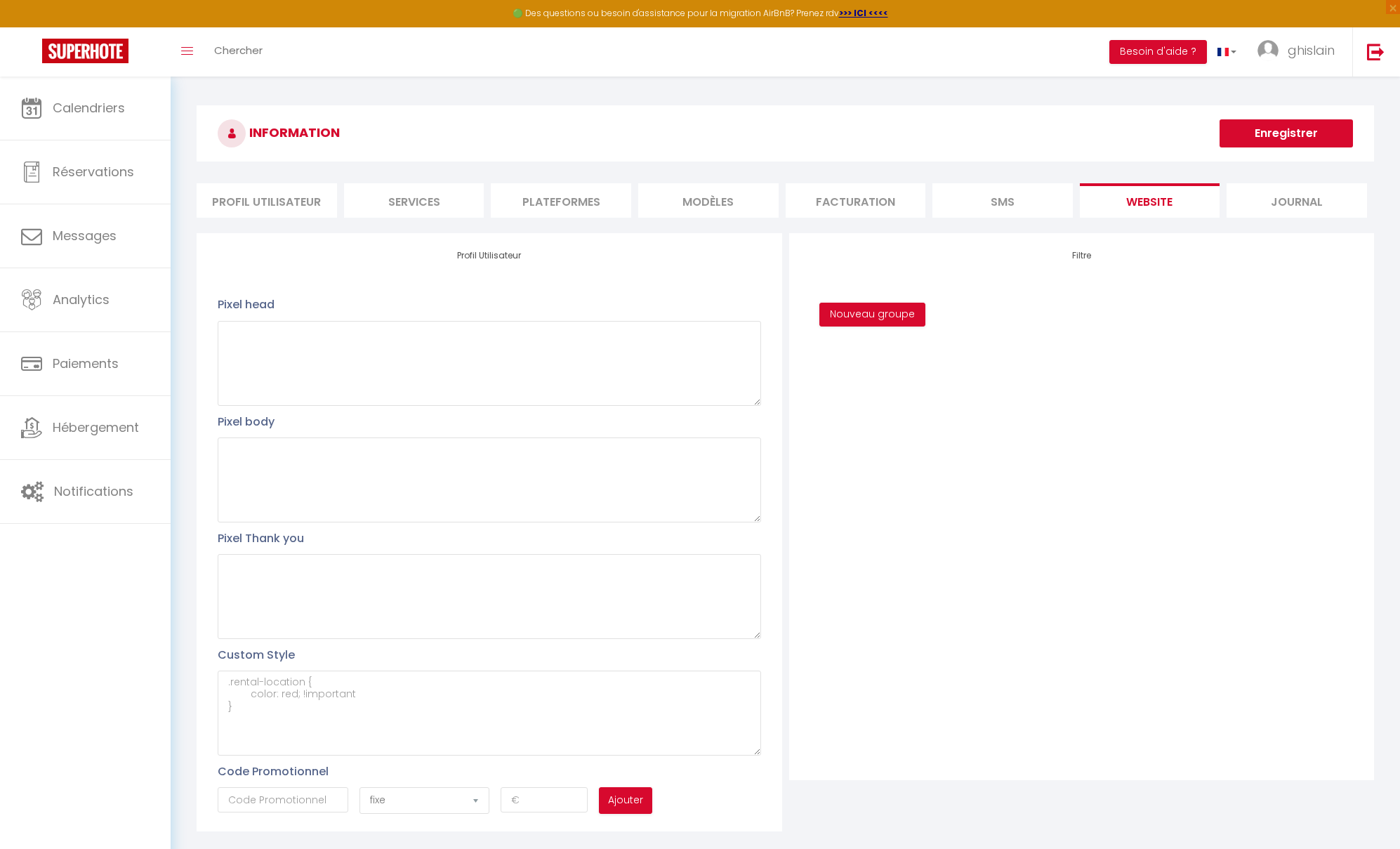
click at [1272, 199] on li "Journal" at bounding box center [1296, 200] width 140 height 35
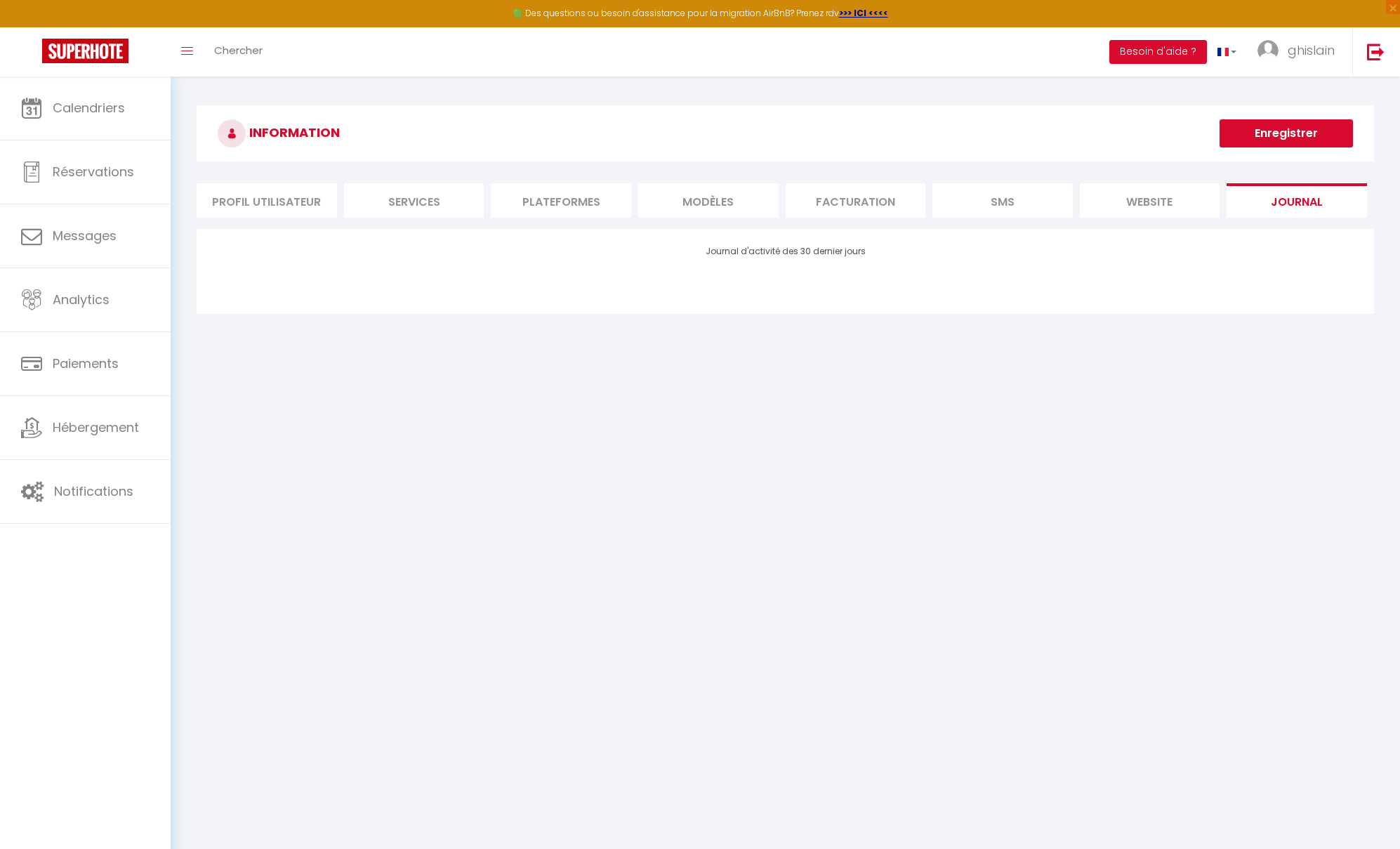
click at [252, 204] on li "Profil Utilisateur" at bounding box center [266, 200] width 140 height 35
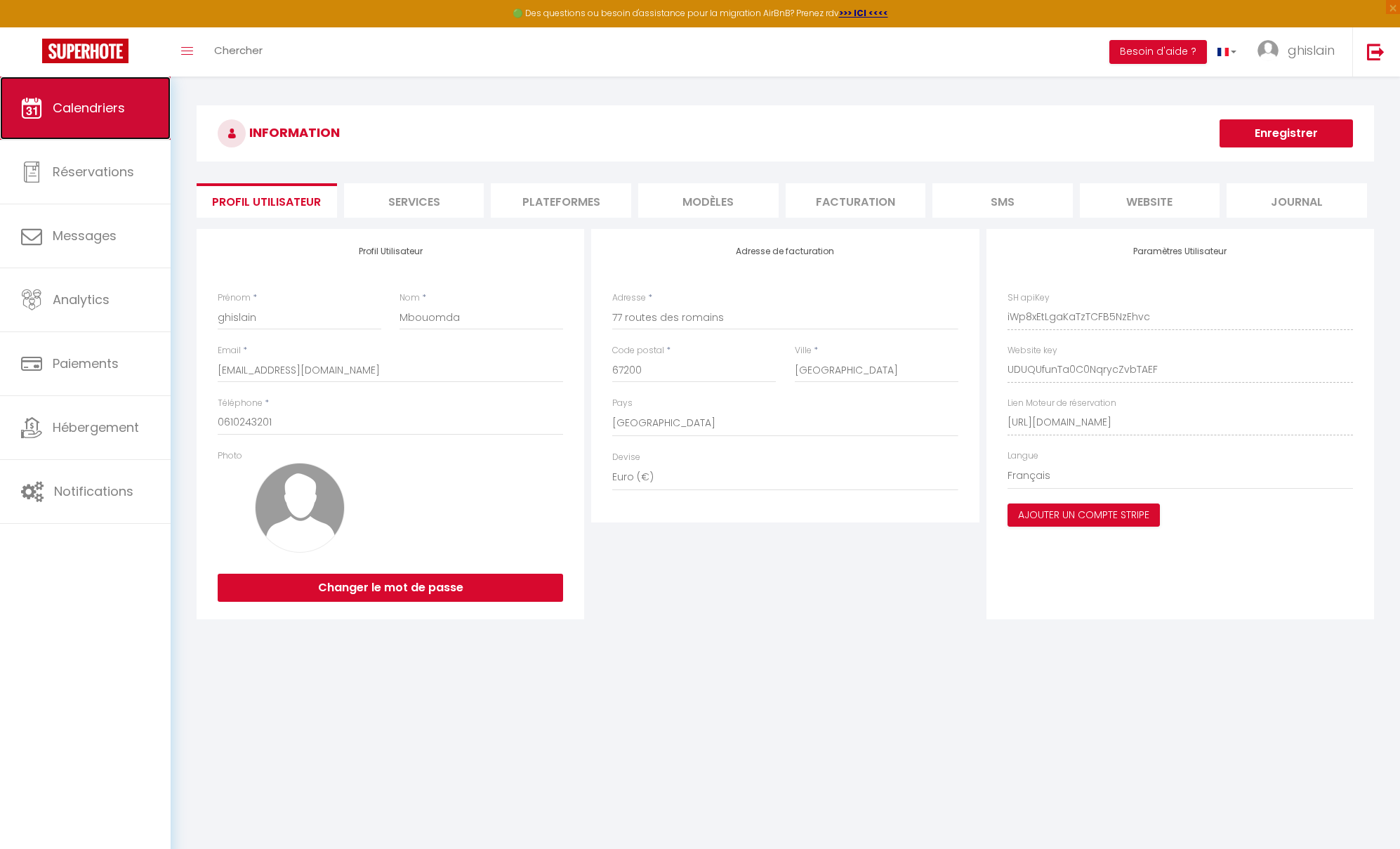
click at [82, 124] on link "Calendriers" at bounding box center [85, 108] width 170 height 63
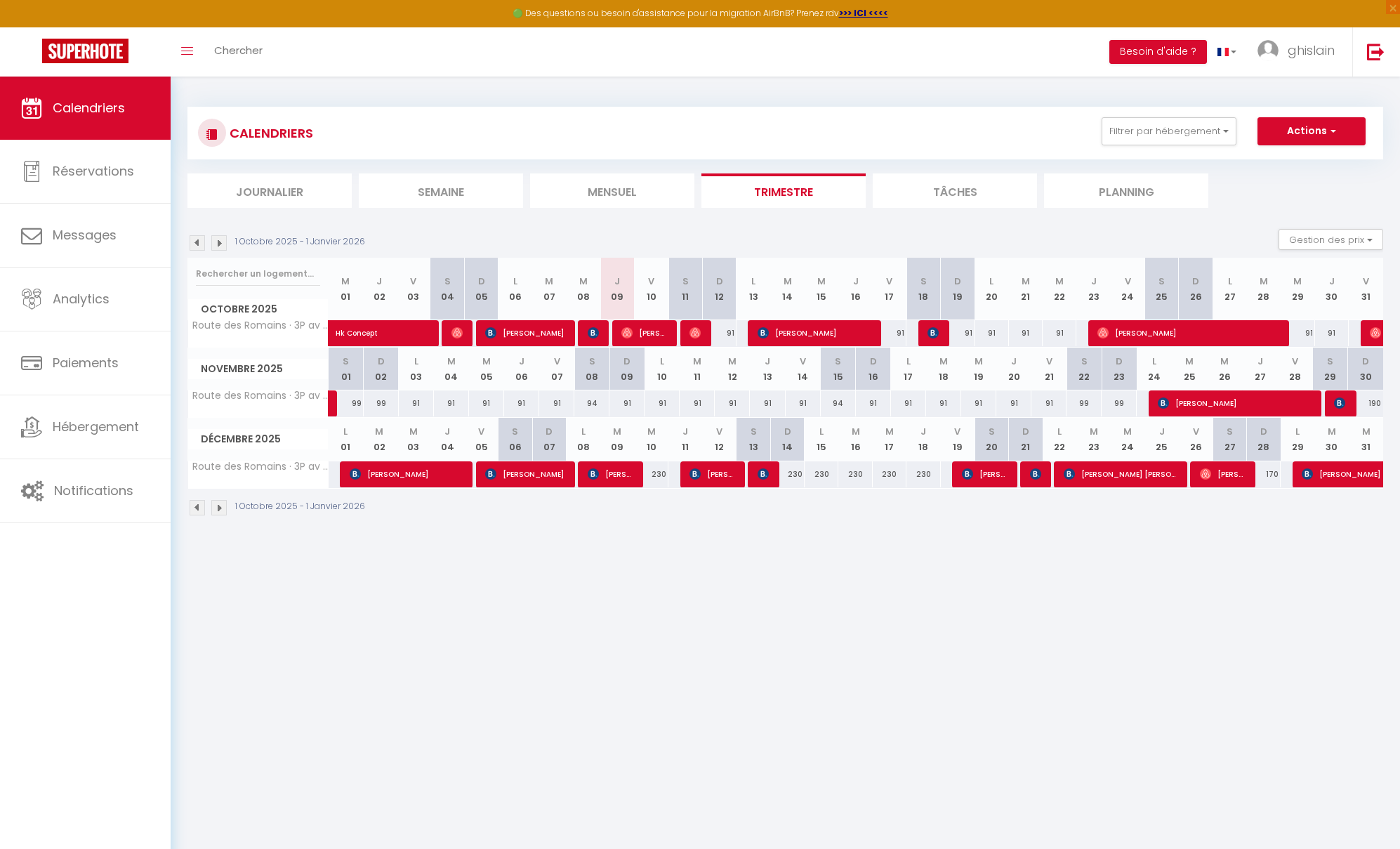
click at [220, 509] on img at bounding box center [219, 507] width 15 height 15
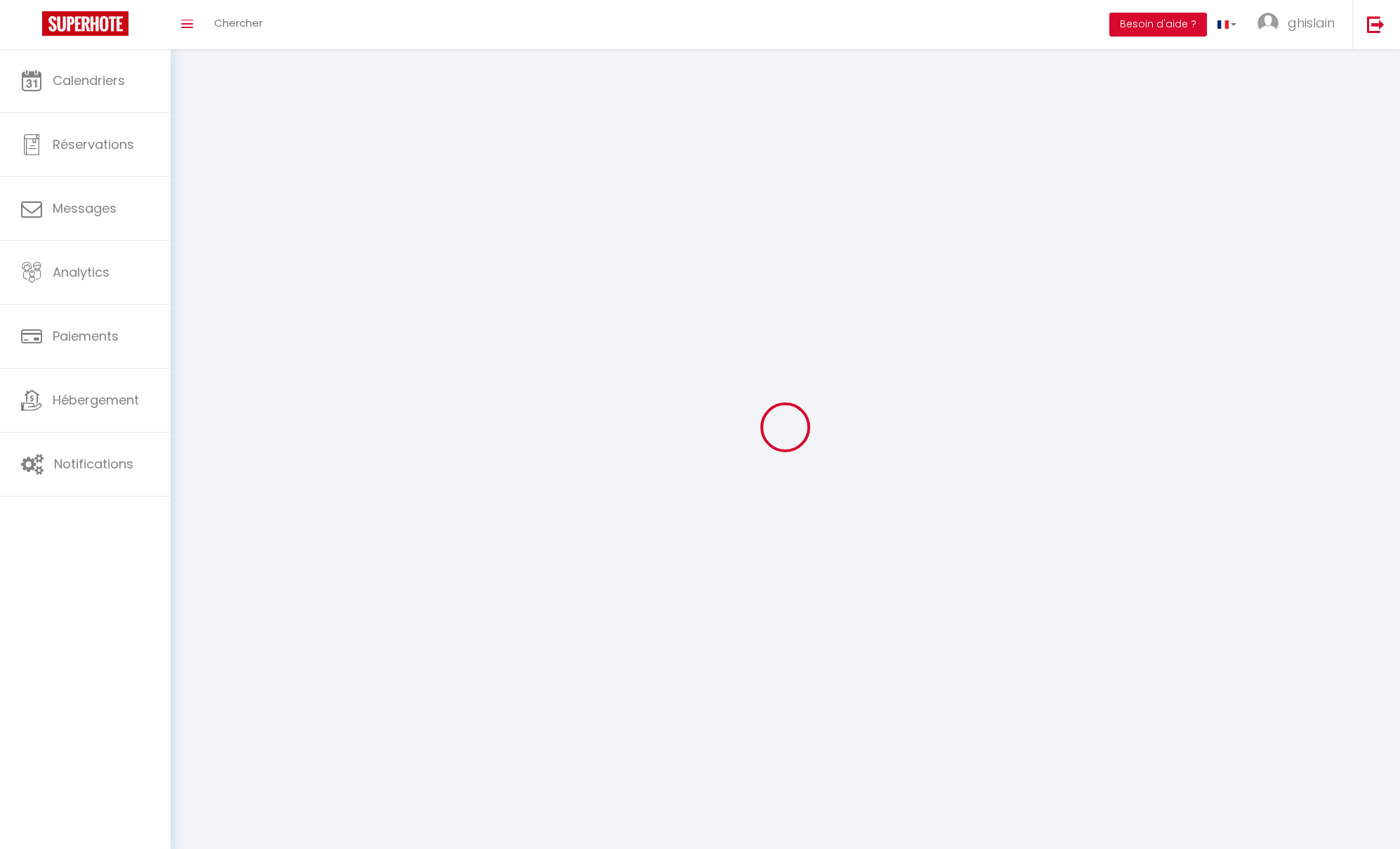
type input "ghislain"
type input "Mbouomda"
type input "0610243201"
type input "77 routes des romains"
type input "67200"
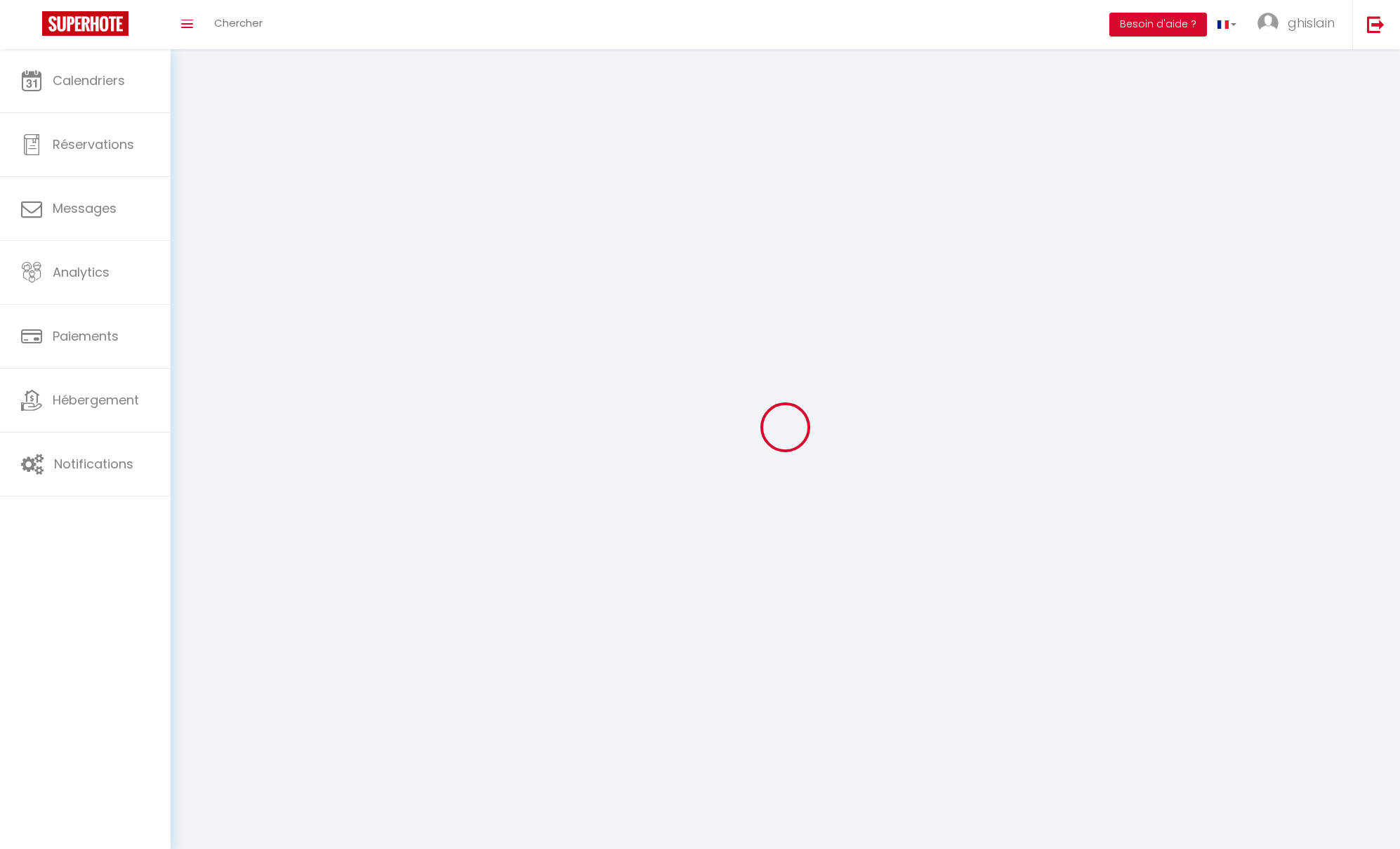
type input "[GEOGRAPHIC_DATA]"
type input "iWp8xEtLgaKaTzTCFB5NzEhvc"
type input "UDUQUfunTa0C0NqrycZvbTAEF"
type input "[URL][DOMAIN_NAME]"
select select "28"
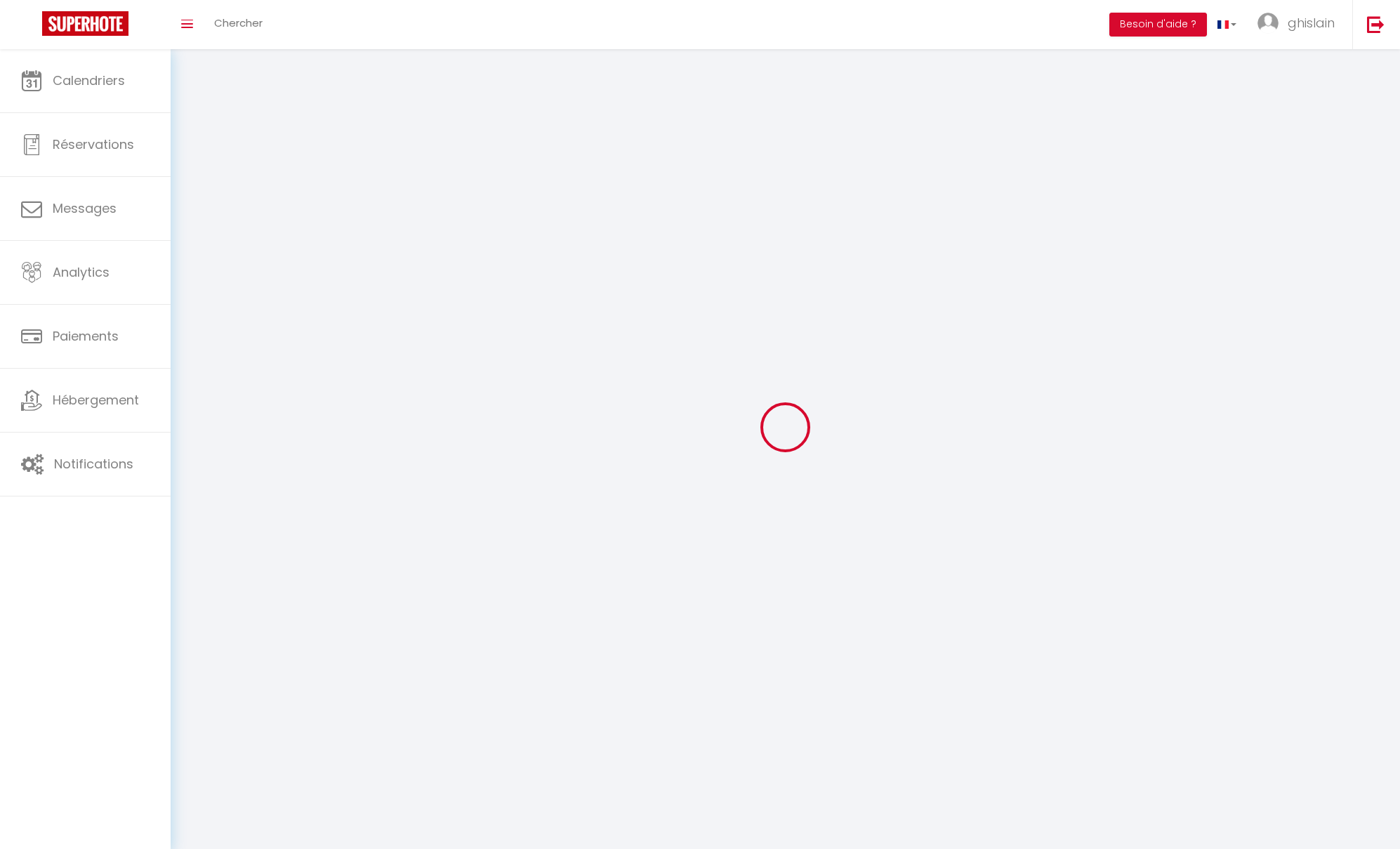
select select "fr"
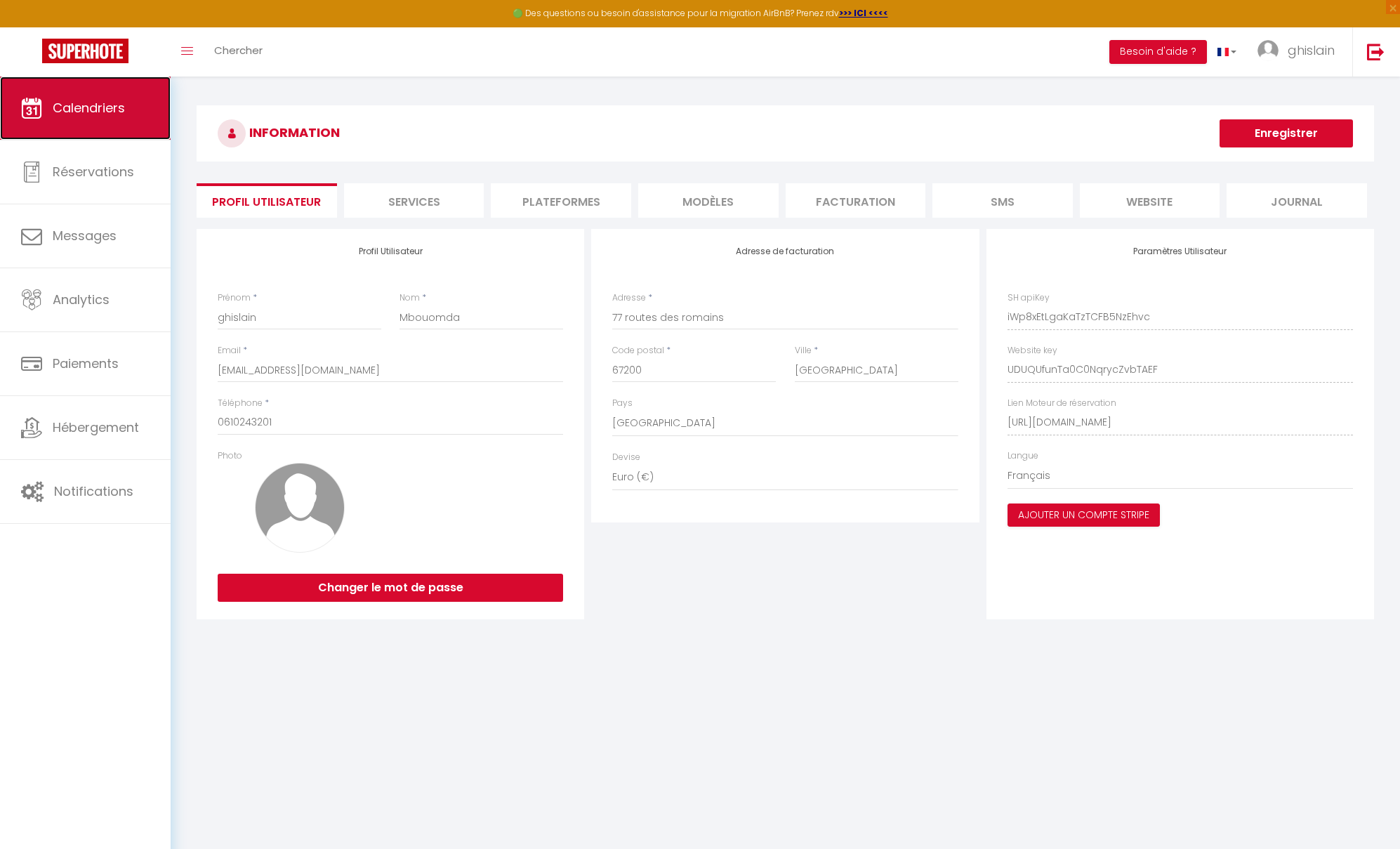
click at [74, 127] on link "Calendriers" at bounding box center [85, 108] width 170 height 63
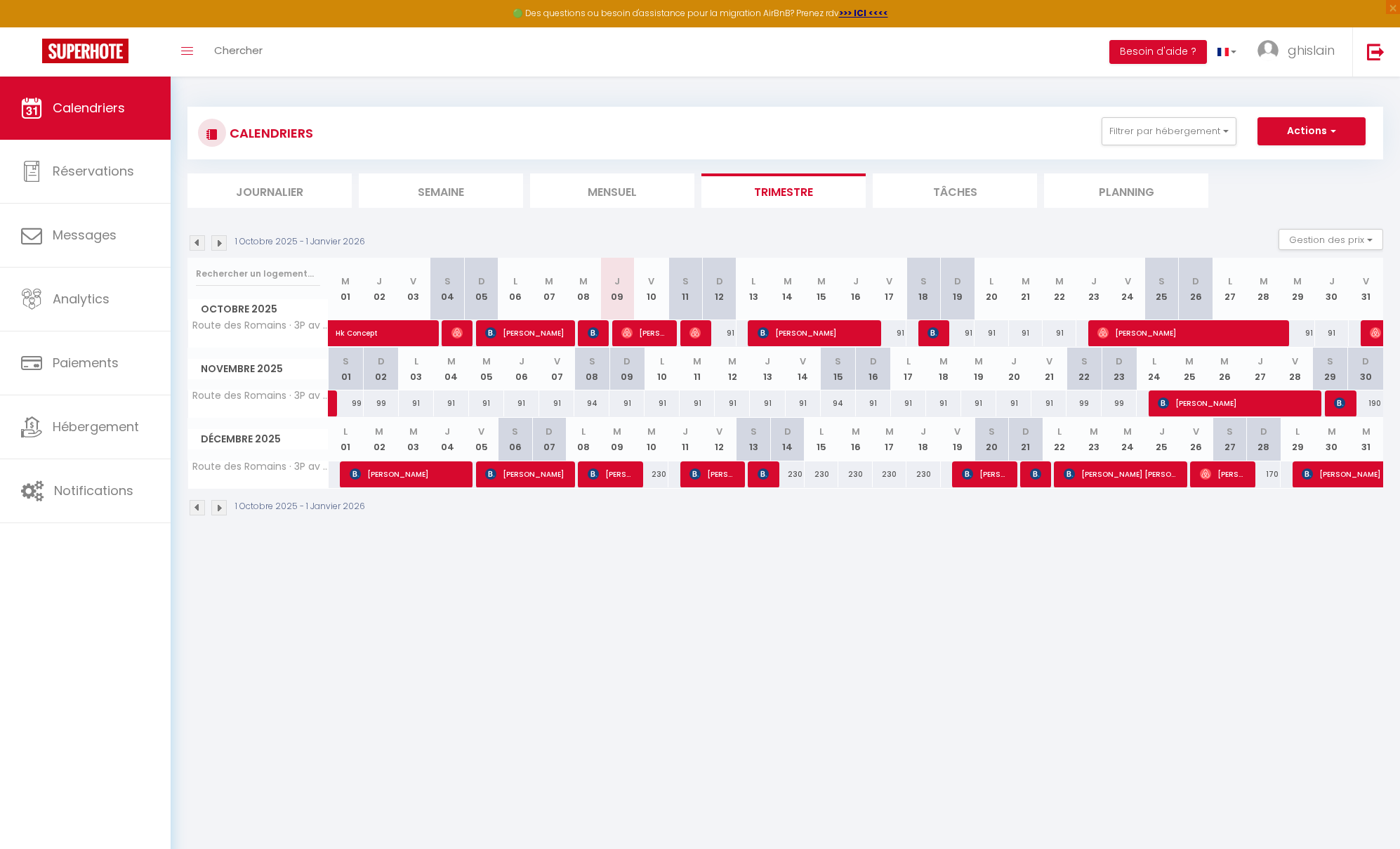
click at [220, 241] on img at bounding box center [219, 243] width 15 height 15
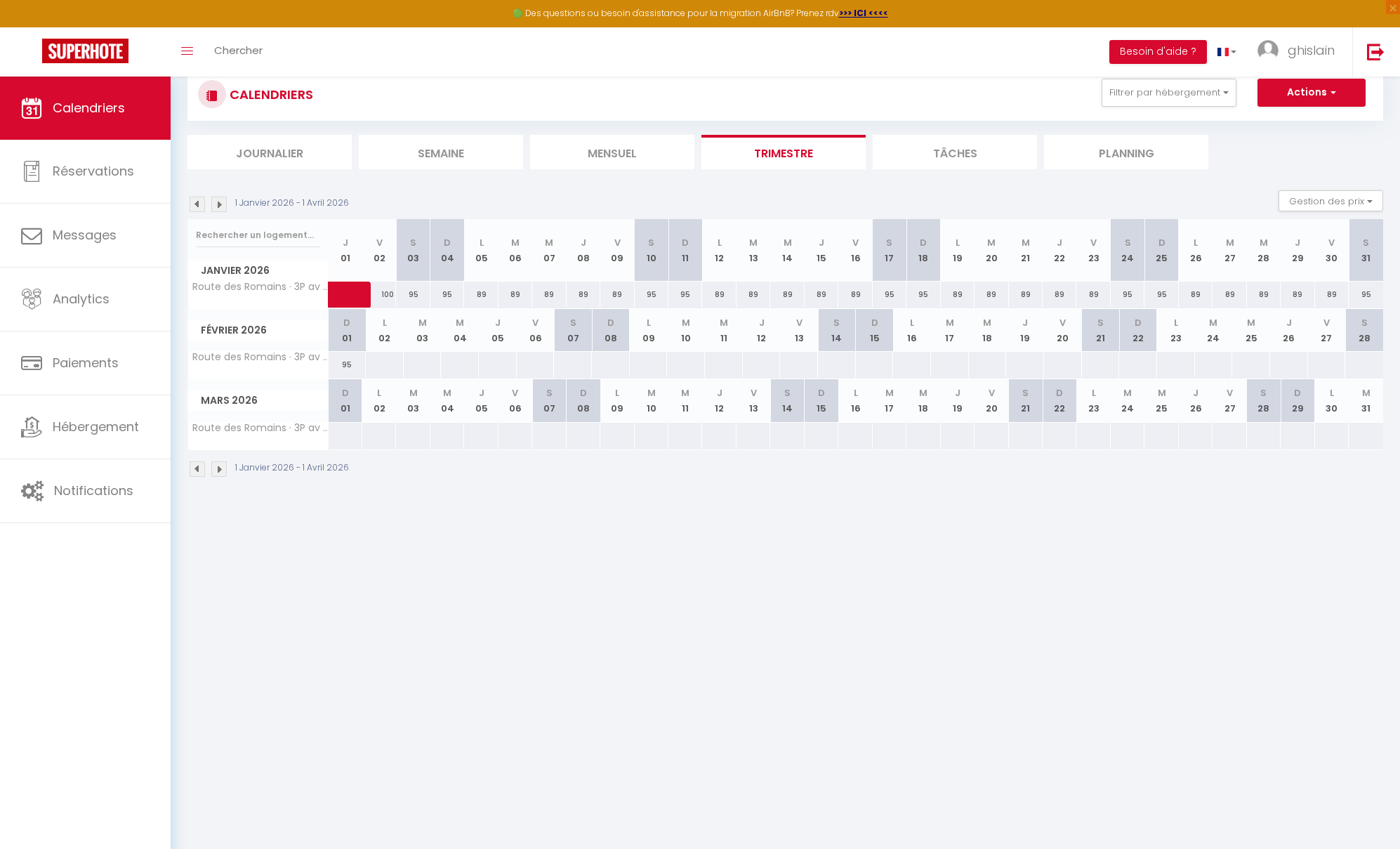
scroll to position [77, 0]
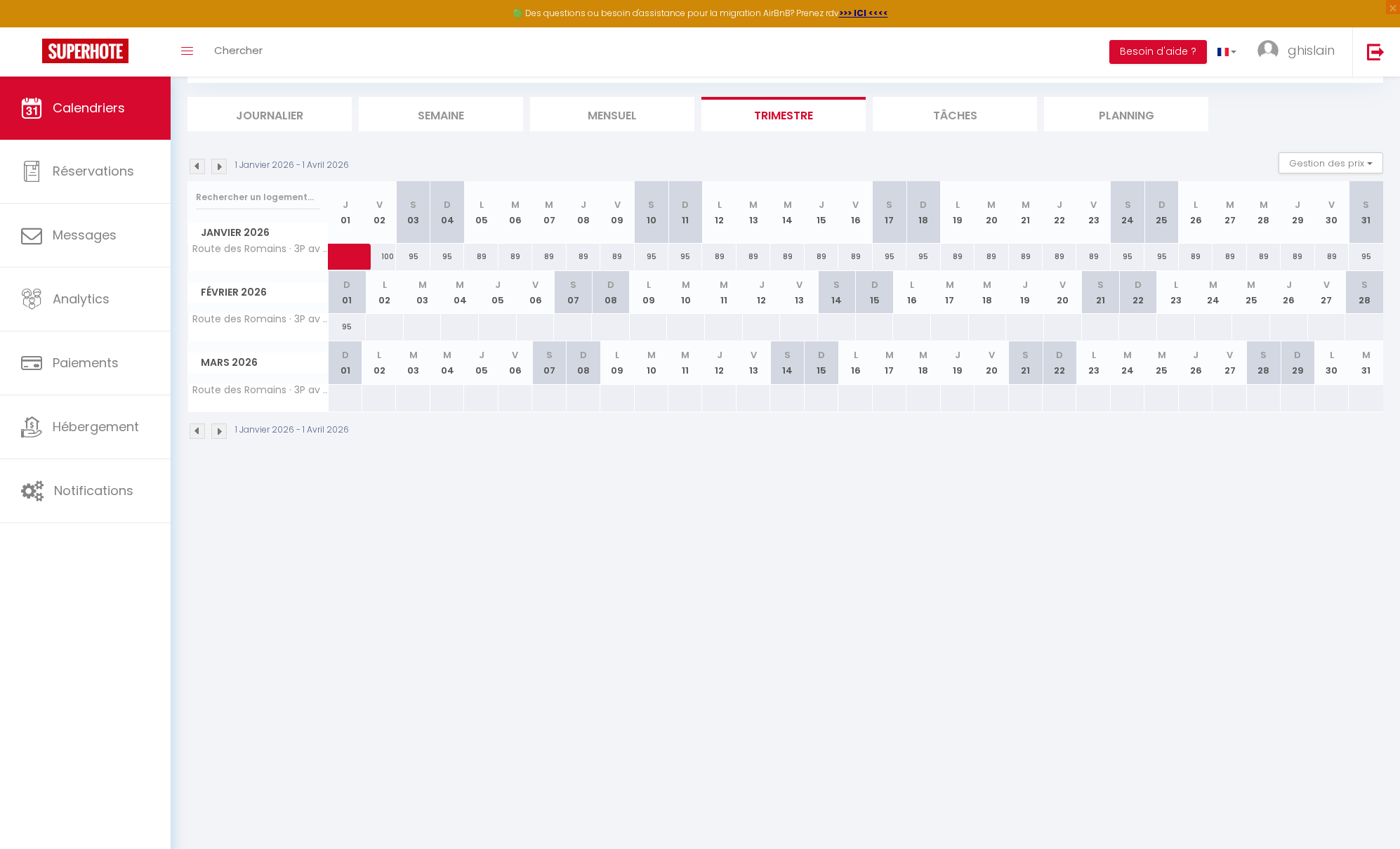
click at [347, 324] on div "95" at bounding box center [347, 327] width 37 height 26
type input "95"
type input "Dim 01 Février 2026"
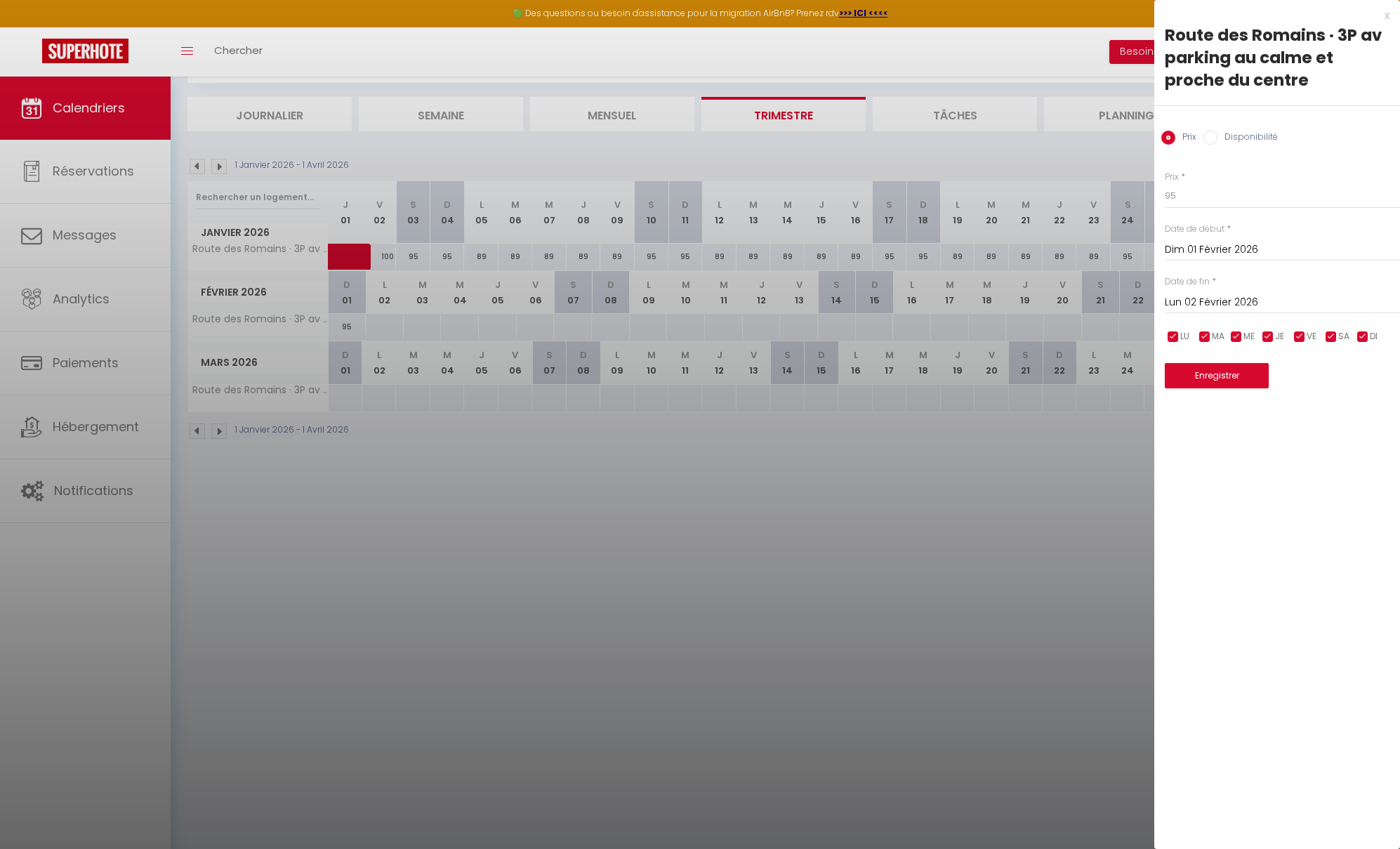
click at [1263, 304] on input "Lun 02 Février 2026" at bounding box center [1282, 303] width 236 height 18
click at [1272, 331] on span ">" at bounding box center [1359, 326] width 30 height 28
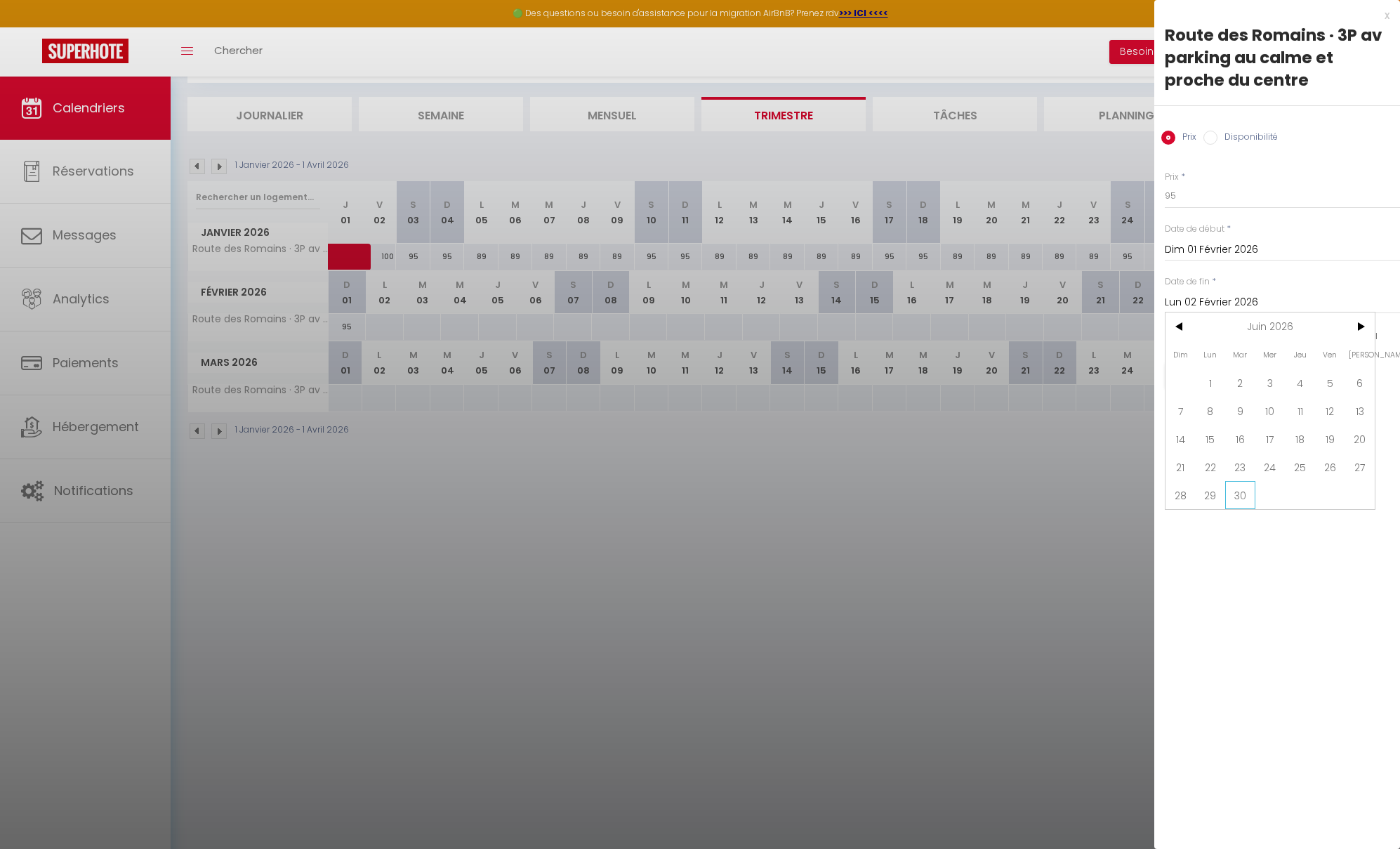
click at [1247, 492] on span "30" at bounding box center [1240, 495] width 30 height 28
type input "[DATE] Juin 2026"
click at [1272, 337] on input "checkbox" at bounding box center [1363, 337] width 14 height 14
checkbox input "false"
click at [1272, 338] on input "checkbox" at bounding box center [1331, 337] width 14 height 14
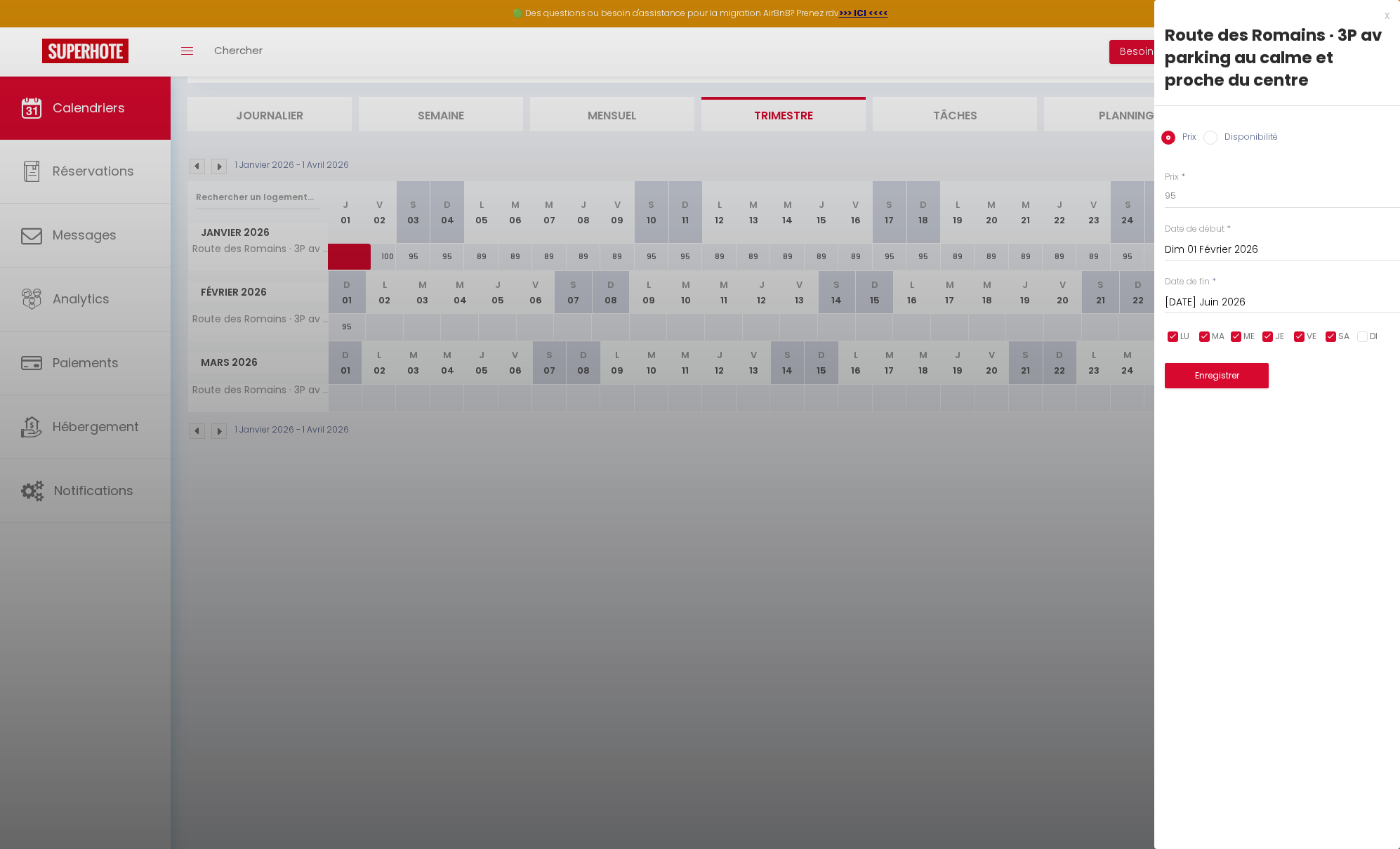
checkbox input "false"
click at [1223, 376] on button "Enregistrer" at bounding box center [1216, 376] width 104 height 25
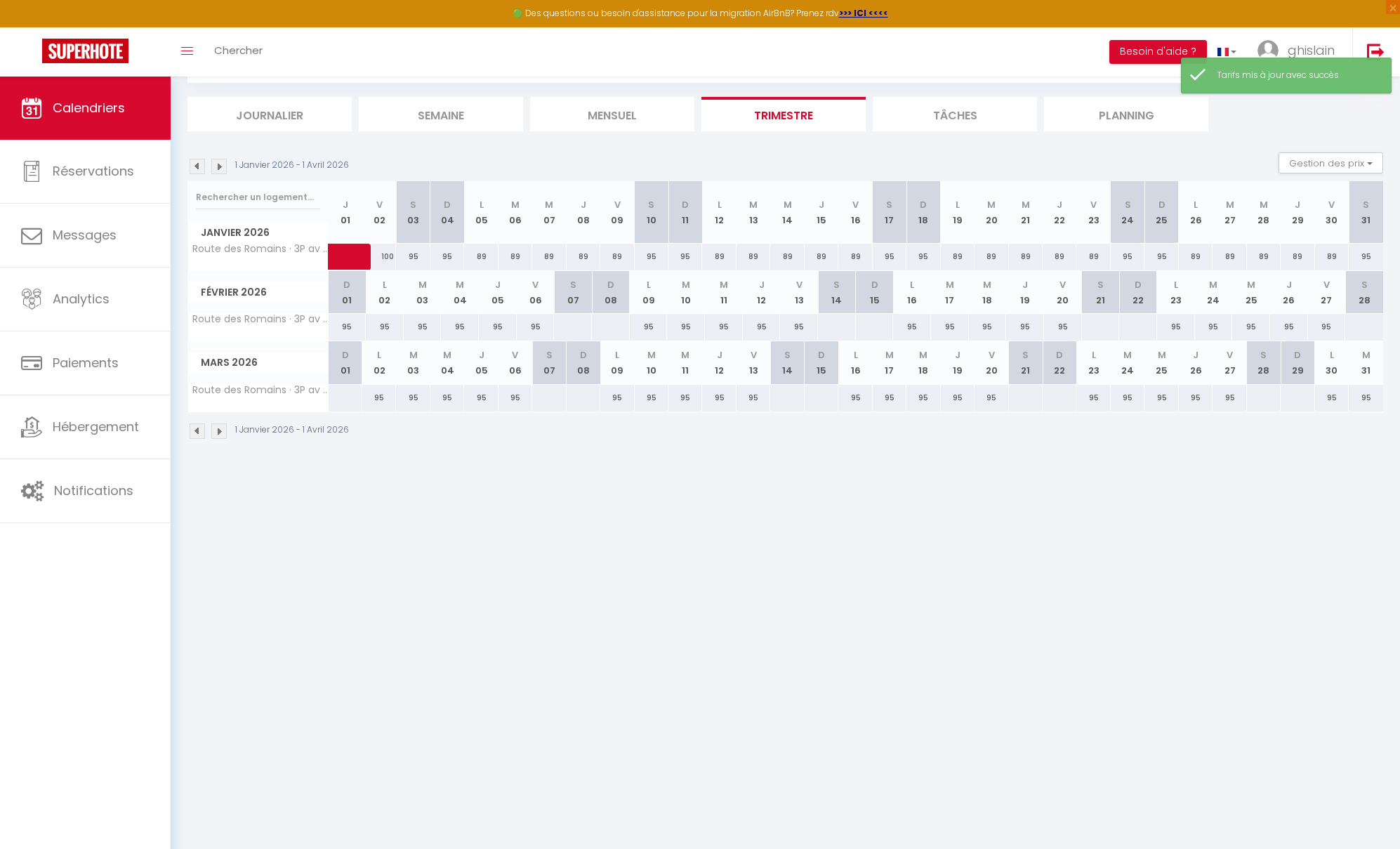
click at [573, 325] on div at bounding box center [572, 327] width 38 height 26
type input "[PERSON_NAME] 07 Février 2026"
type input "Dim 08 Février 2026"
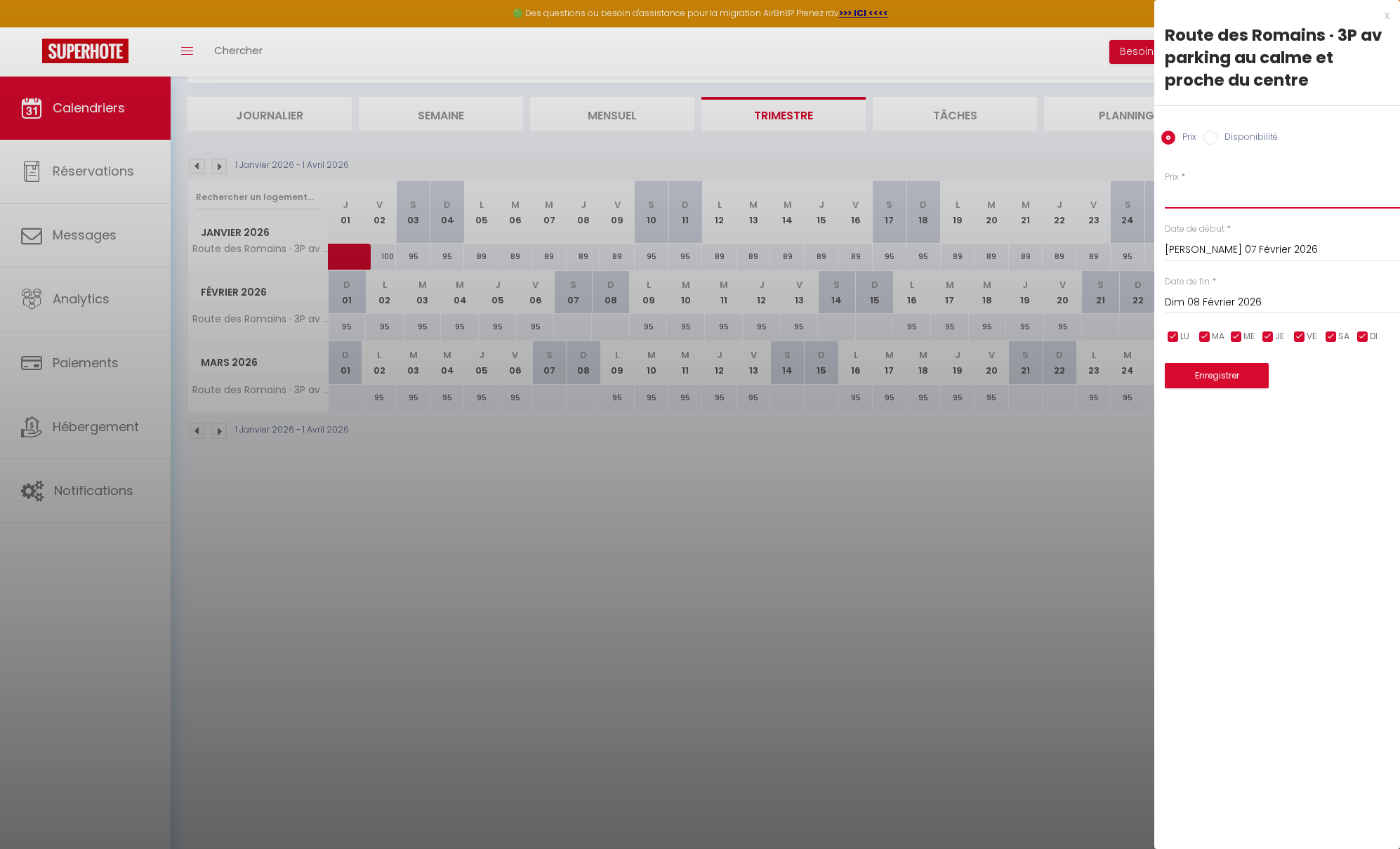
click at [1197, 193] on input "Prix" at bounding box center [1282, 196] width 236 height 25
type input "100"
click at [1173, 339] on input "checkbox" at bounding box center [1173, 337] width 14 height 14
checkbox input "false"
click at [1198, 339] on input "checkbox" at bounding box center [1205, 337] width 14 height 14
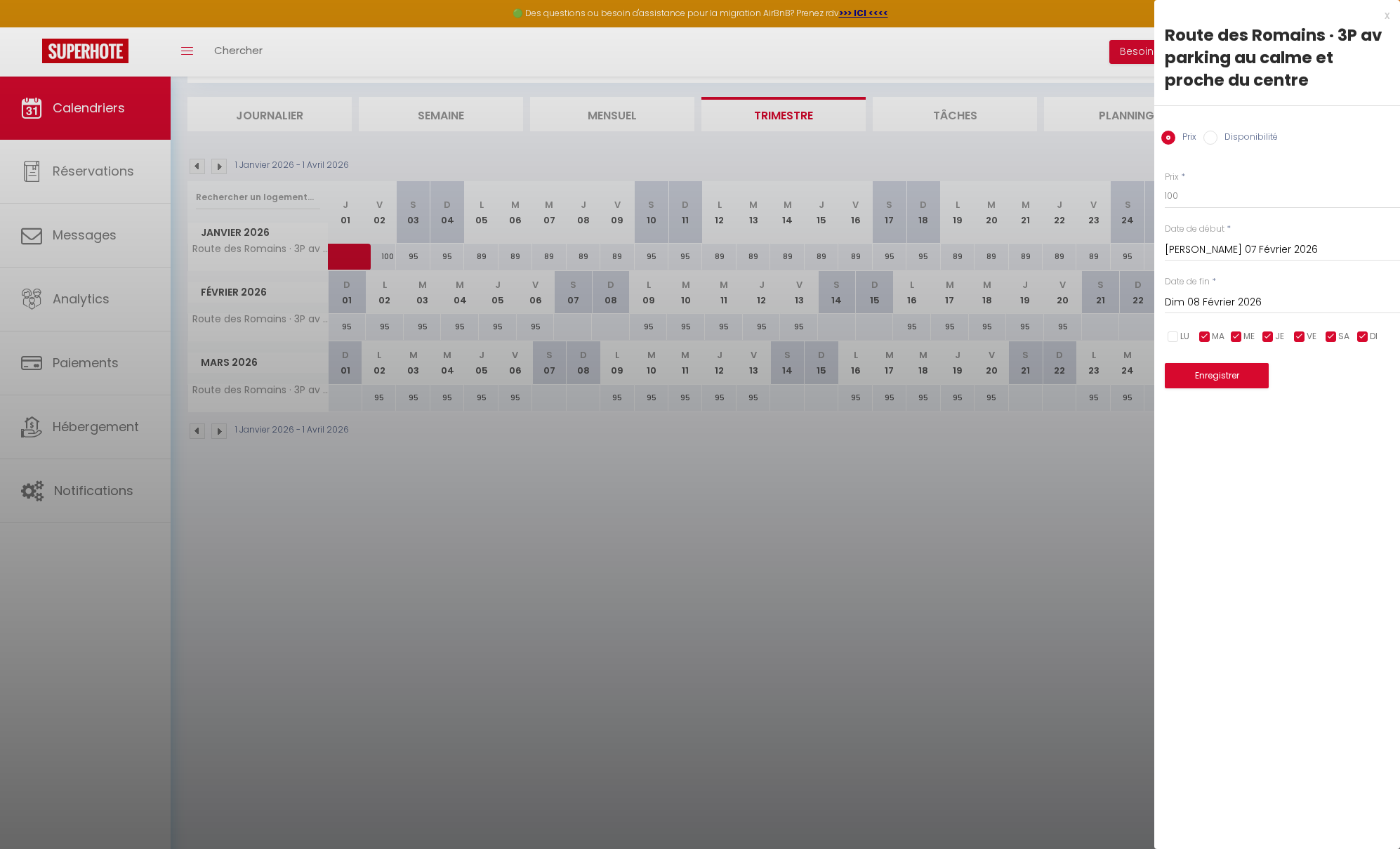
checkbox input "false"
click at [1232, 337] on input "checkbox" at bounding box center [1236, 337] width 14 height 14
checkbox input "false"
drag, startPoint x: 1271, startPoint y: 337, endPoint x: 1291, endPoint y: 338, distance: 20.0
click at [1271, 338] on input "checkbox" at bounding box center [1268, 337] width 14 height 14
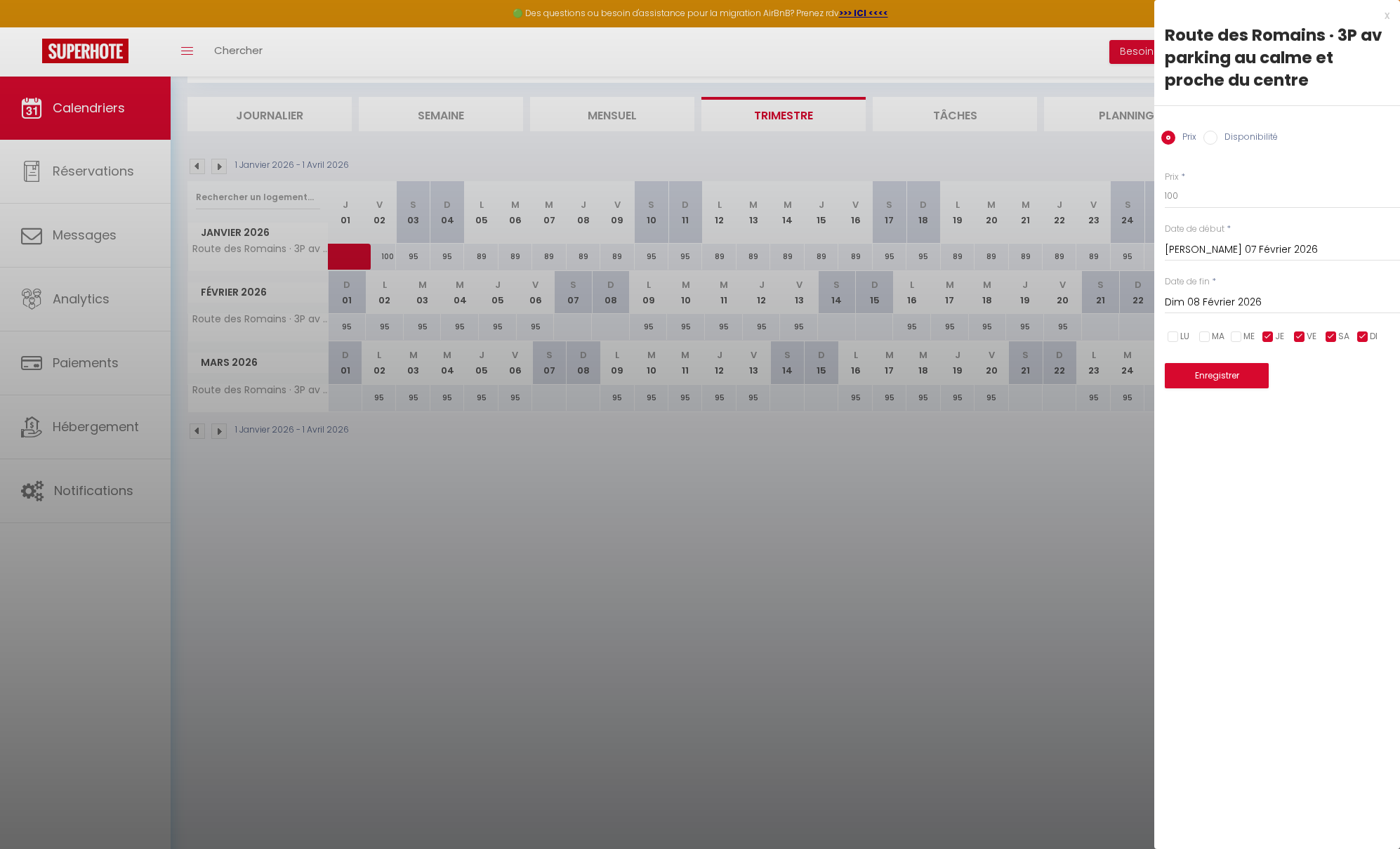
checkbox input "false"
click at [1272, 338] on input "checkbox" at bounding box center [1299, 337] width 14 height 14
checkbox input "false"
click at [1270, 295] on input "Dim 08 Février 2026" at bounding box center [1282, 303] width 236 height 18
click at [1272, 331] on span ">" at bounding box center [1359, 326] width 30 height 28
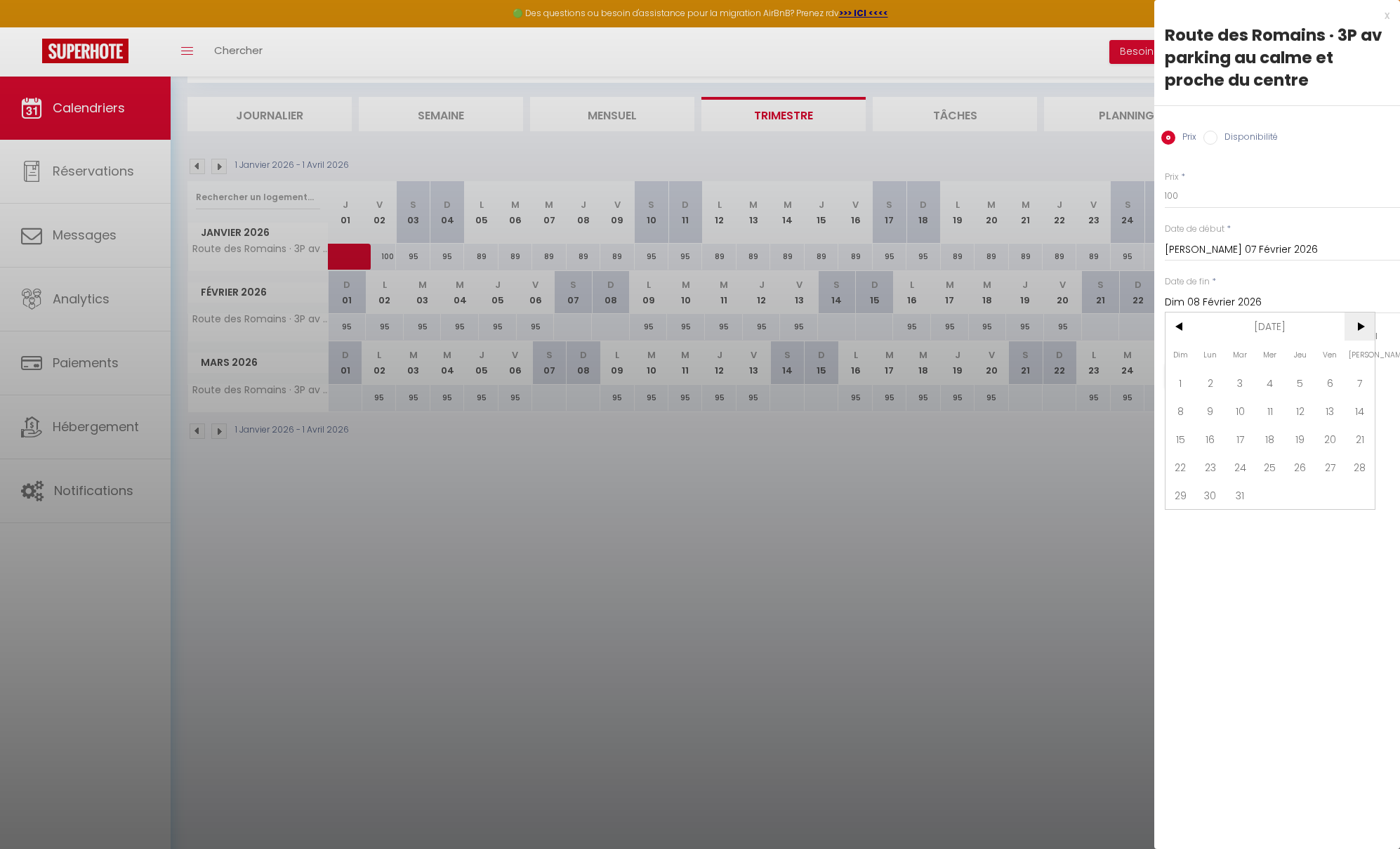
click at [1272, 331] on span ">" at bounding box center [1359, 326] width 30 height 28
click at [1249, 492] on span "30" at bounding box center [1240, 495] width 30 height 28
type input "[DATE] Juin 2026"
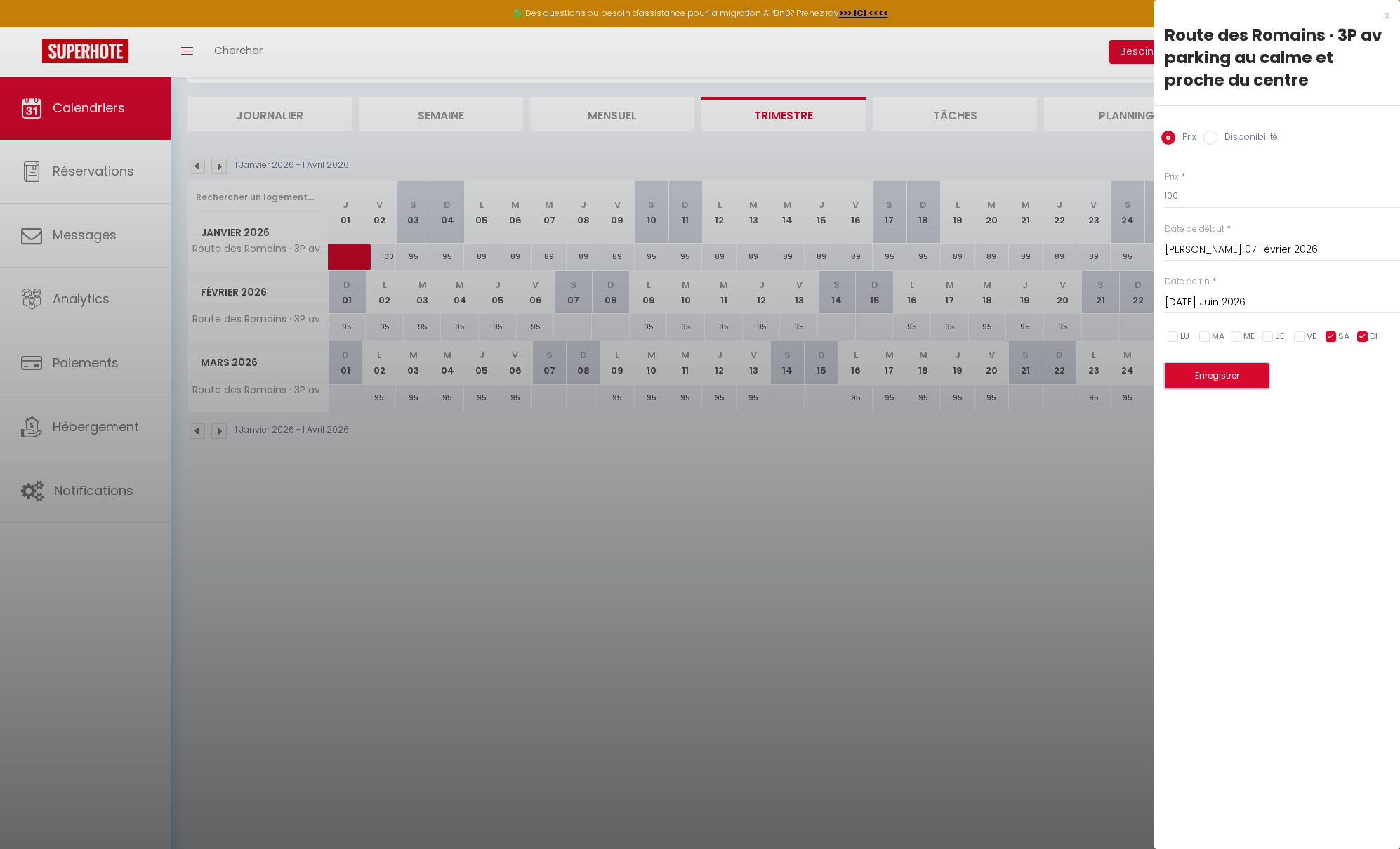
click at [1232, 380] on button "Enregistrer" at bounding box center [1216, 376] width 104 height 25
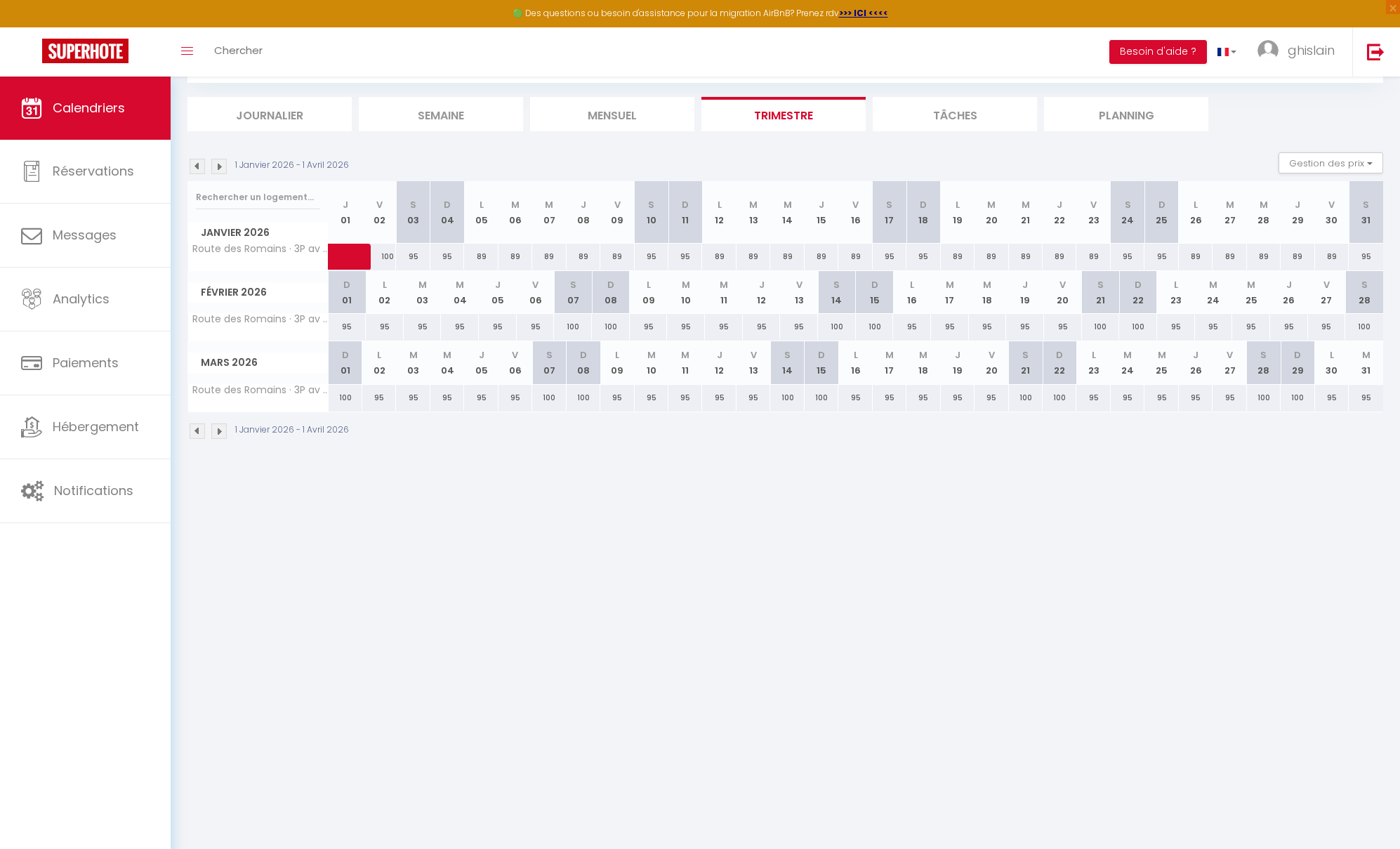
click at [220, 171] on img at bounding box center [219, 166] width 15 height 15
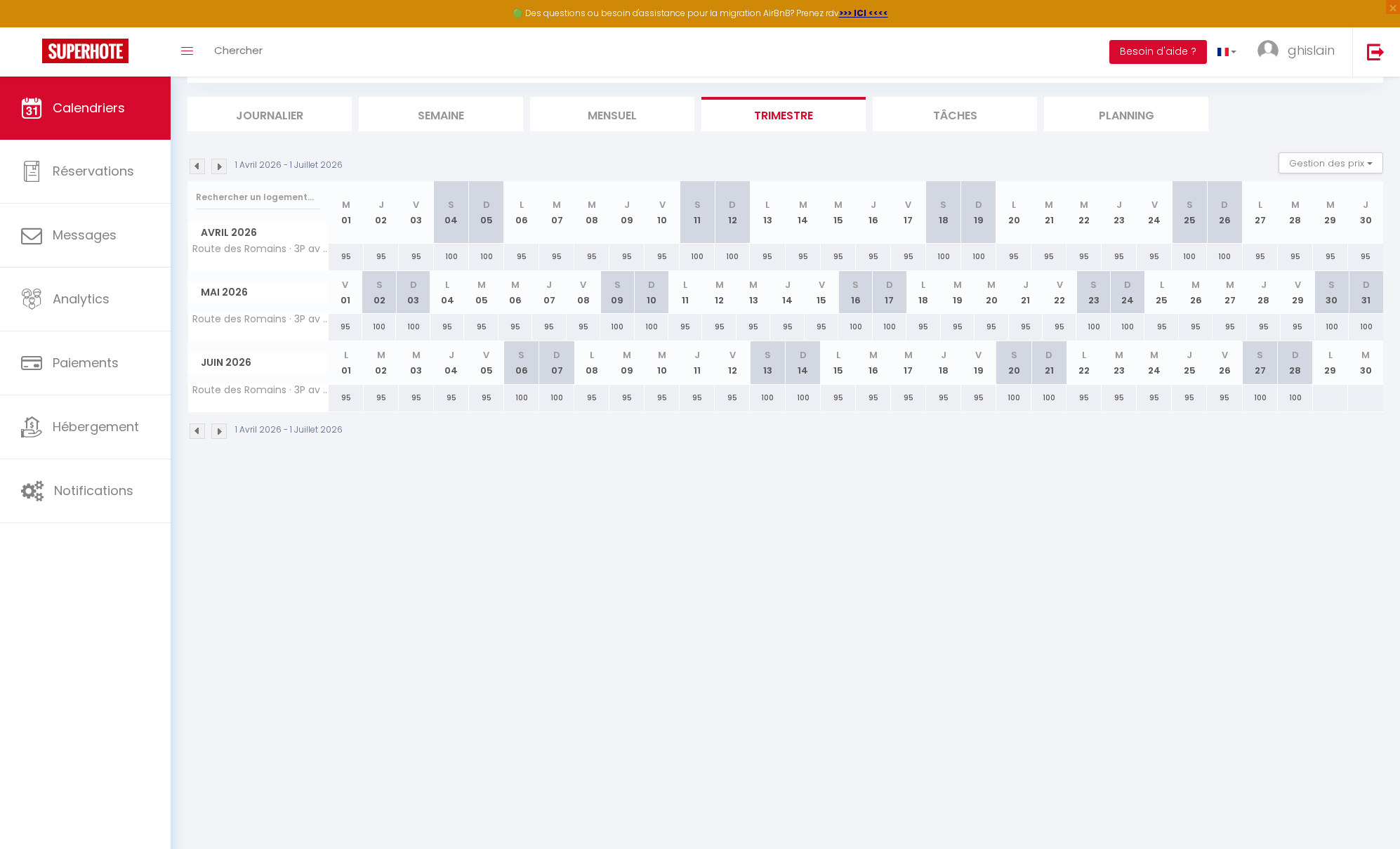
click at [220, 171] on img at bounding box center [219, 166] width 15 height 15
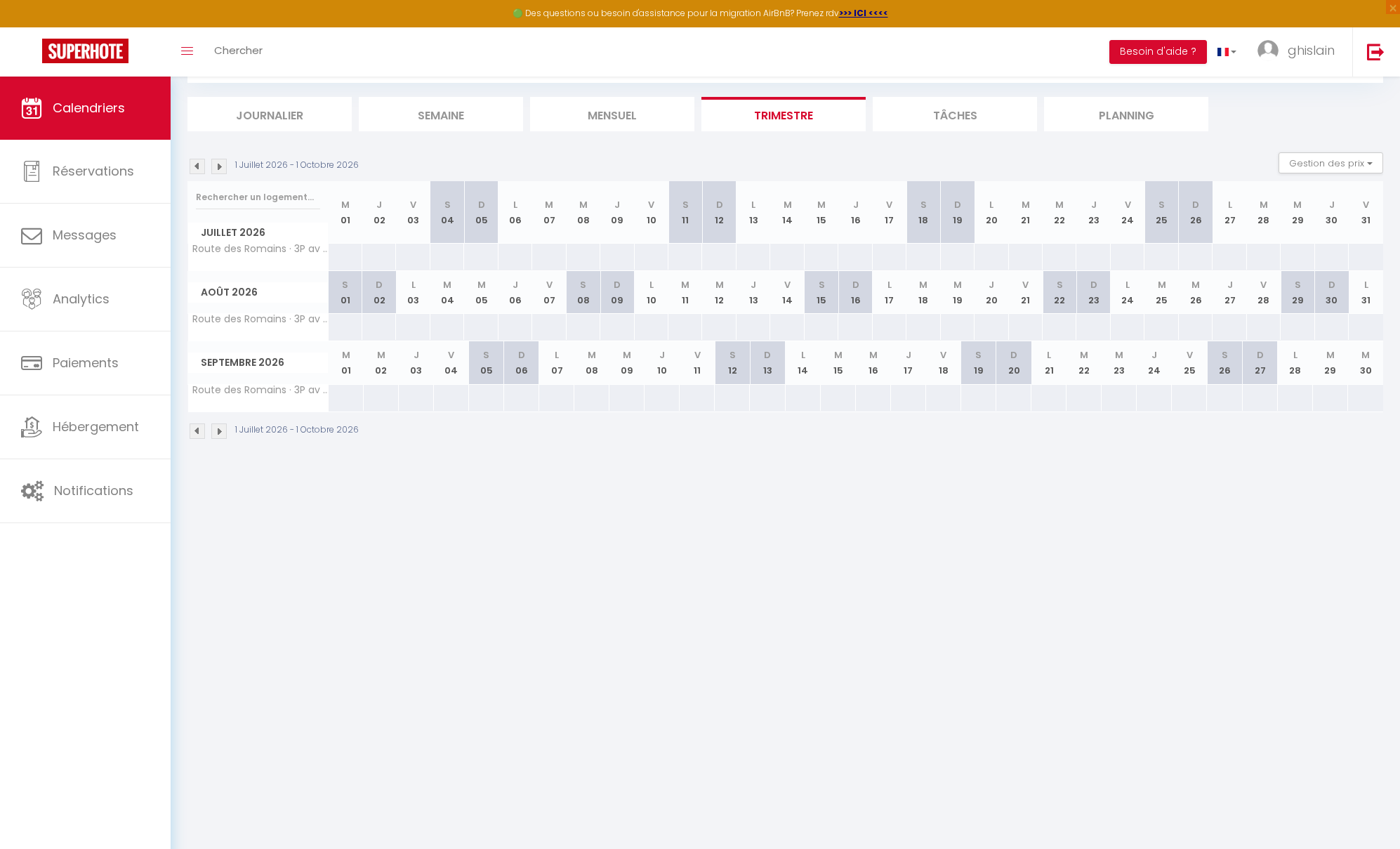
click at [195, 166] on img at bounding box center [196, 166] width 15 height 15
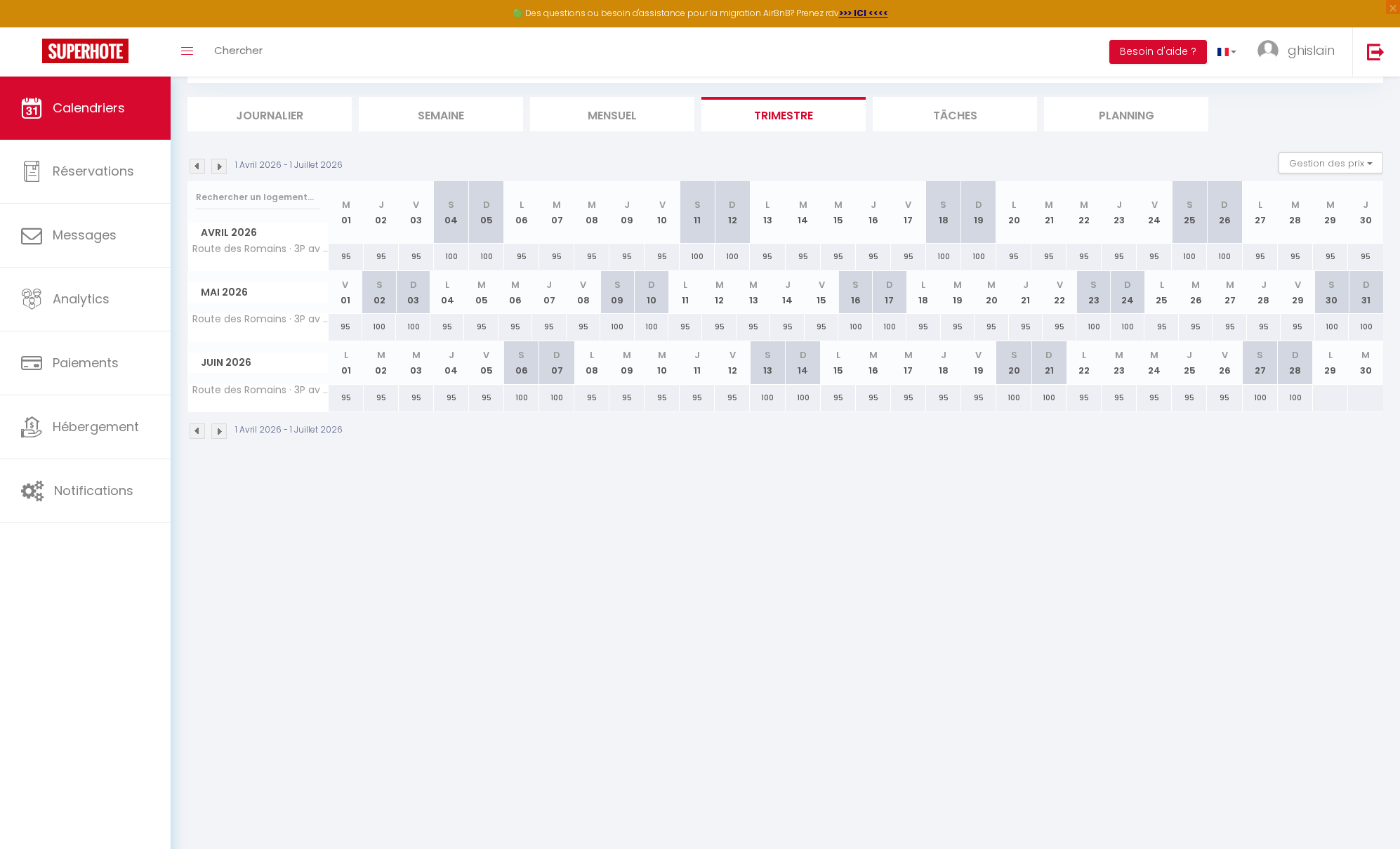
click at [220, 171] on img at bounding box center [219, 166] width 15 height 15
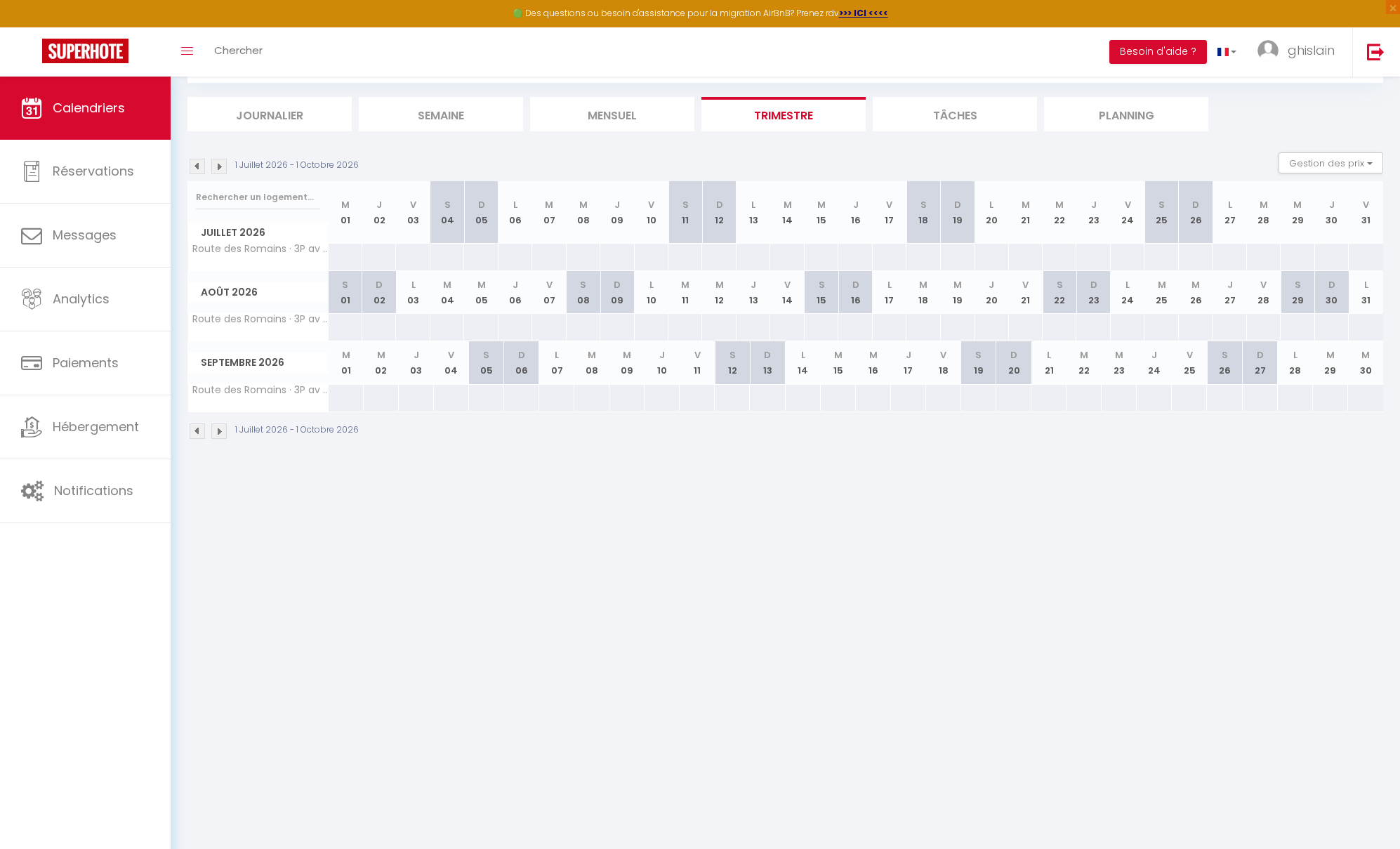
click at [346, 259] on div at bounding box center [344, 256] width 35 height 26
type input "Mer 01 Juillet 2026"
type input "Jeu 02 Juillet 2026"
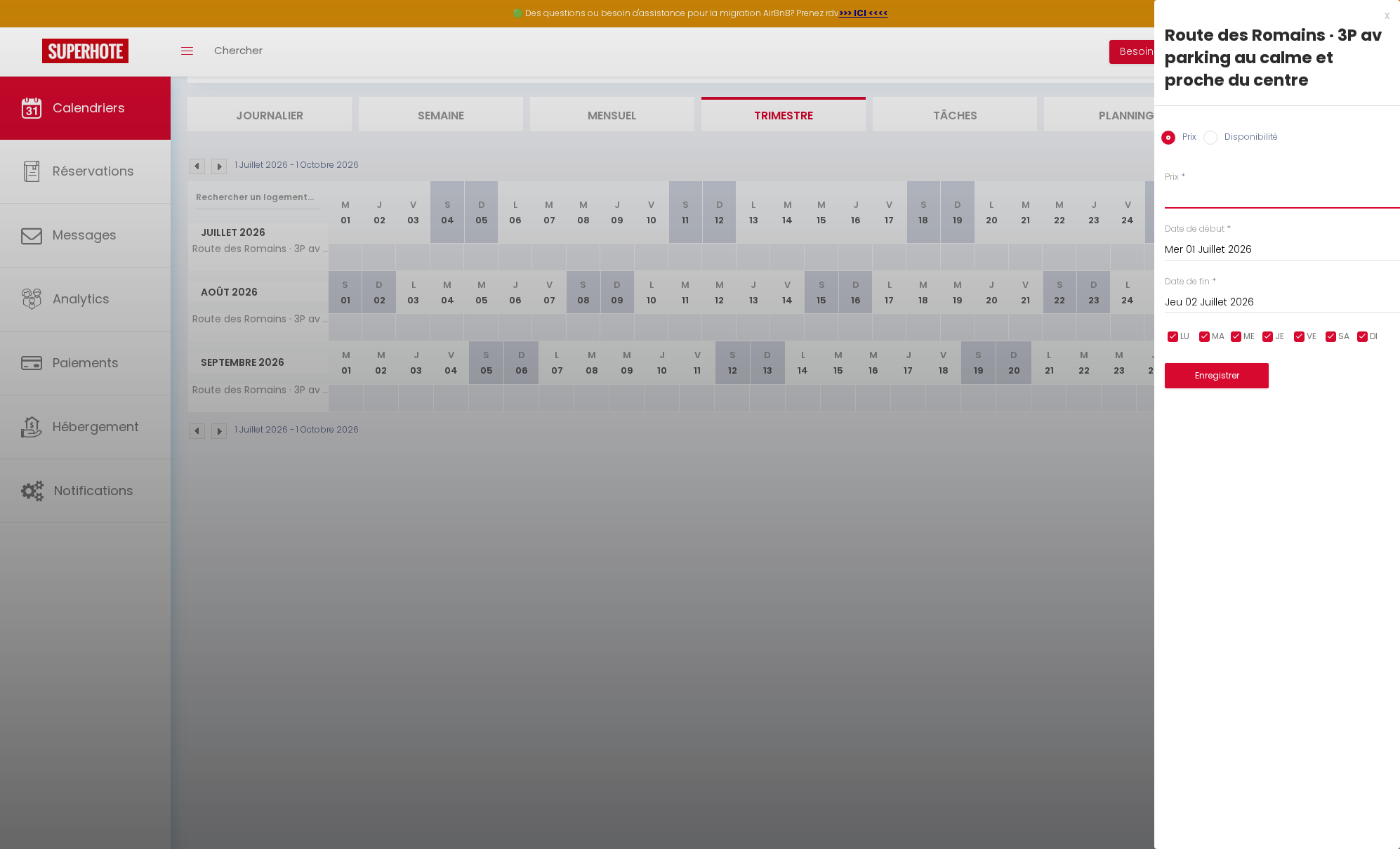
click at [1211, 199] on input "Prix" at bounding box center [1282, 196] width 236 height 25
type input "130"
click at [1258, 304] on input "Jeu 02 Juillet 2026" at bounding box center [1282, 303] width 236 height 18
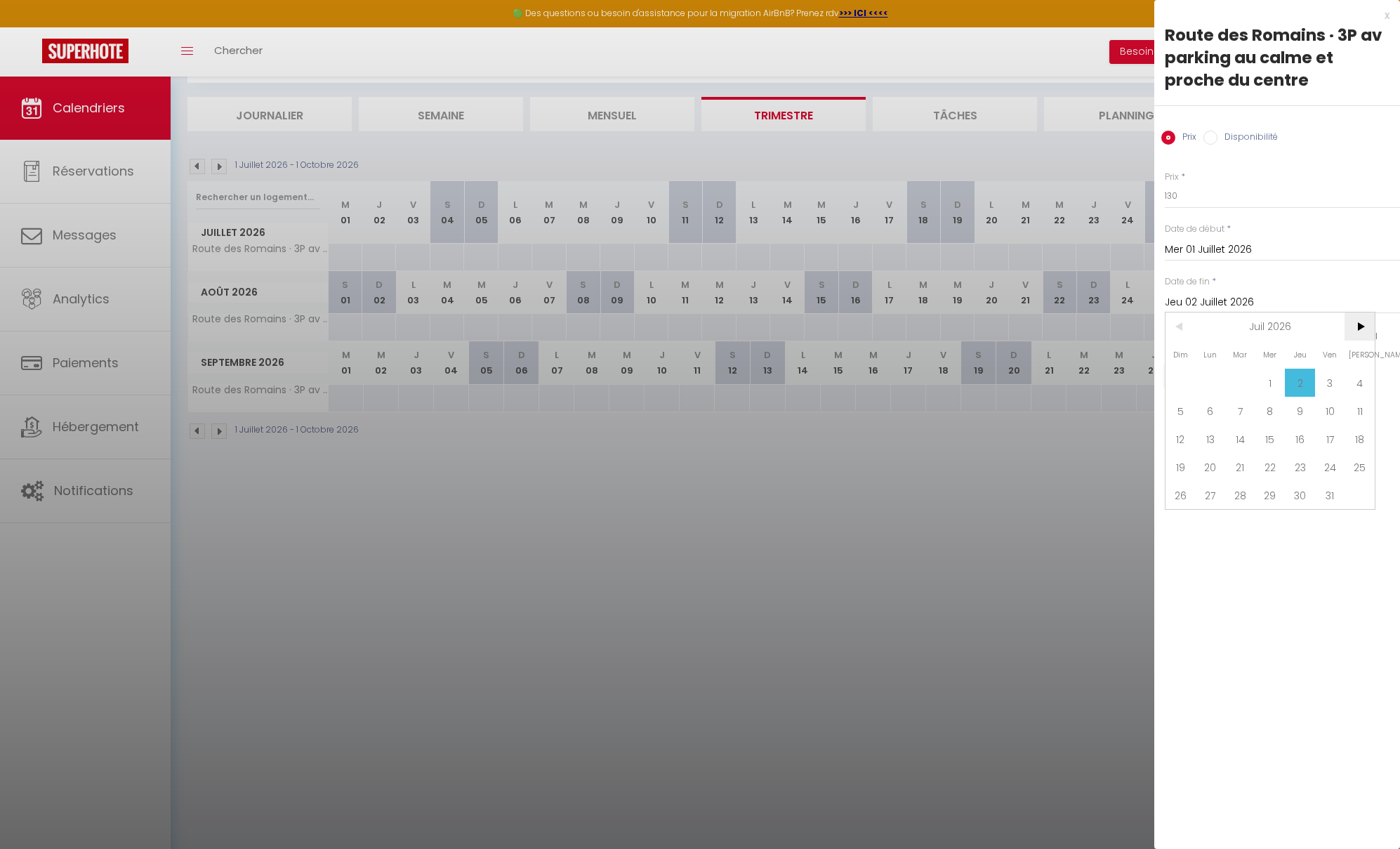
click at [1272, 328] on span ">" at bounding box center [1359, 326] width 30 height 28
click at [1272, 386] on span "3" at bounding box center [1300, 382] width 30 height 28
type input "Jeu 03 Septembre 2026"
click at [1232, 371] on button "Enregistrer" at bounding box center [1216, 376] width 104 height 25
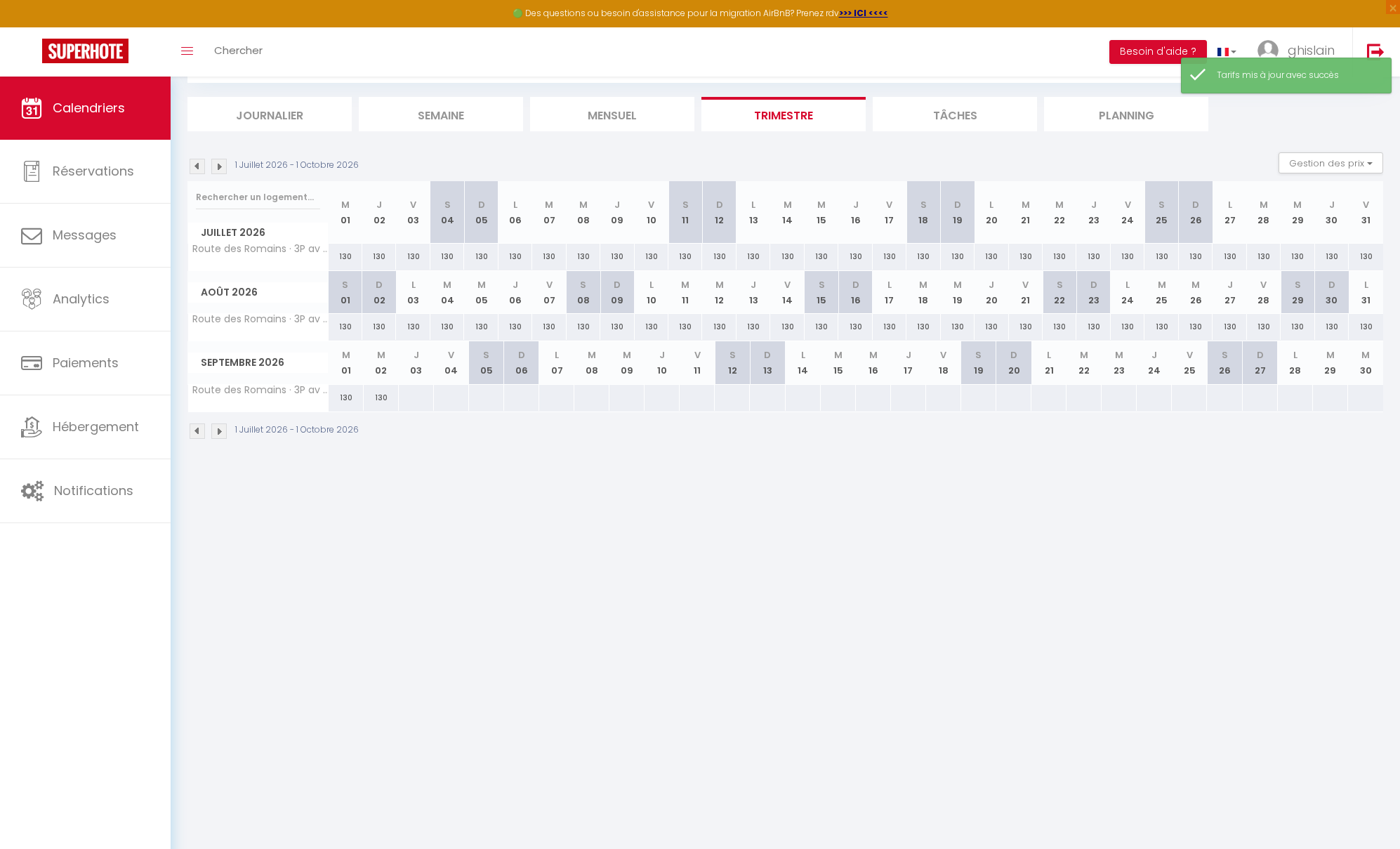
click at [418, 400] on div at bounding box center [416, 397] width 36 height 26
type input "Jeu 03 Septembre 2026"
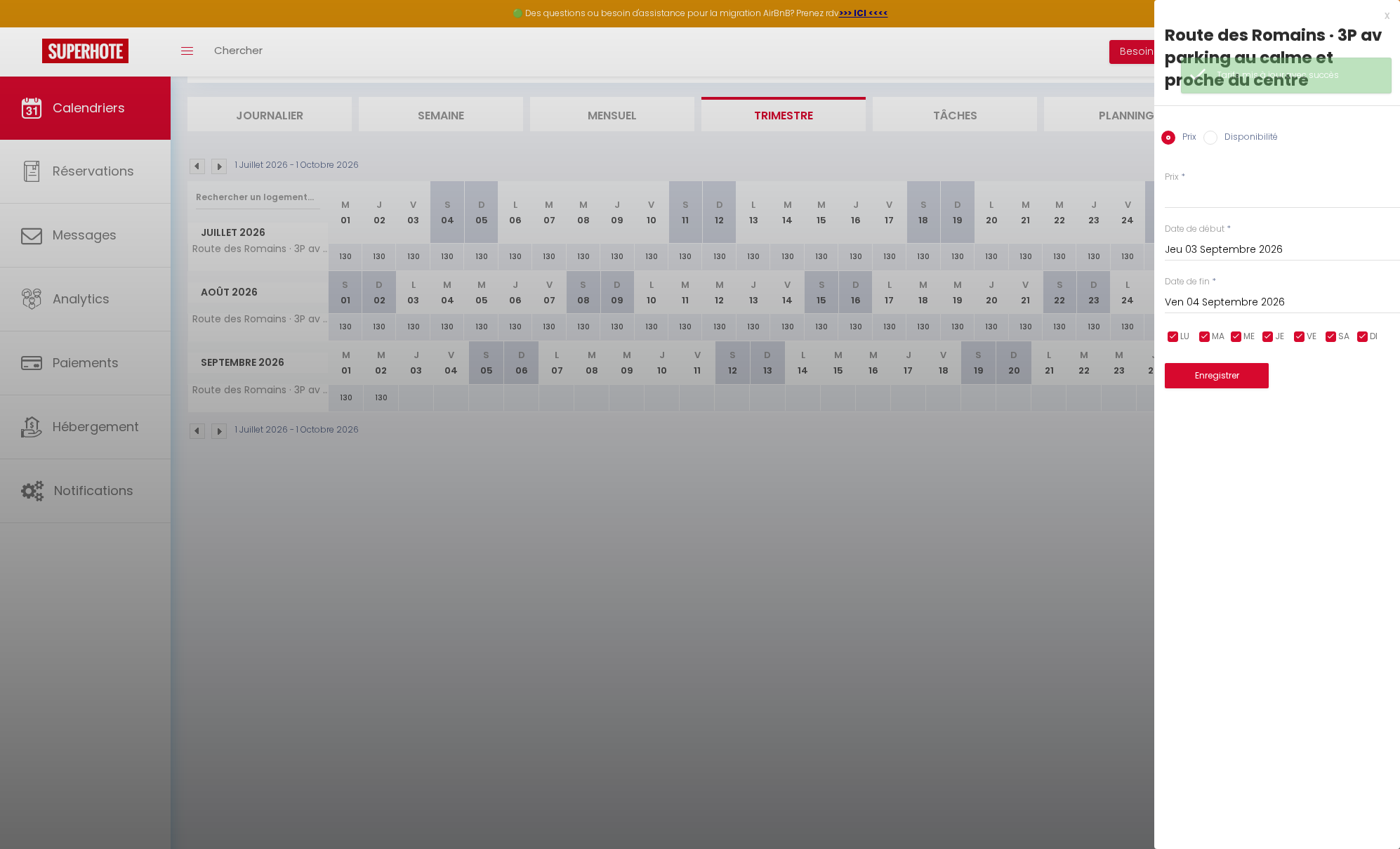
click at [1271, 301] on input "Ven 04 Septembre 2026" at bounding box center [1282, 303] width 236 height 18
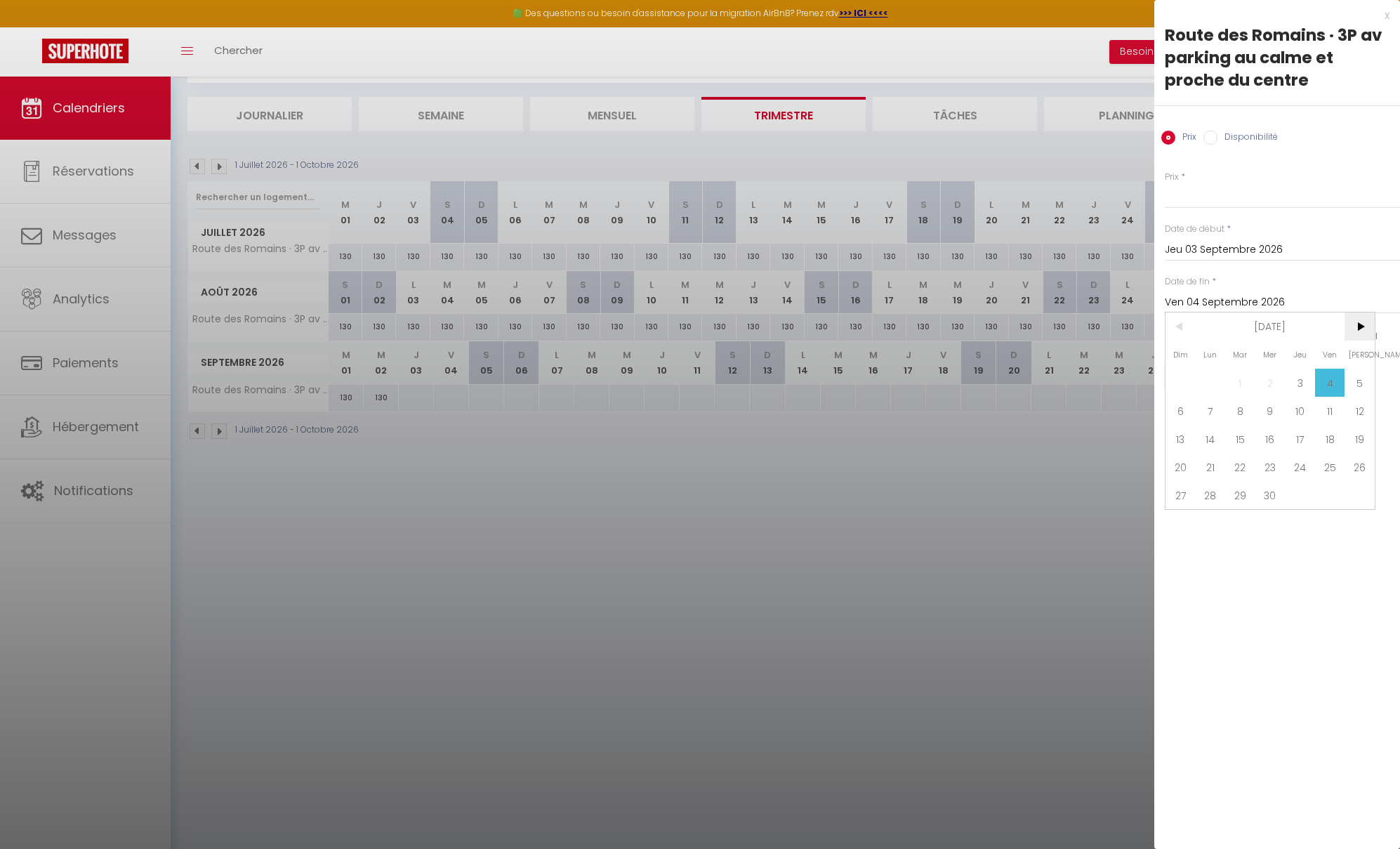
click at [1272, 330] on span ">" at bounding box center [1359, 326] width 30 height 28
click at [1242, 469] on span "24" at bounding box center [1240, 466] width 30 height 28
type input "[DATE] Novembre 2026"
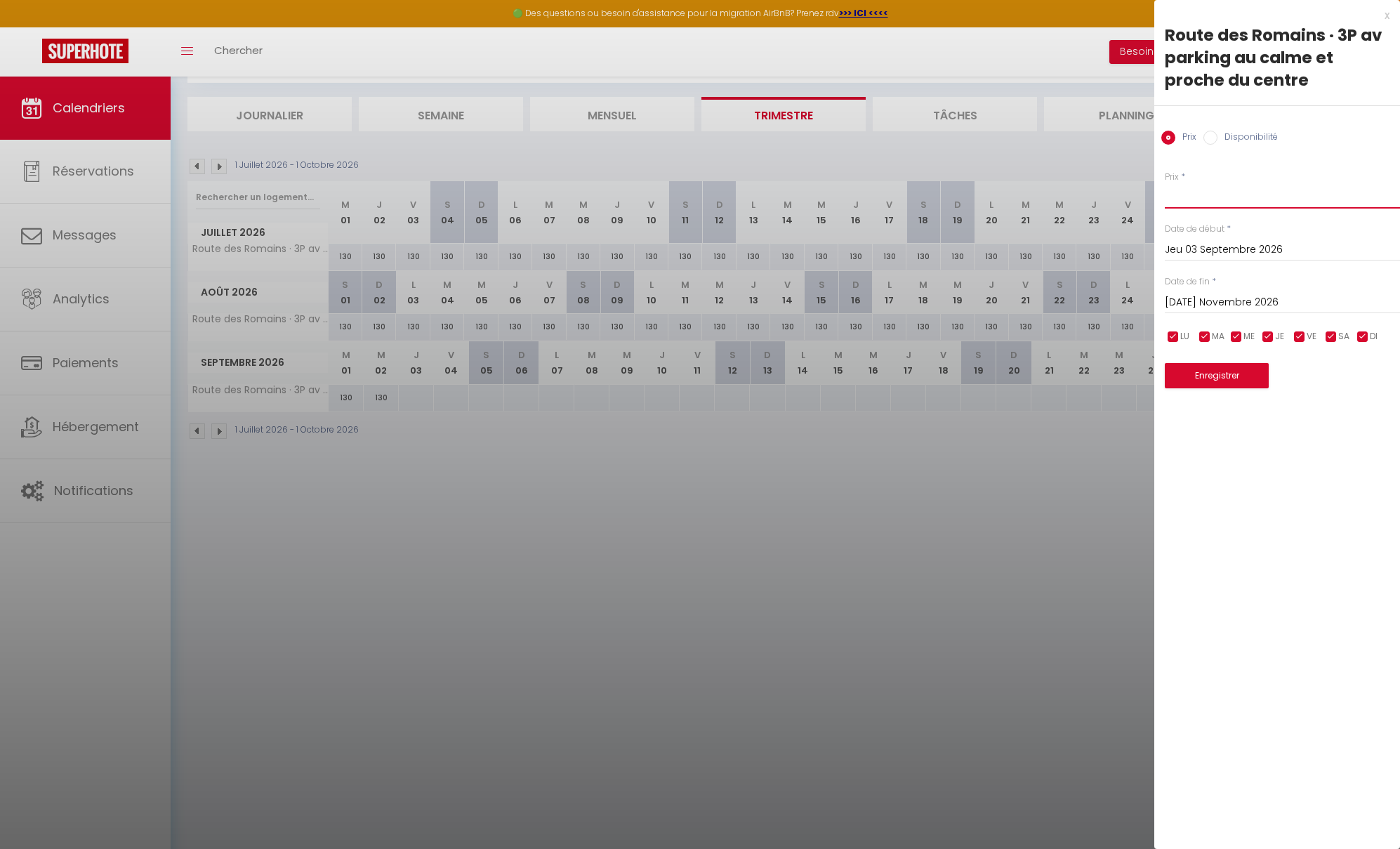
click at [1209, 199] on input "Prix" at bounding box center [1282, 196] width 236 height 25
type input "1"
type input "95"
click at [1224, 374] on button "Enregistrer" at bounding box center [1216, 376] width 104 height 25
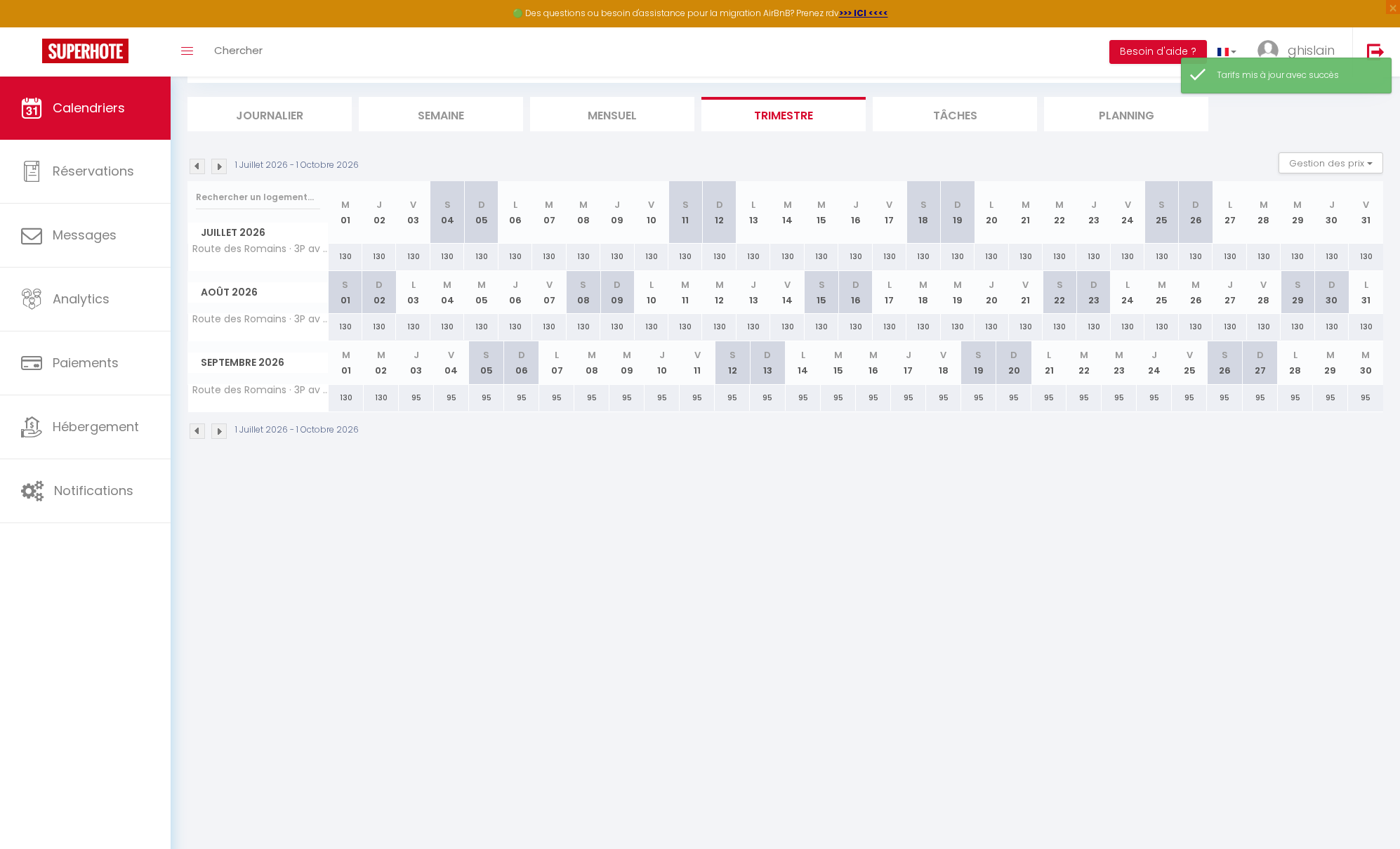
click at [219, 435] on img at bounding box center [219, 430] width 15 height 15
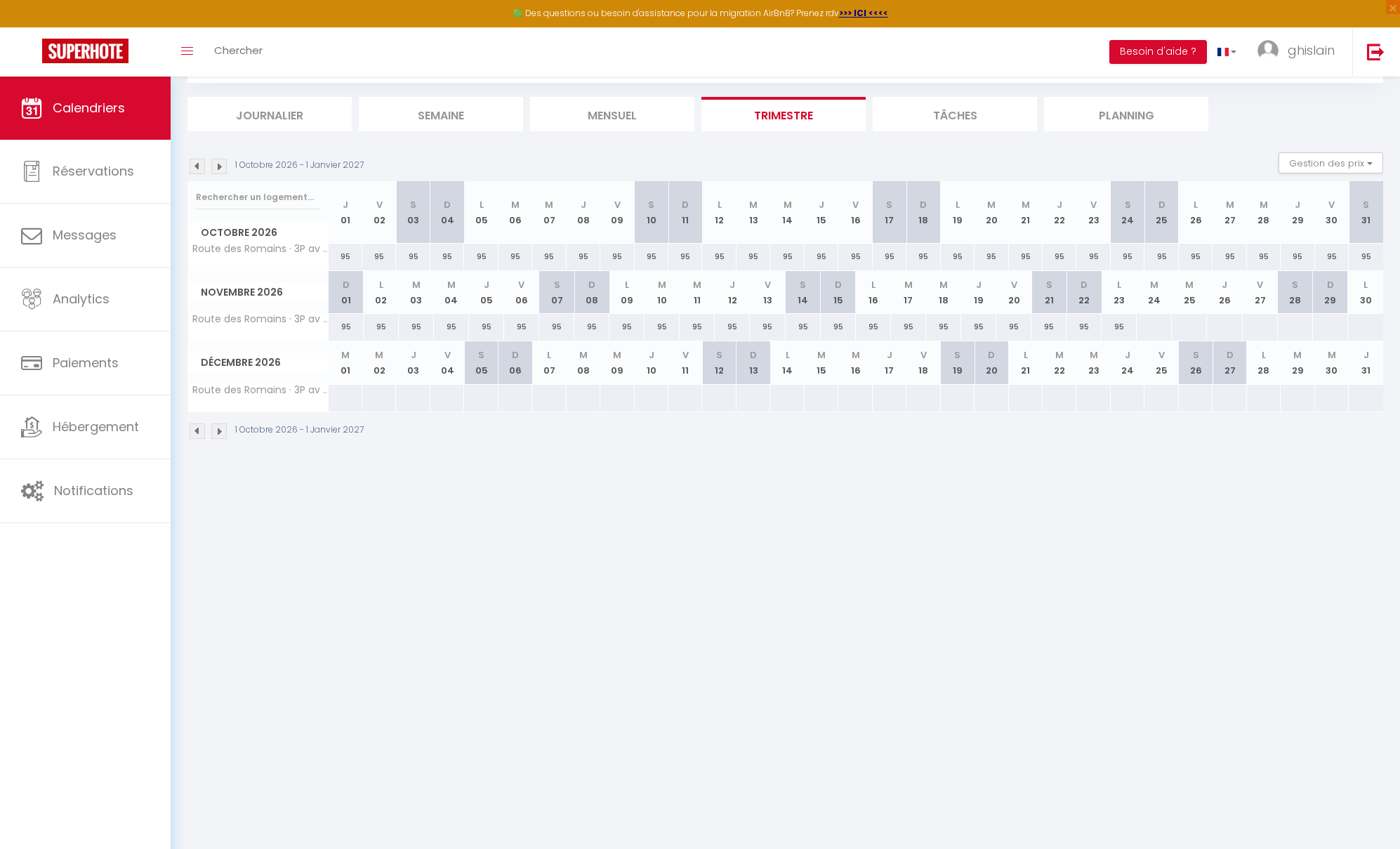
click at [1159, 330] on div at bounding box center [1154, 327] width 36 height 26
type input "[DATE] Novembre 2026"
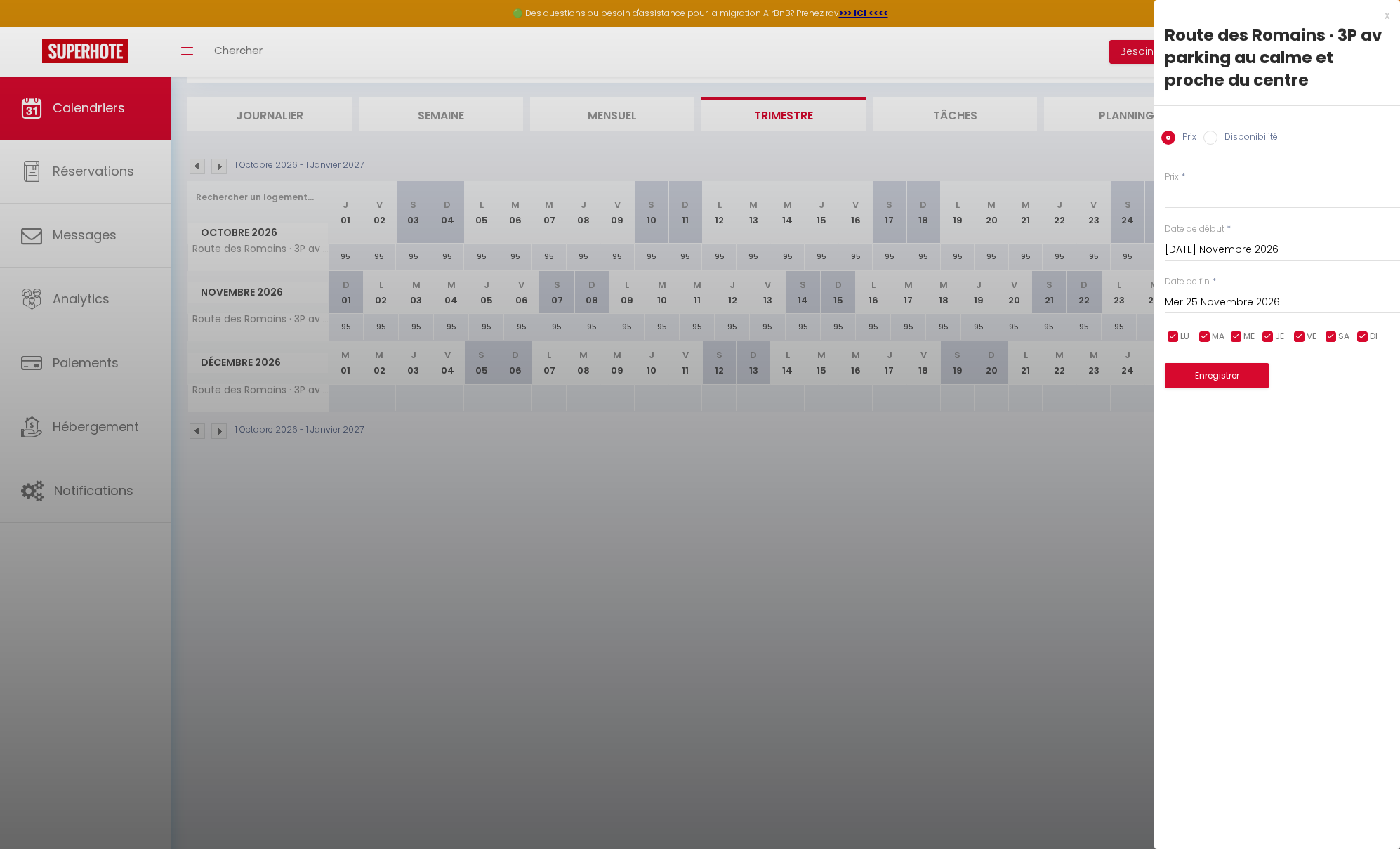
click at [1272, 305] on input "Mer 25 Novembre 2026" at bounding box center [1282, 303] width 236 height 18
click at [1272, 326] on span ">" at bounding box center [1359, 326] width 30 height 28
click at [1272, 470] on span "26" at bounding box center [1359, 466] width 30 height 28
type input "[PERSON_NAME] 26 Décembre 2026"
click at [1210, 197] on input "Prix" at bounding box center [1282, 196] width 236 height 25
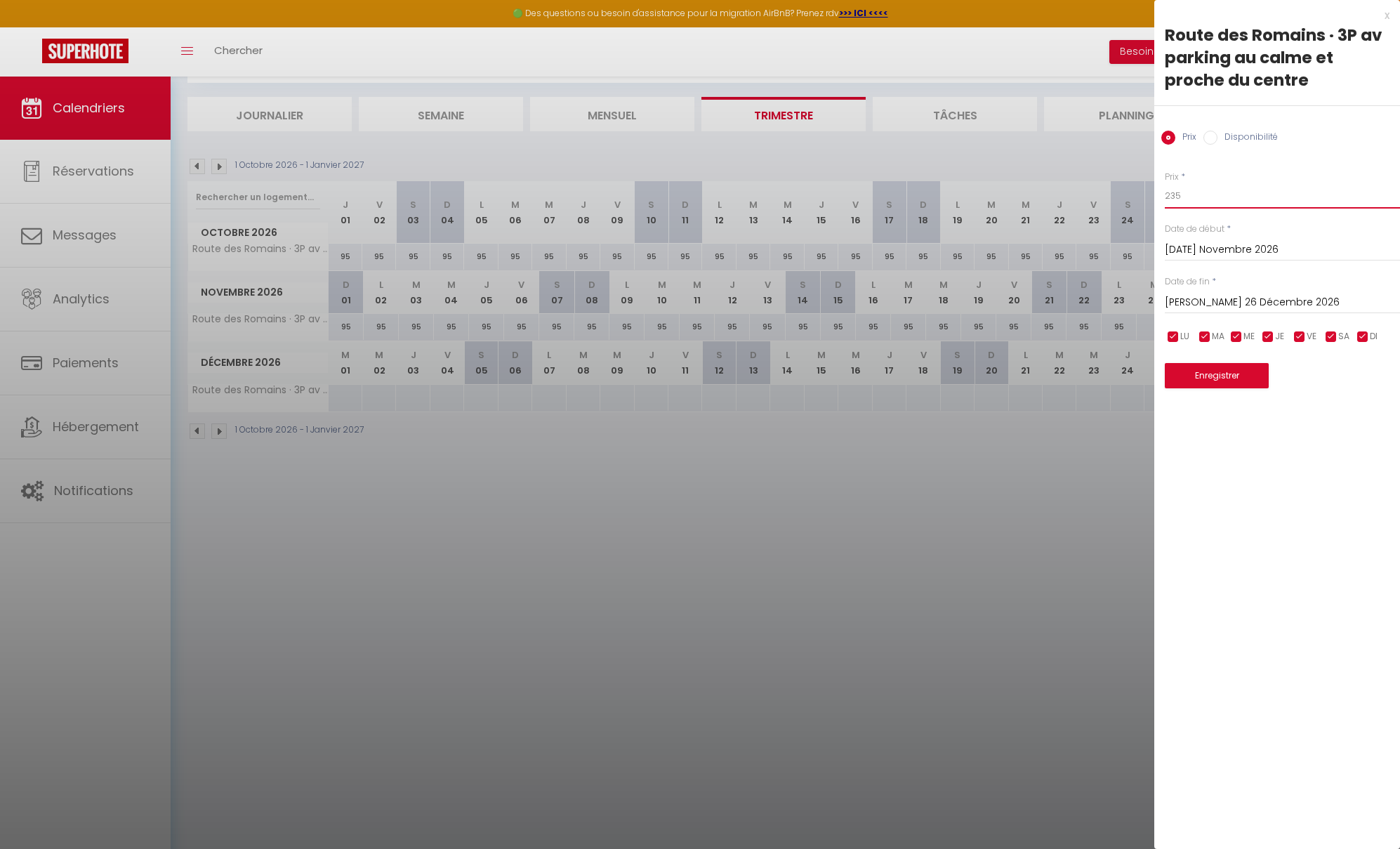
type input "235"
click at [1230, 381] on button "Enregistrer" at bounding box center [1216, 376] width 104 height 25
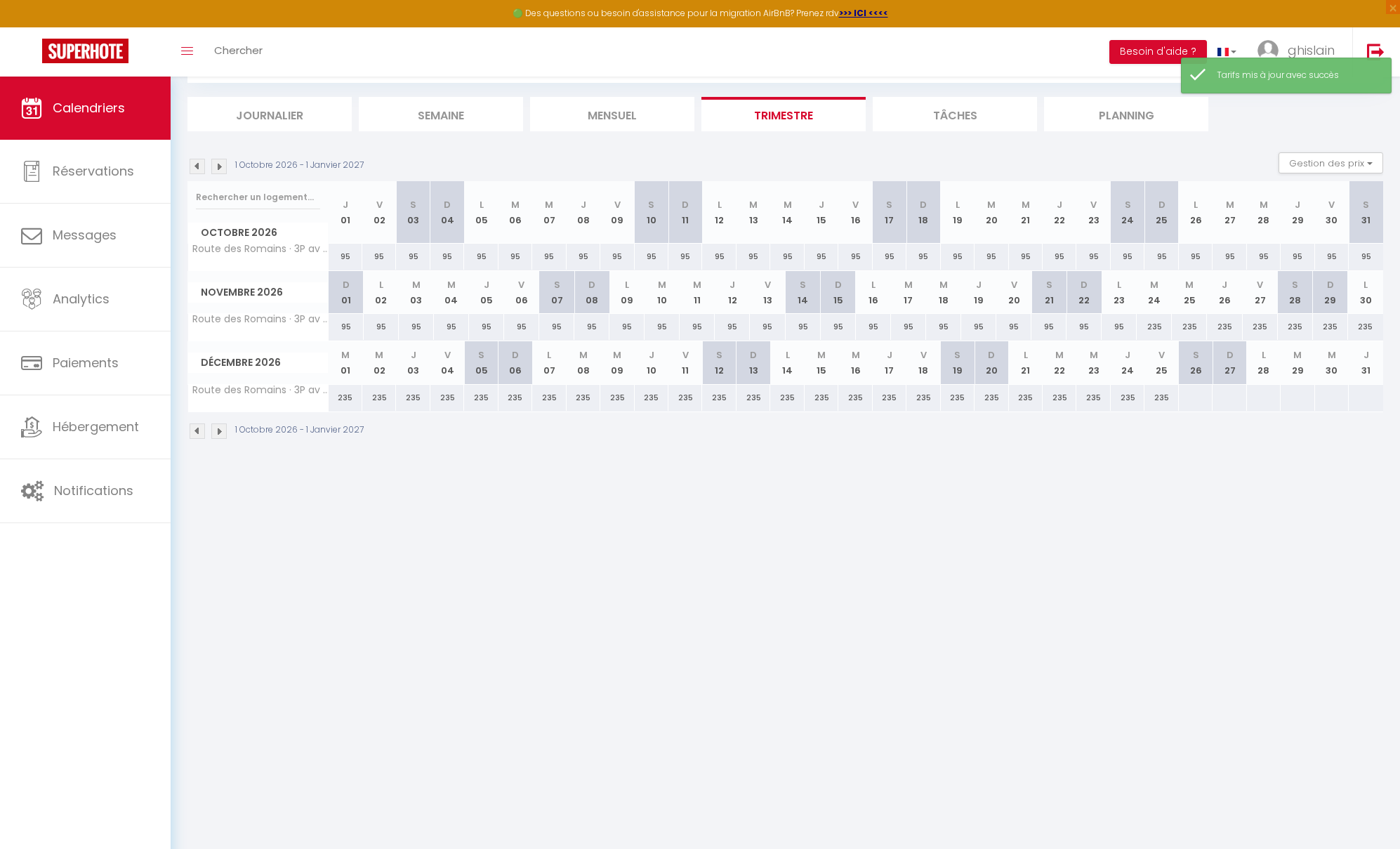
click at [1197, 400] on div at bounding box center [1195, 397] width 35 height 26
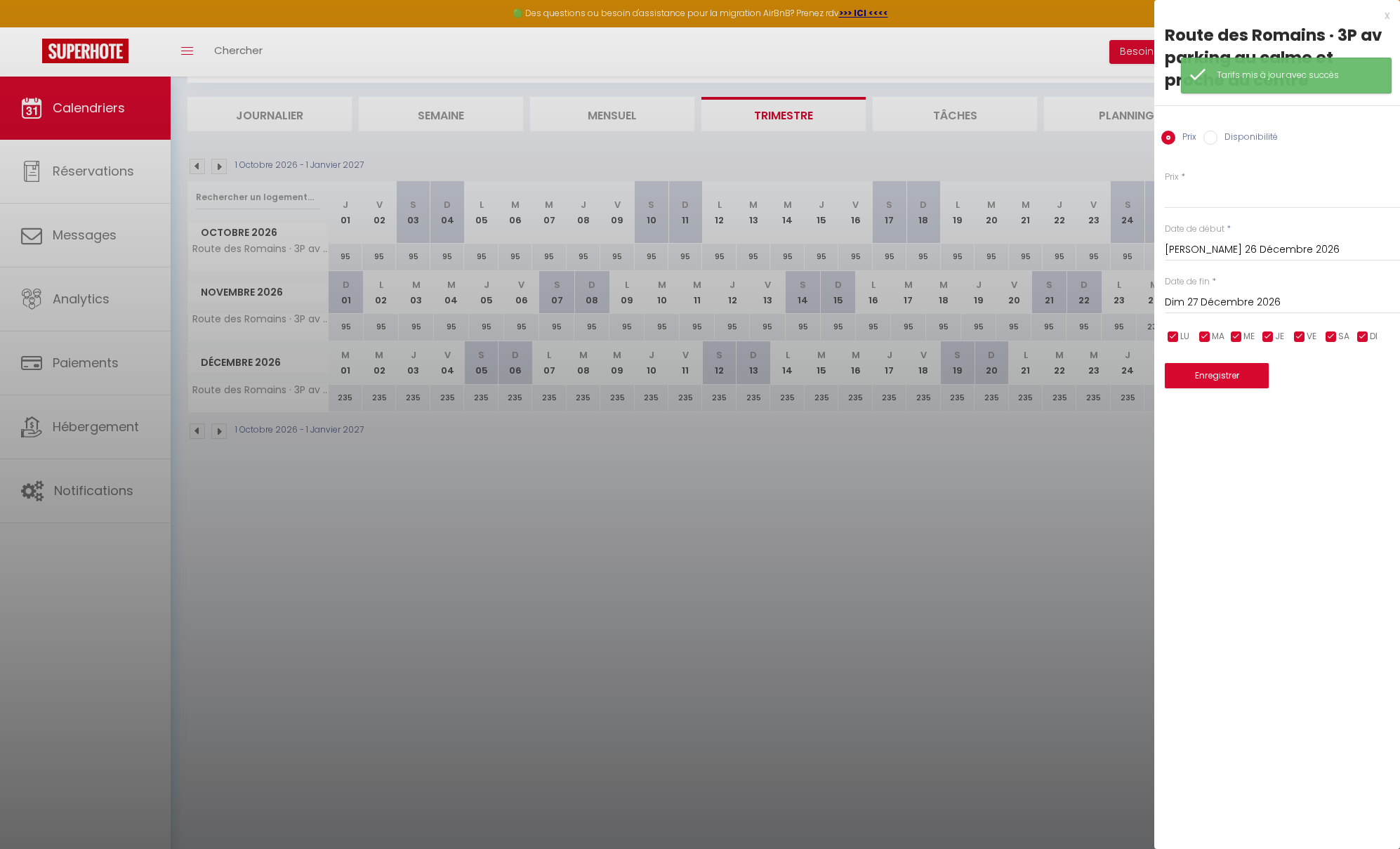
click at [1272, 299] on input "Dim 27 Décembre 2026" at bounding box center [1282, 303] width 236 height 18
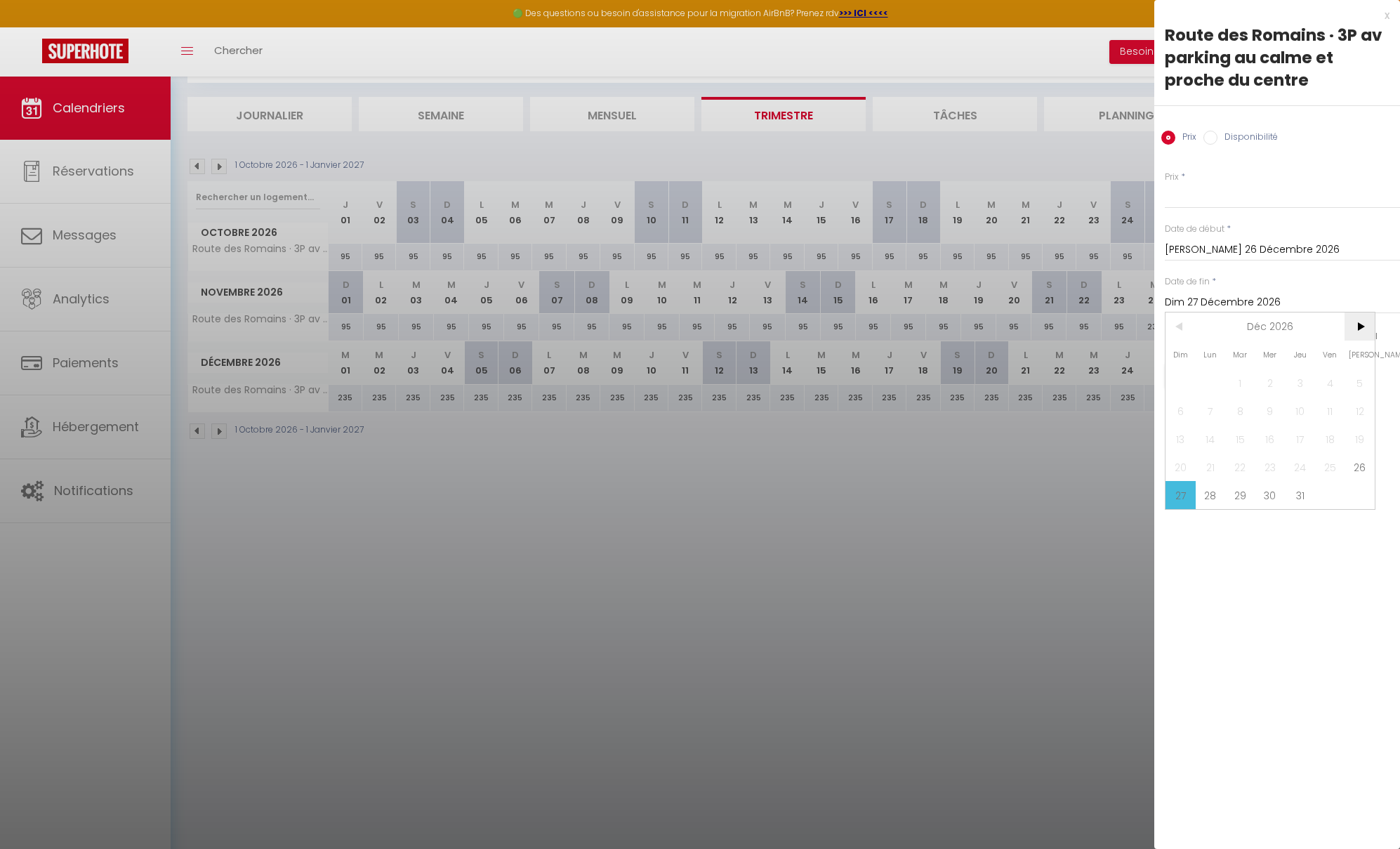
click at [1272, 329] on span ">" at bounding box center [1359, 326] width 30 height 28
drag, startPoint x: 1360, startPoint y: 390, endPoint x: 1341, endPoint y: 379, distance: 22.0
click at [1272, 389] on span "2" at bounding box center [1359, 382] width 30 height 28
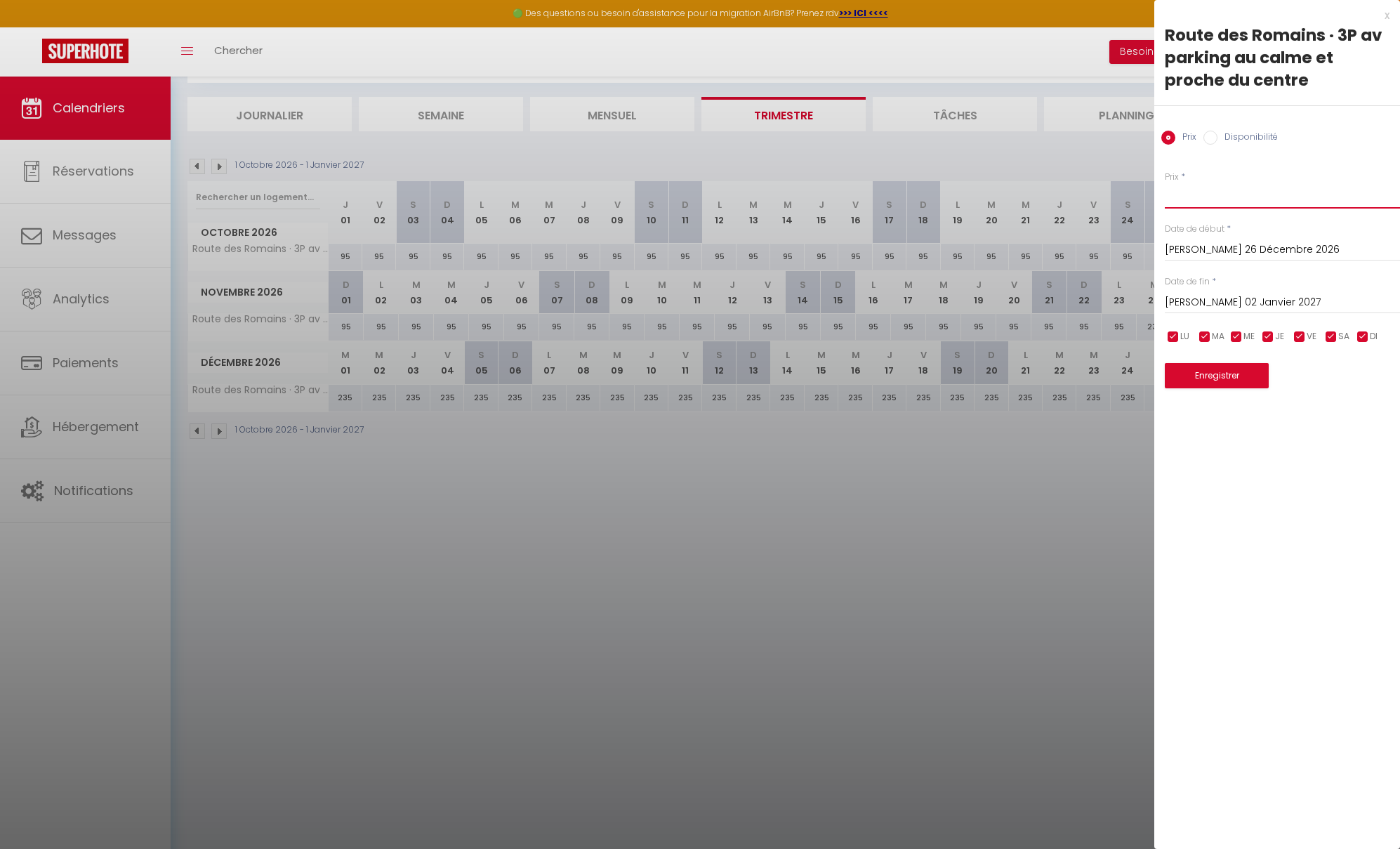
click at [1212, 196] on input "Prix" at bounding box center [1282, 196] width 236 height 25
click at [1232, 384] on button "Enregistrer" at bounding box center [1216, 376] width 104 height 25
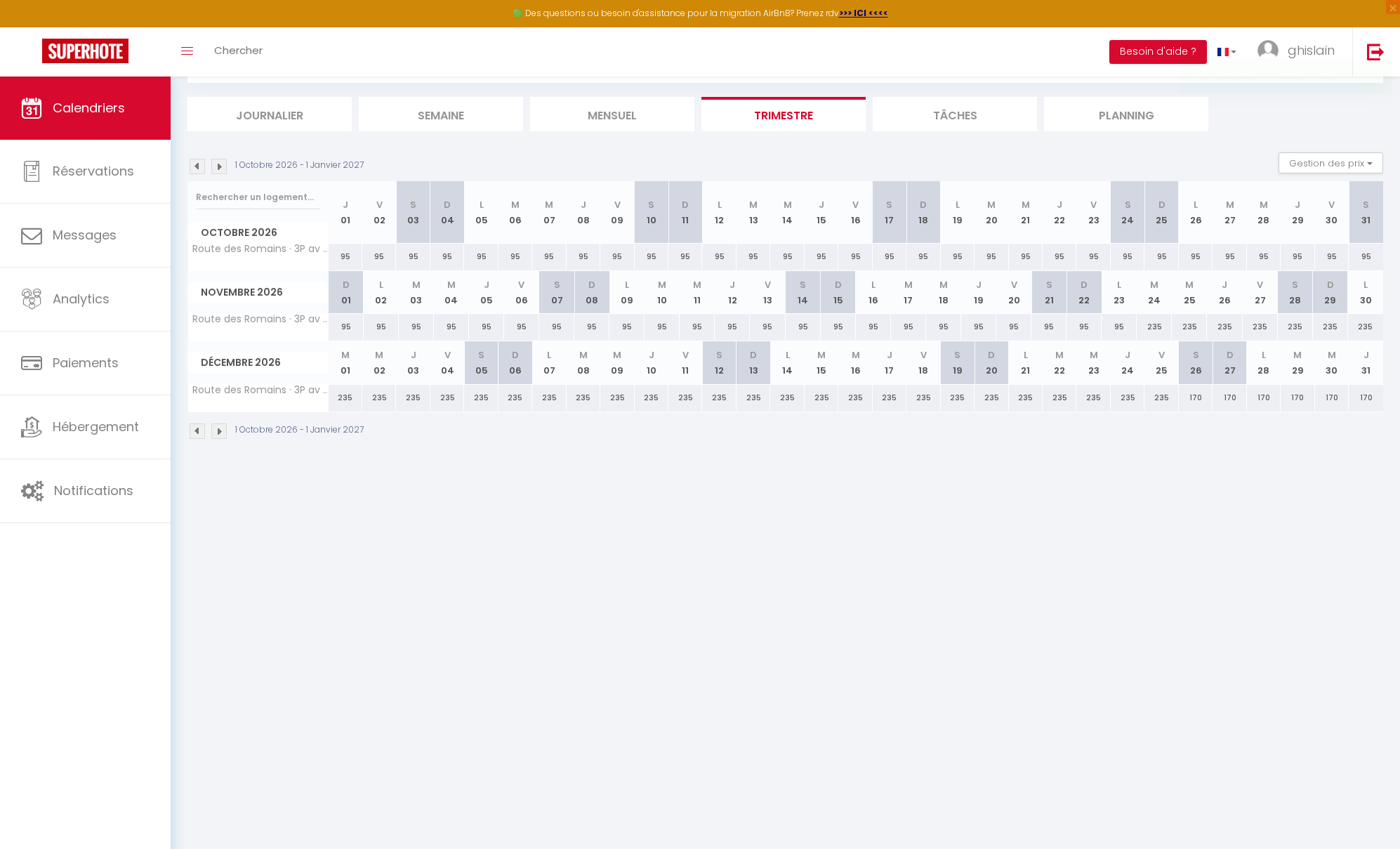
click at [197, 166] on img at bounding box center [196, 166] width 15 height 15
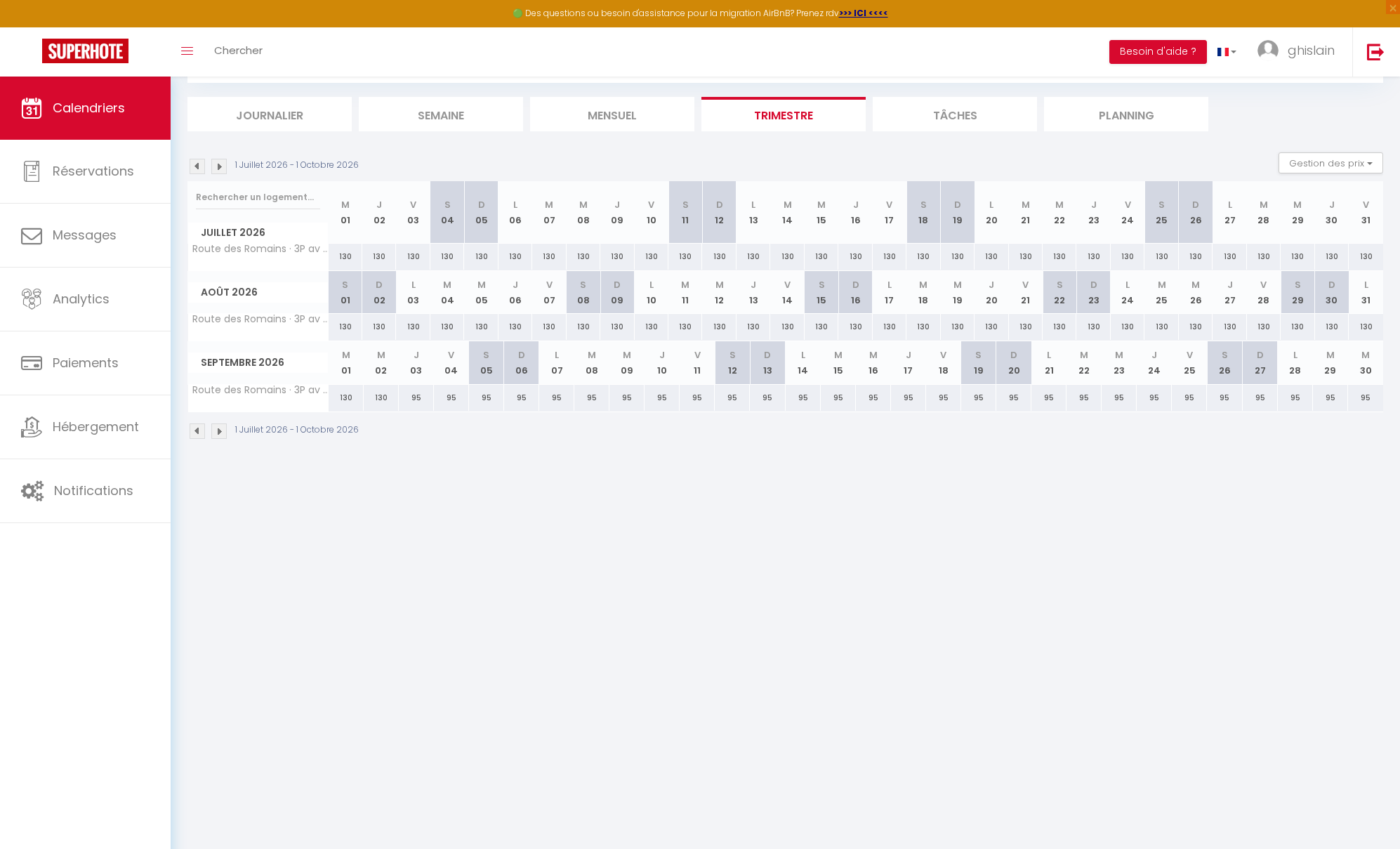
click at [197, 166] on img at bounding box center [196, 166] width 15 height 15
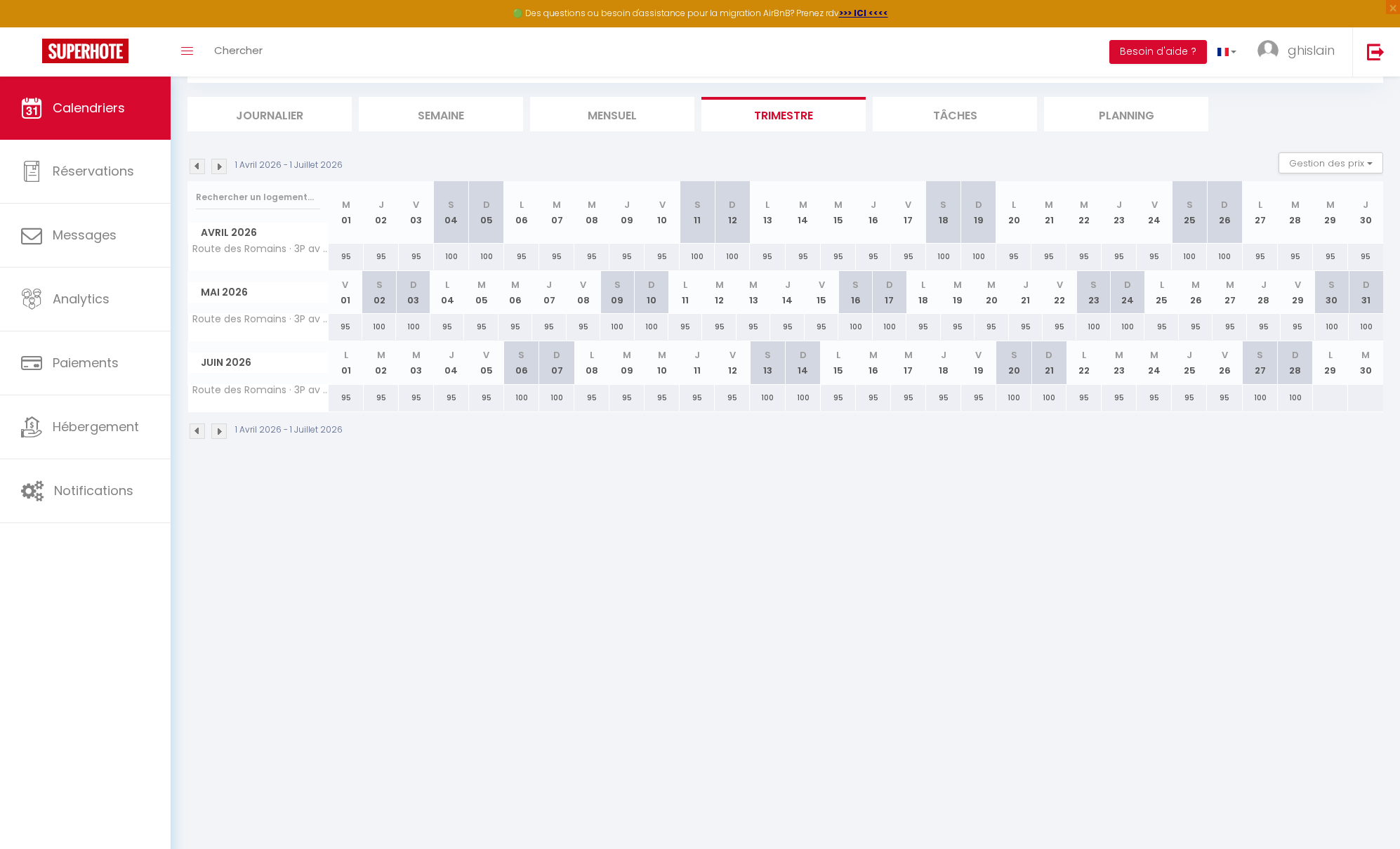
click at [197, 166] on img at bounding box center [196, 166] width 15 height 15
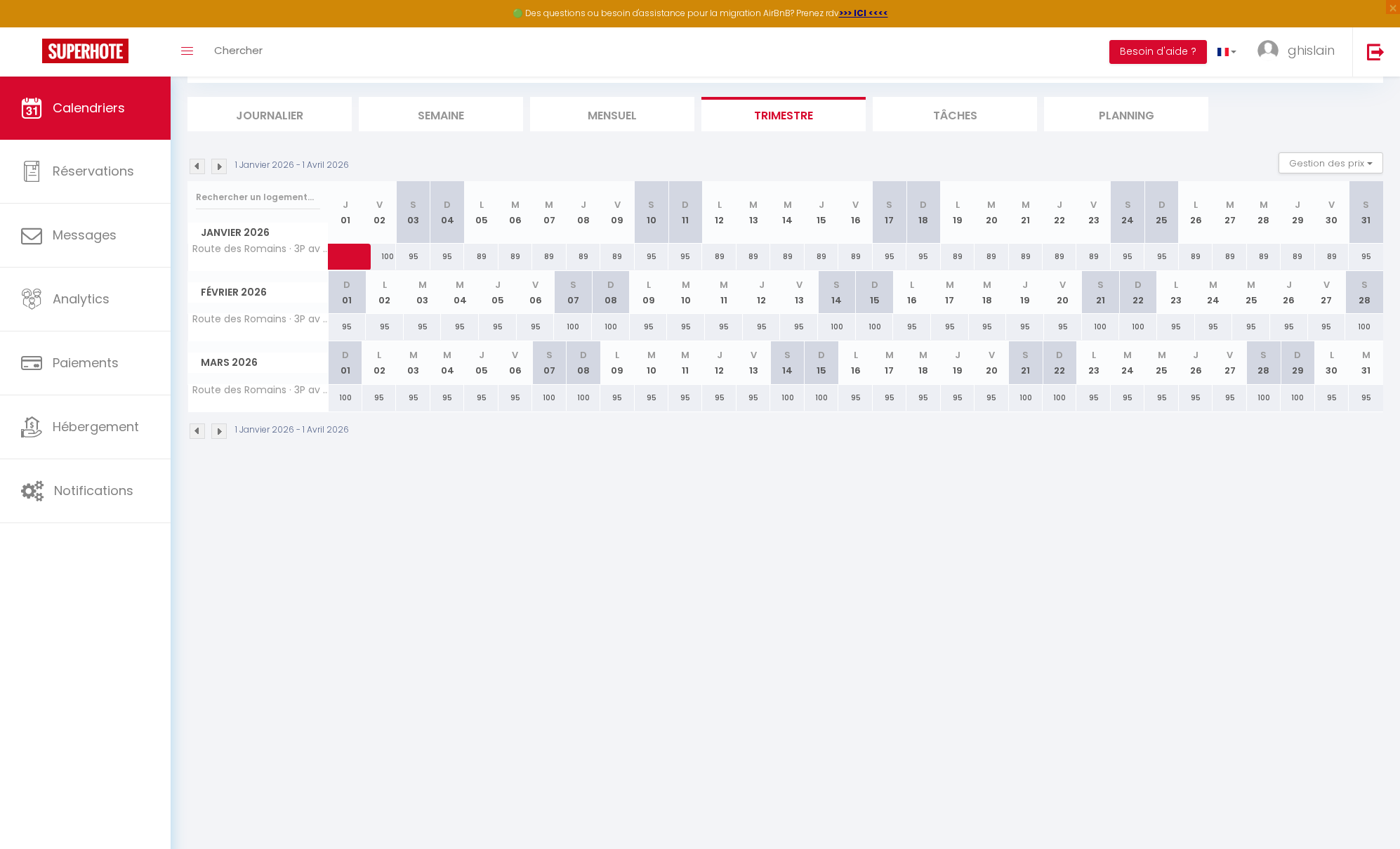
click at [215, 432] on img at bounding box center [219, 430] width 15 height 15
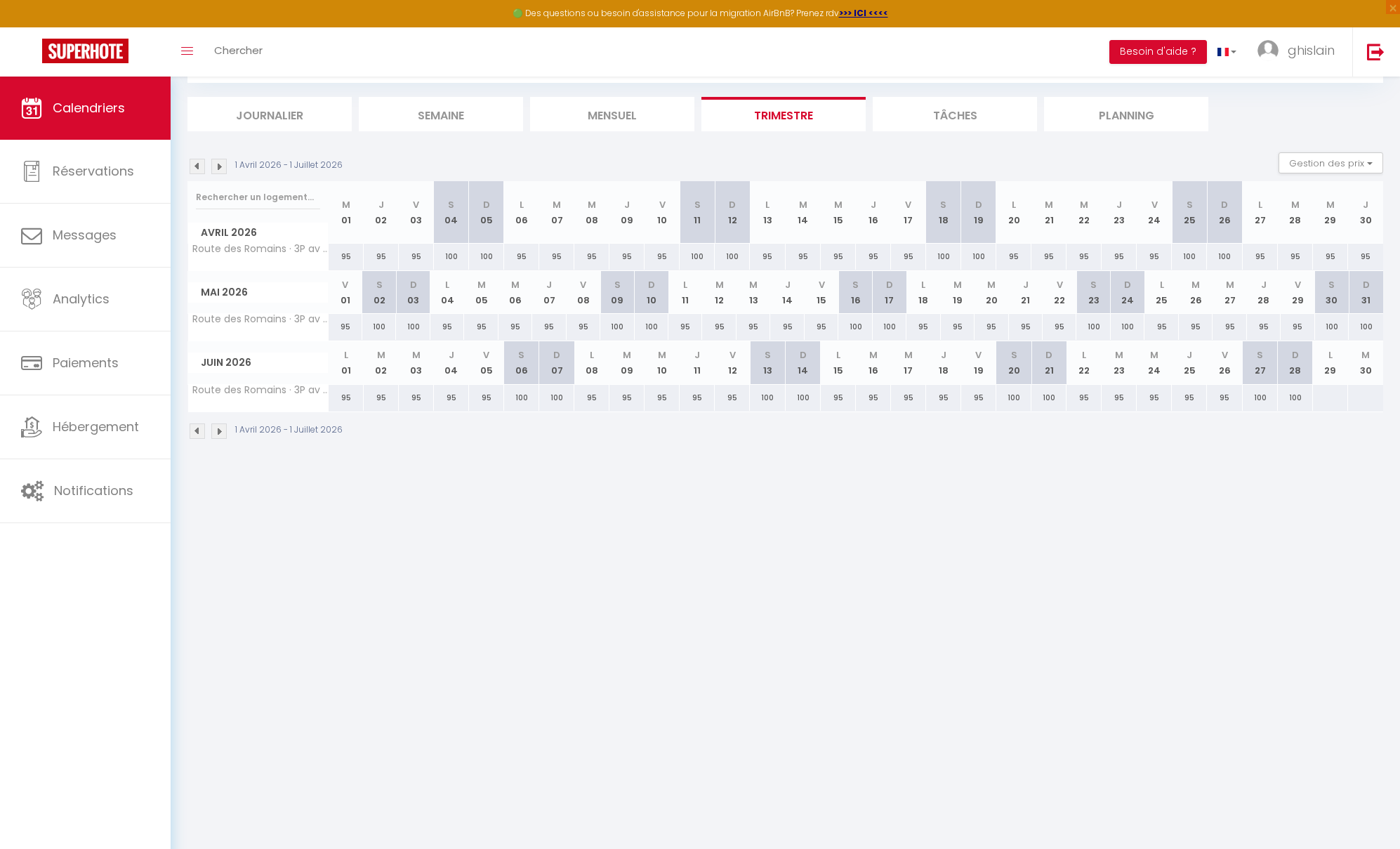
click at [347, 253] on div "95" at bounding box center [345, 256] width 35 height 26
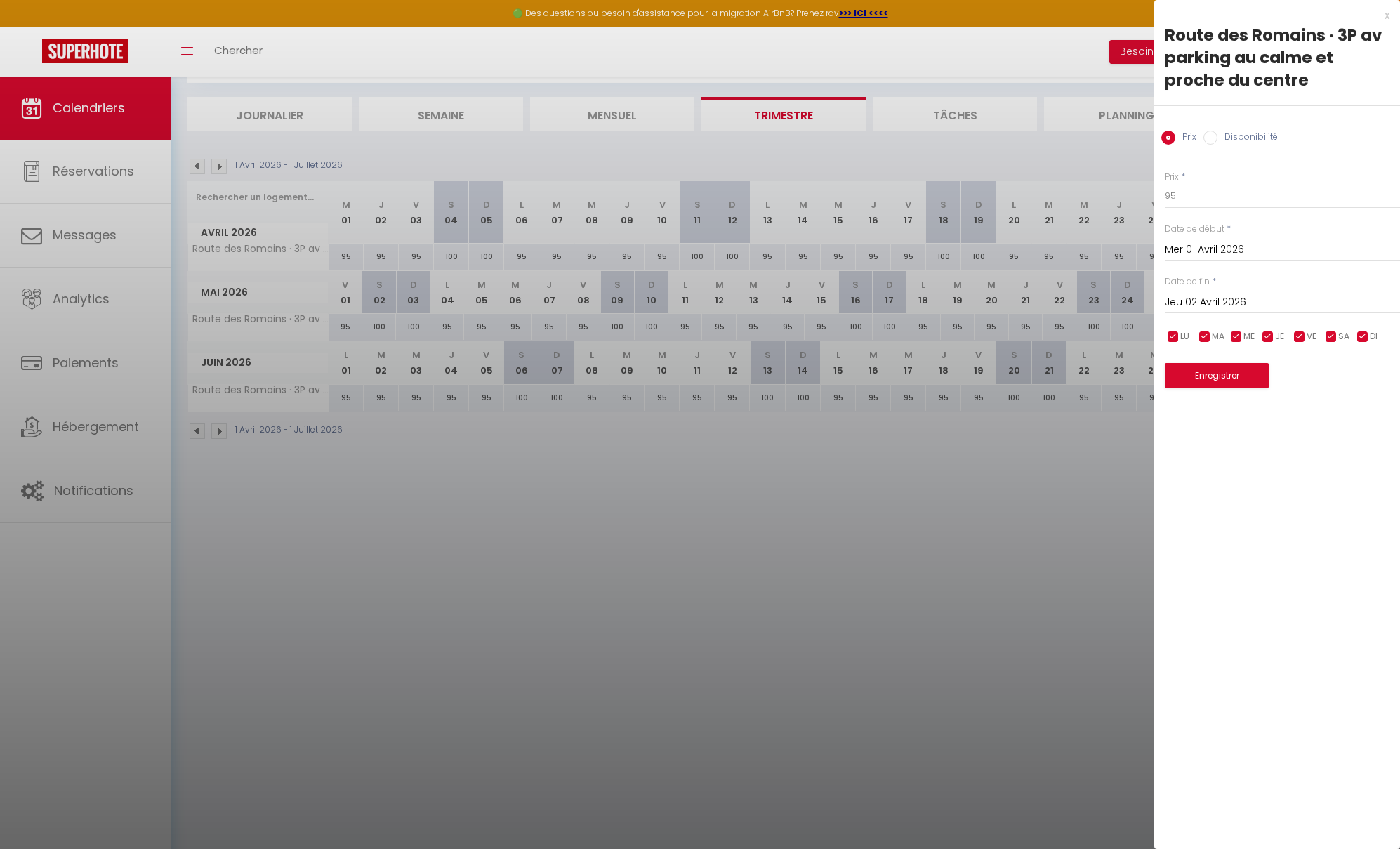
click at [1248, 304] on input "Jeu 02 Avril 2026" at bounding box center [1282, 303] width 236 height 18
click at [1272, 329] on span ">" at bounding box center [1359, 326] width 30 height 28
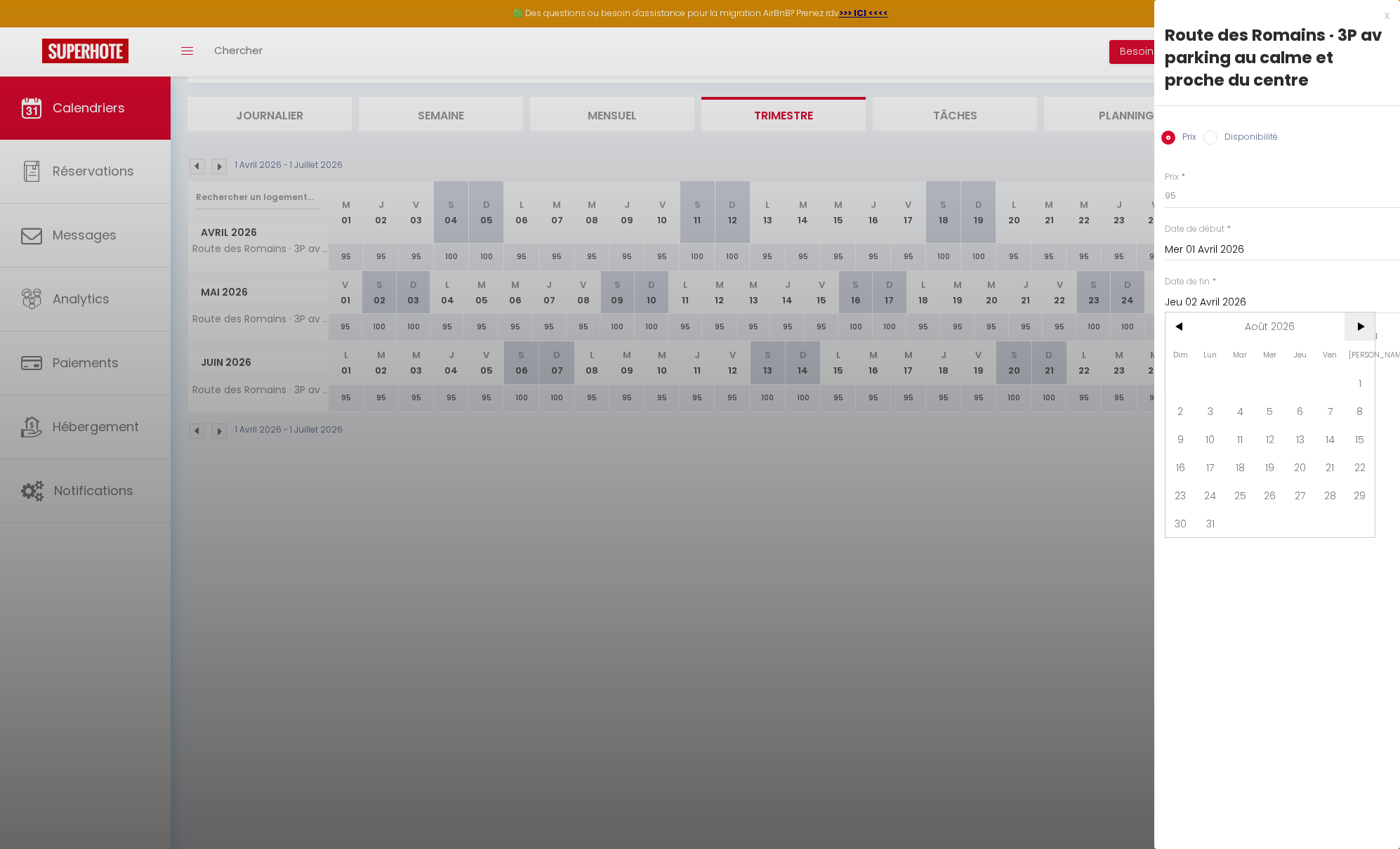
click at [1272, 329] on span ">" at bounding box center [1359, 326] width 30 height 28
click at [1272, 488] on span "31" at bounding box center [1300, 495] width 30 height 28
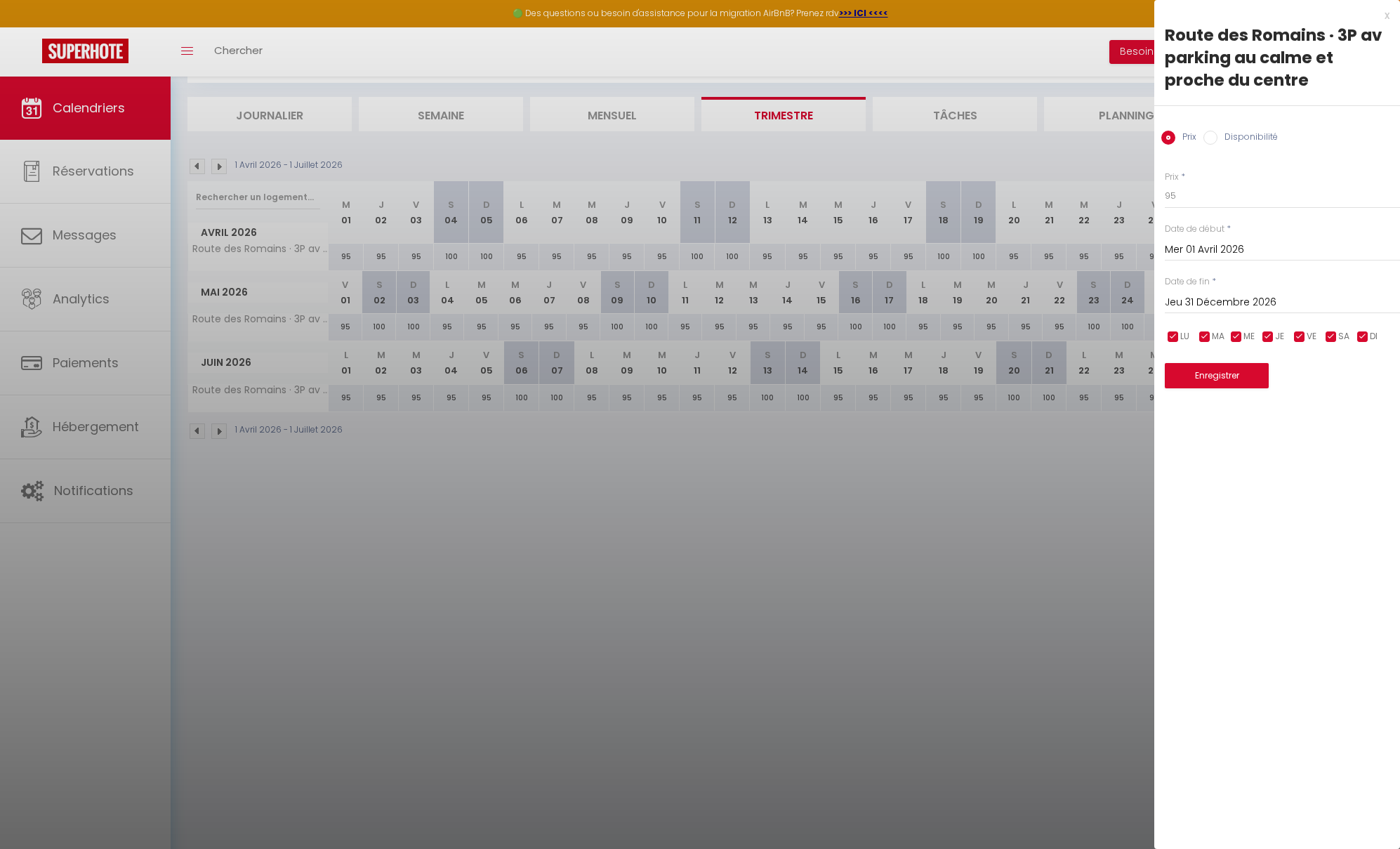
click at [1224, 138] on label "Disponibilité" at bounding box center [1247, 137] width 61 height 15
click at [1217, 138] on input "Disponibilité" at bounding box center [1210, 137] width 14 height 14
click at [1225, 192] on select "Disponible Indisponible" at bounding box center [1282, 196] width 236 height 27
click at [1164, 183] on select "Disponible Indisponible" at bounding box center [1282, 196] width 236 height 27
click at [1228, 379] on button "Enregistrer" at bounding box center [1216, 377] width 104 height 25
